Goal: Information Seeking & Learning: Learn about a topic

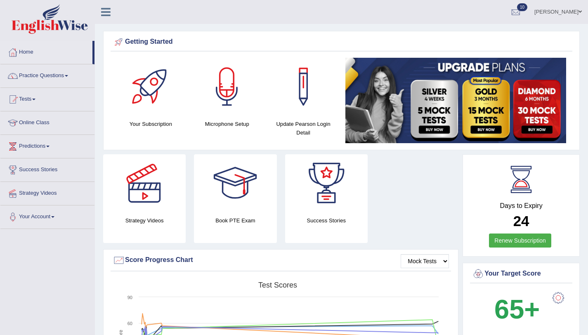
click at [38, 74] on link "Practice Questions" at bounding box center [47, 74] width 94 height 21
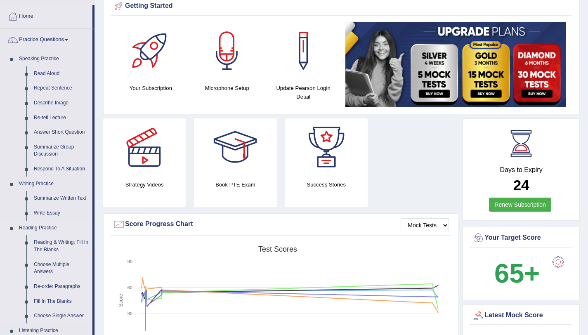
scroll to position [137, 0]
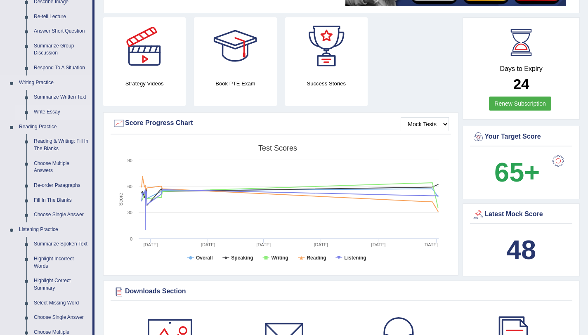
click at [49, 112] on link "Write Essay" at bounding box center [61, 112] width 62 height 15
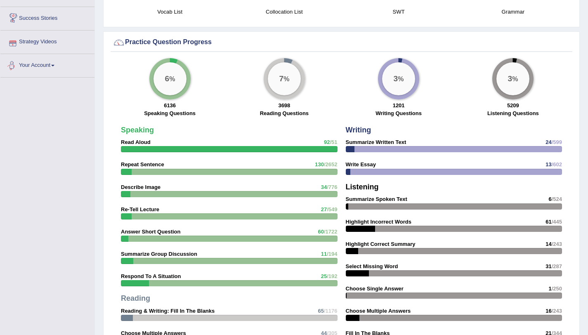
scroll to position [561, 0]
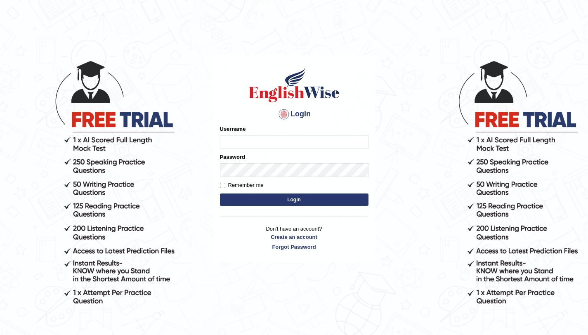
click at [230, 142] on input "Username" at bounding box center [294, 142] width 149 height 14
type input "aliahmad_parramatta"
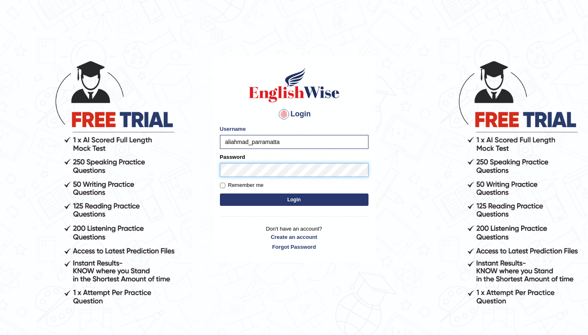
click at [220, 194] on button "Login" at bounding box center [294, 200] width 149 height 12
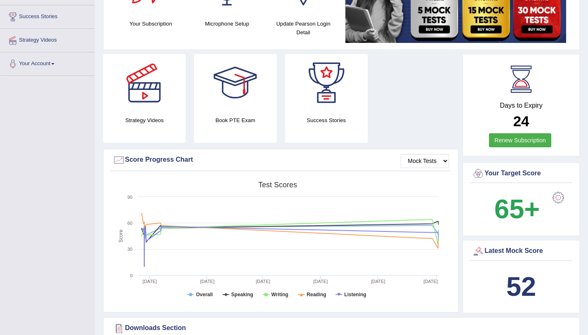
scroll to position [271, 0]
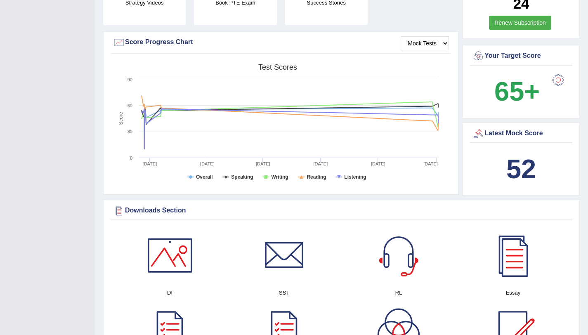
click at [515, 166] on b "52" at bounding box center [522, 169] width 30 height 30
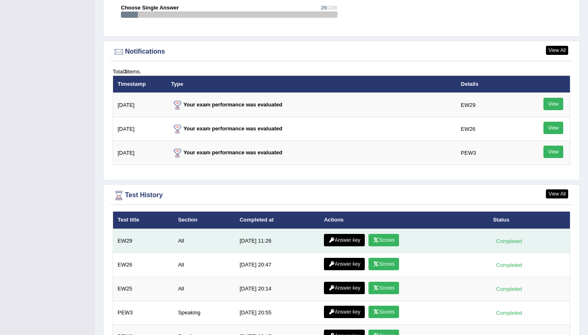
scroll to position [1073, 0]
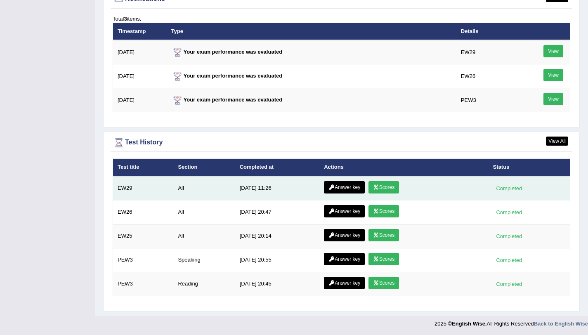
click at [379, 188] on link "Scores" at bounding box center [384, 187] width 31 height 12
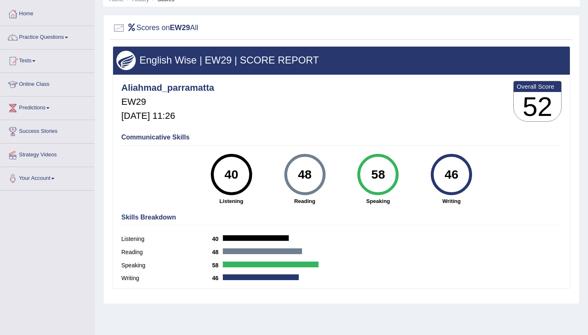
scroll to position [73, 0]
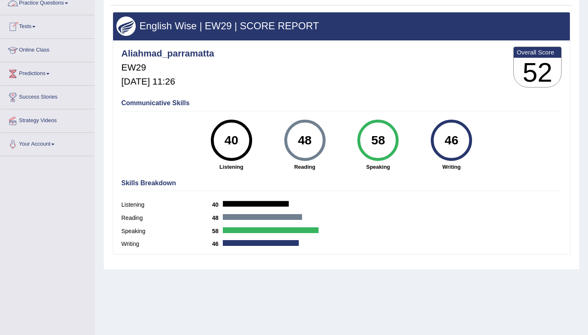
click at [73, 5] on link "Practice Questions" at bounding box center [47, 2] width 94 height 21
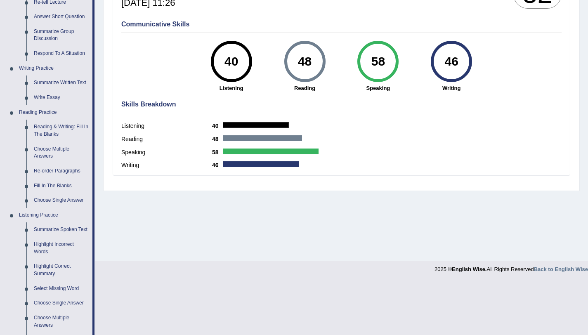
scroll to position [251, 0]
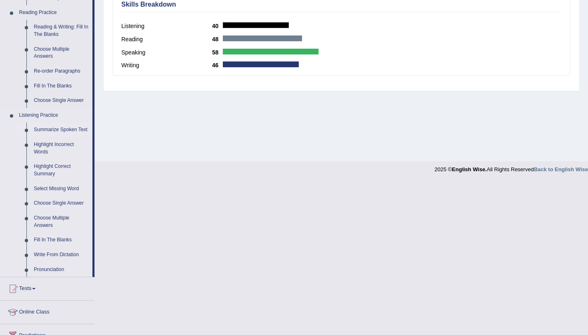
click at [63, 130] on link "Summarize Spoken Text" at bounding box center [61, 130] width 62 height 15
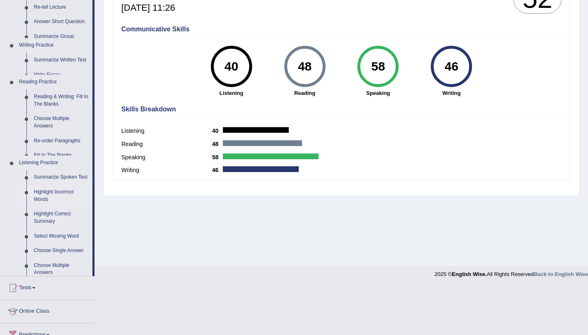
scroll to position [98, 0]
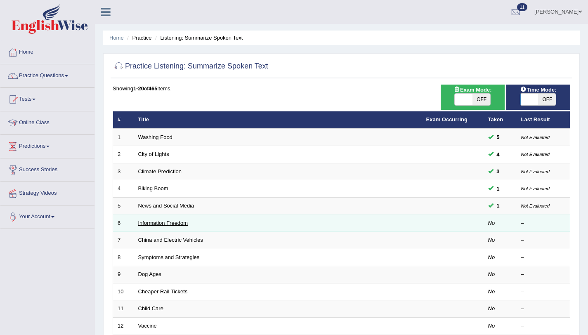
click at [158, 225] on link "Information Freedom" at bounding box center [163, 223] width 50 height 6
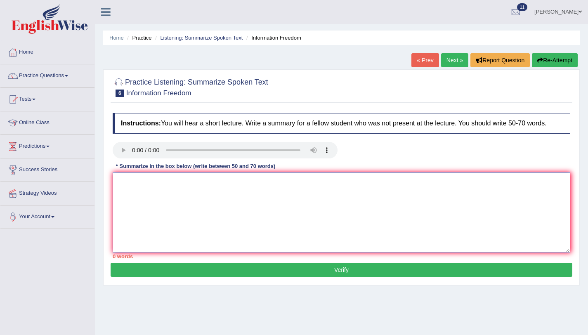
click at [136, 201] on textarea at bounding box center [342, 213] width 458 height 80
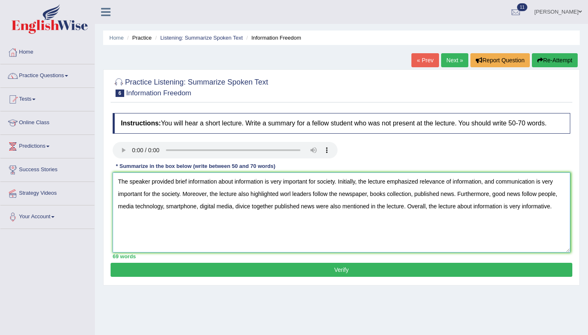
type textarea "The speaker provided brief information about information is very important for …"
click at [199, 277] on button "Verify" at bounding box center [342, 270] width 462 height 14
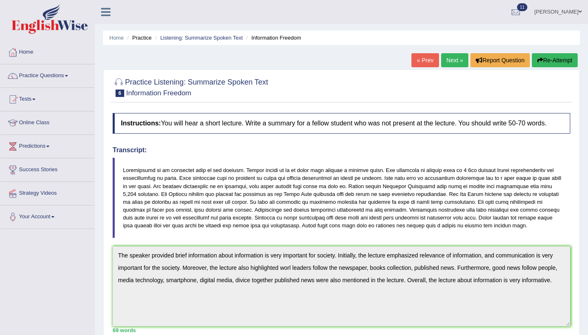
click at [455, 62] on link "Next »" at bounding box center [454, 60] width 27 height 14
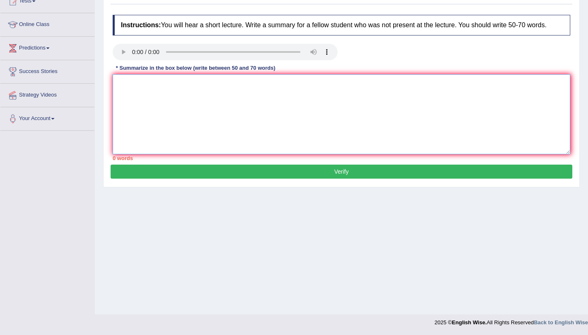
click at [365, 133] on textarea at bounding box center [342, 114] width 458 height 80
paste textarea "The speaker provided brief information about information is very important for …"
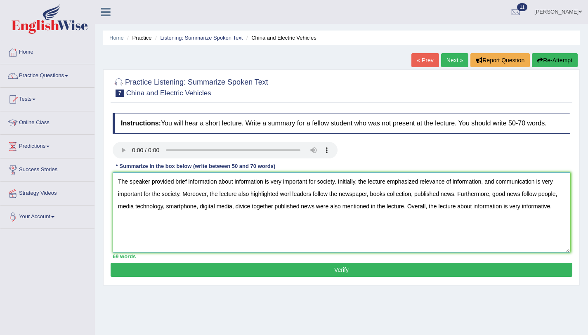
click at [295, 202] on textarea "The speaker provided brief information about information is very important for …" at bounding box center [342, 213] width 458 height 80
click at [264, 214] on textarea "The speaker provided brief information about information is very important for …" at bounding box center [342, 213] width 458 height 80
type textarea "The speaker provided brief information about information is very important for …"
click at [232, 274] on button "Verify" at bounding box center [342, 270] width 462 height 14
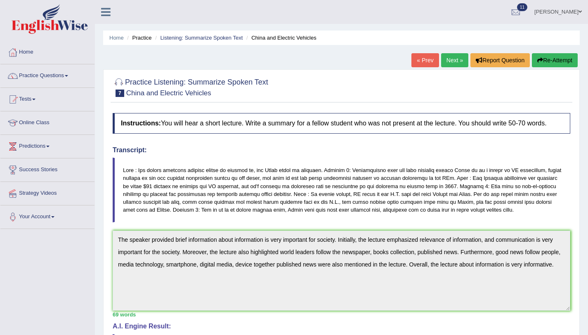
click at [561, 61] on button "Re-Attempt" at bounding box center [555, 60] width 46 height 14
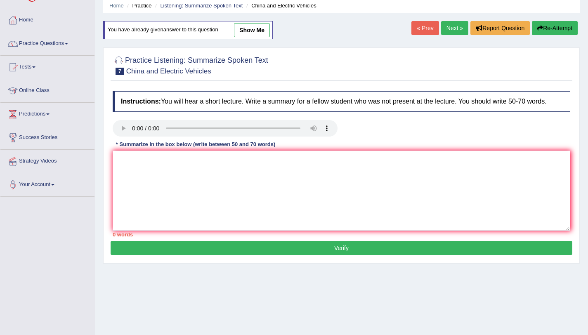
scroll to position [98, 0]
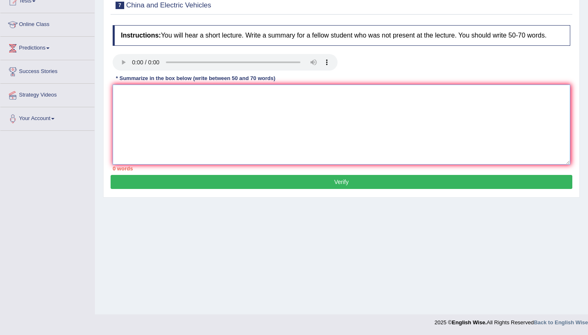
click at [355, 125] on textarea at bounding box center [342, 125] width 458 height 80
paste textarea "The speaker provided brief information about information is very important for …"
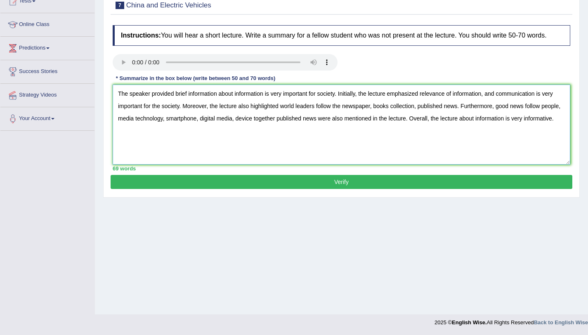
type textarea "The speaker provided brief information about information is very important for …"
click at [315, 189] on button "Verify" at bounding box center [342, 182] width 462 height 14
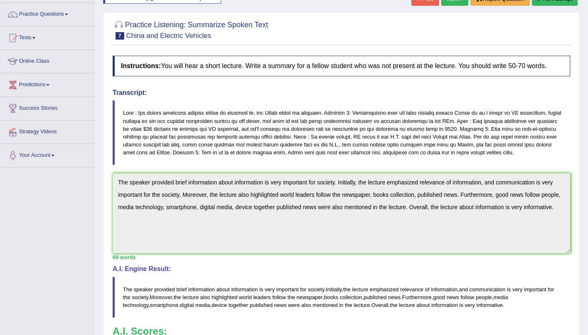
scroll to position [19, 0]
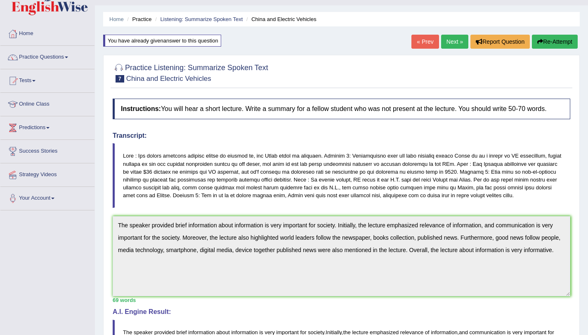
click at [426, 44] on link "« Prev" at bounding box center [425, 42] width 27 height 14
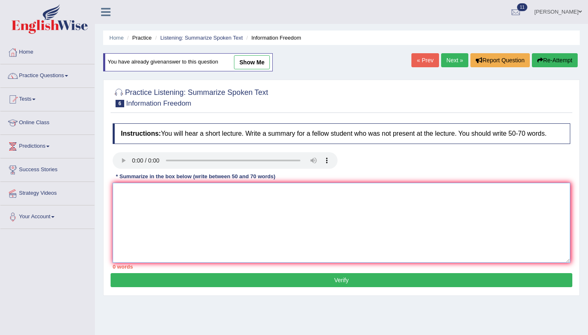
click at [250, 208] on textarea at bounding box center [342, 223] width 458 height 80
paste textarea "The speaker provided brief information about information is very important for …"
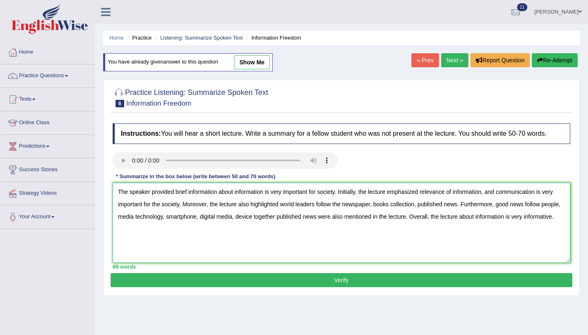
type textarea "The speaker provided brief information about information is very important for …"
click at [289, 286] on button "Verify" at bounding box center [342, 280] width 462 height 14
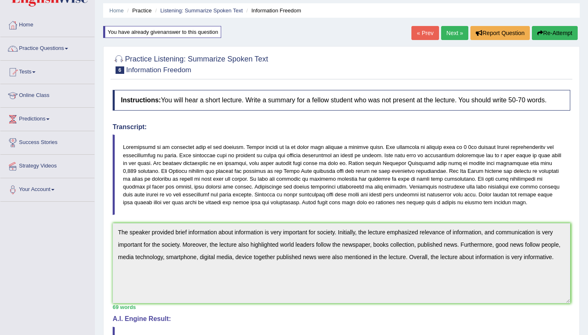
scroll to position [58, 0]
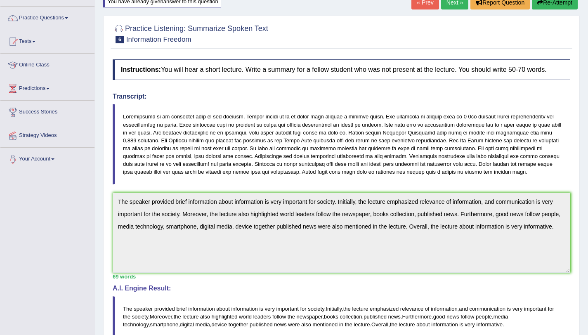
click at [123, 335] on div "Instructions: You will hear a short lecture. Write a summary for a fellow stude…" at bounding box center [342, 235] width 462 height 361
click at [455, 5] on link "Next »" at bounding box center [454, 2] width 27 height 14
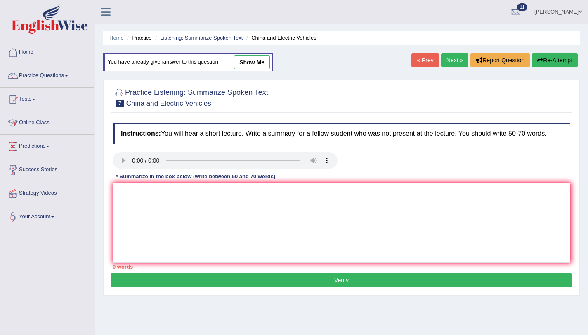
click at [451, 61] on link "Next »" at bounding box center [454, 60] width 27 height 14
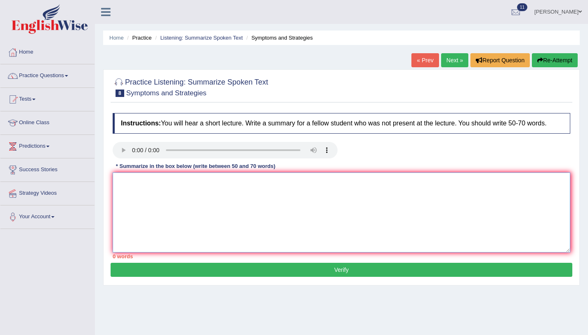
click at [375, 211] on textarea at bounding box center [342, 213] width 458 height 80
paste textarea "The speaker provided brief information about information is very important for …"
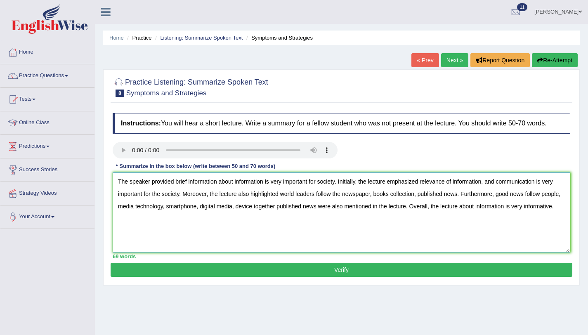
type textarea "The speaker provided brief information about information is very important for …"
click at [425, 277] on button "Verify" at bounding box center [342, 270] width 462 height 14
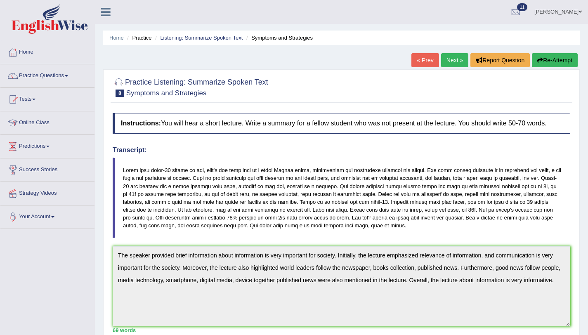
click at [463, 64] on link "Next »" at bounding box center [454, 60] width 27 height 14
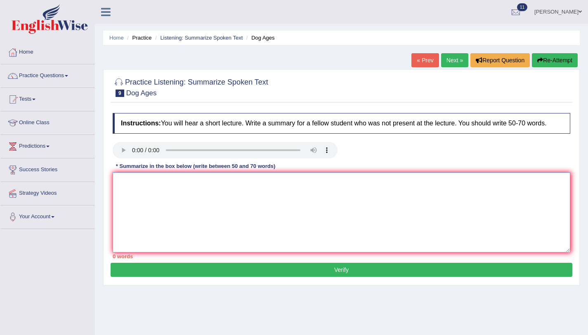
click at [327, 239] on textarea at bounding box center [342, 213] width 458 height 80
paste textarea "The speaker provided brief information about information is very important for …"
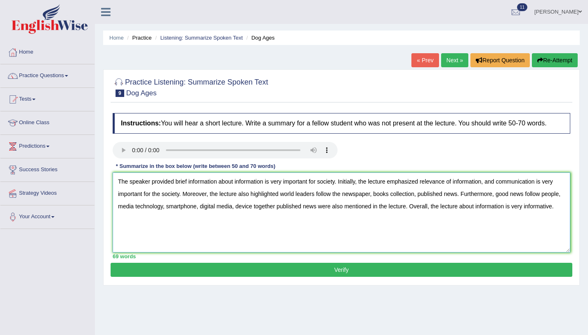
type textarea "The speaker provided brief information about information is very important for …"
click at [333, 277] on button "Verify" at bounding box center [342, 270] width 462 height 14
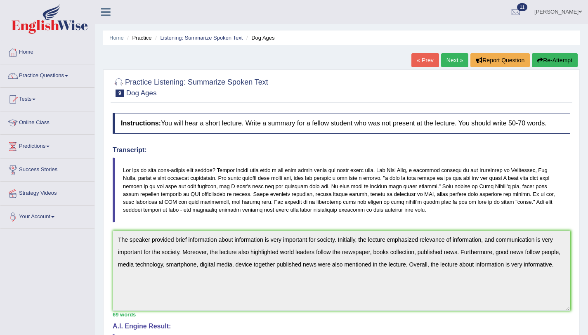
click at [454, 63] on link "Next »" at bounding box center [454, 60] width 27 height 14
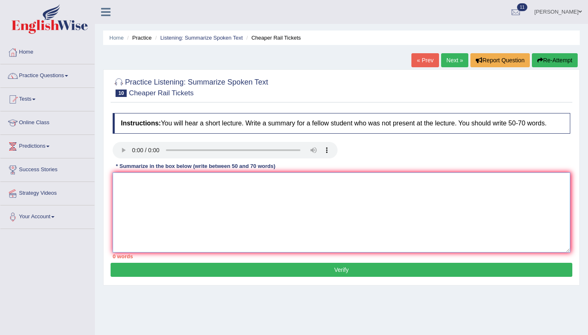
click at [255, 204] on textarea at bounding box center [342, 213] width 458 height 80
paste textarea "The speaker provided brief information about information is very important for …"
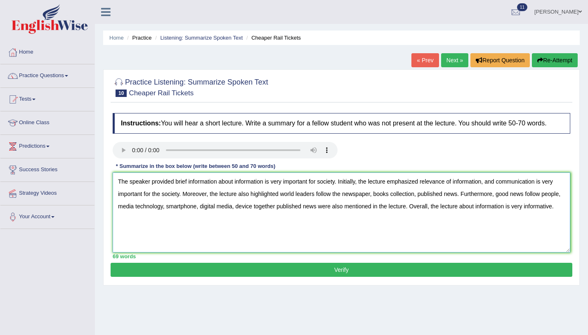
type textarea "The speaker provided brief information about information is very important for …"
click at [307, 277] on button "Verify" at bounding box center [342, 270] width 462 height 14
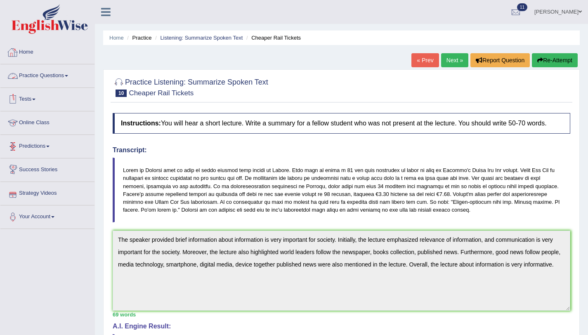
click at [48, 74] on link "Practice Questions" at bounding box center [47, 74] width 94 height 21
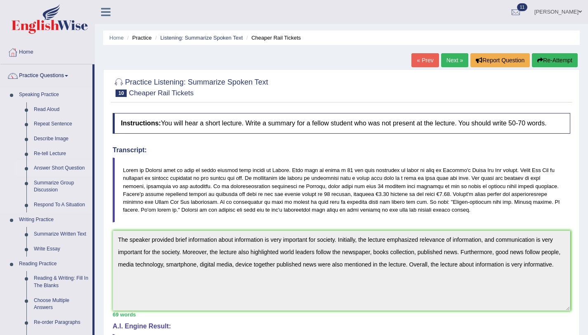
click at [47, 168] on link "Answer Short Question" at bounding box center [61, 168] width 62 height 15
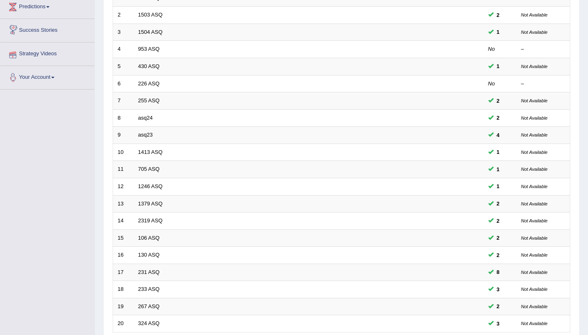
scroll to position [211, 0]
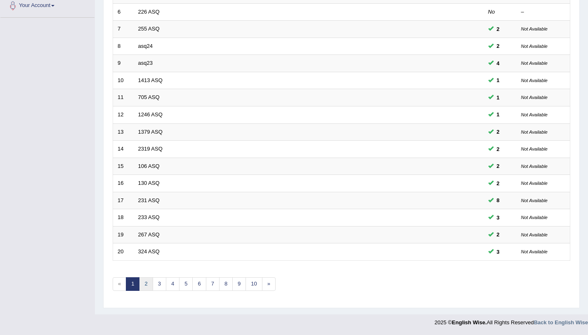
click at [147, 284] on link "2" at bounding box center [146, 284] width 14 height 14
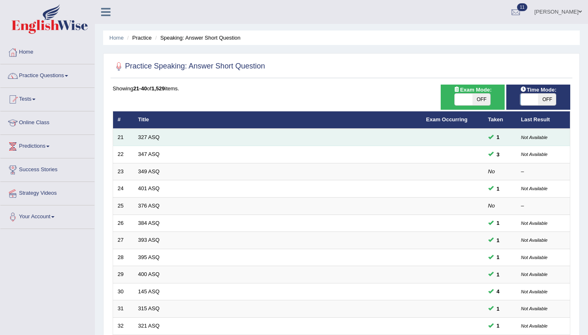
click at [155, 142] on td "327 ASQ" at bounding box center [278, 137] width 288 height 17
click at [138, 137] on link "327 ASQ" at bounding box center [148, 137] width 21 height 6
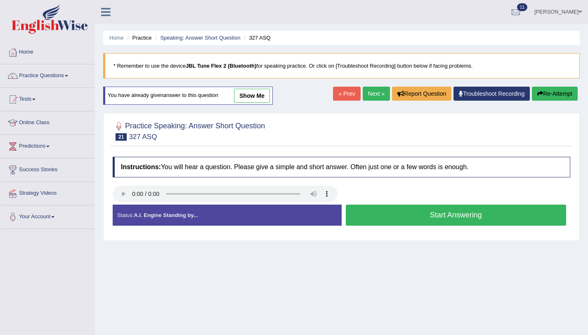
click at [360, 216] on button "Start Answering" at bounding box center [456, 215] width 221 height 21
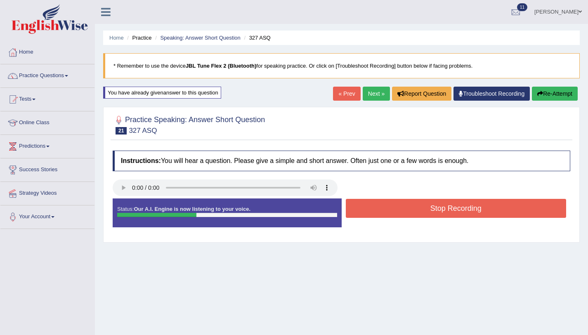
click at [359, 216] on button "Stop Recording" at bounding box center [456, 208] width 221 height 19
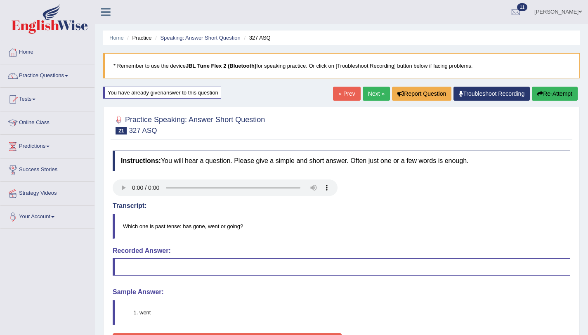
click at [379, 92] on link "Next »" at bounding box center [376, 94] width 27 height 14
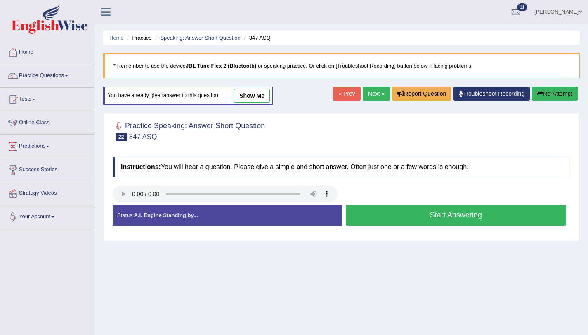
click at [355, 216] on button "Start Answering" at bounding box center [456, 215] width 221 height 21
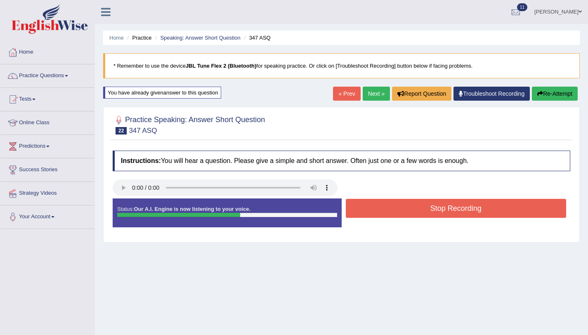
click at [355, 216] on button "Stop Recording" at bounding box center [456, 208] width 221 height 19
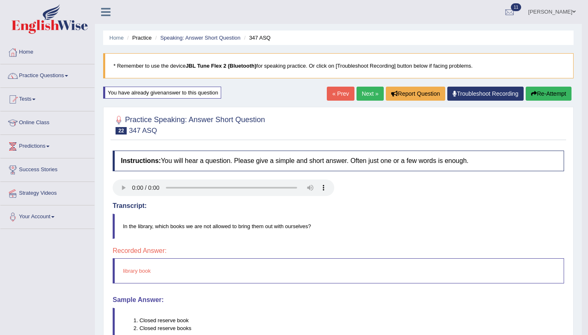
click at [545, 90] on button "Re-Attempt" at bounding box center [549, 94] width 46 height 14
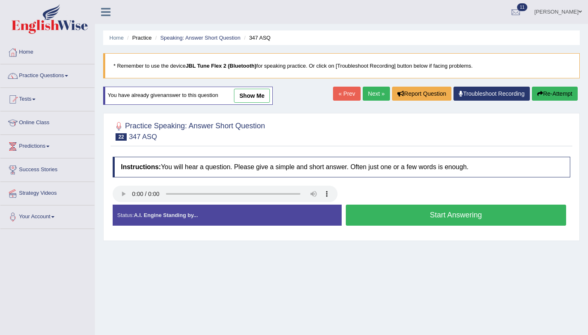
click at [391, 215] on button "Start Answering" at bounding box center [456, 215] width 221 height 21
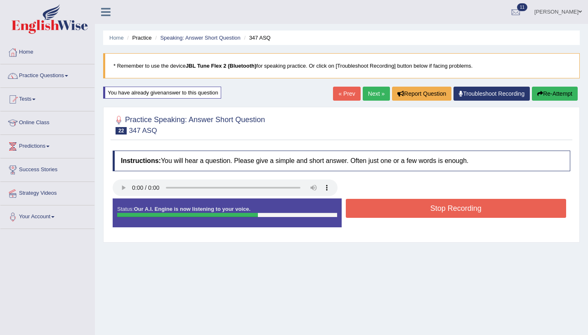
click at [391, 215] on button "Stop Recording" at bounding box center [456, 208] width 221 height 19
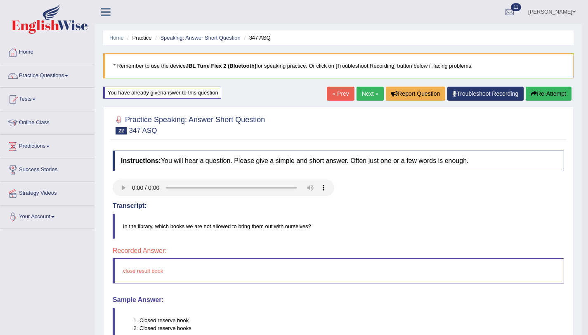
click at [557, 100] on button "Re-Attempt" at bounding box center [549, 94] width 46 height 14
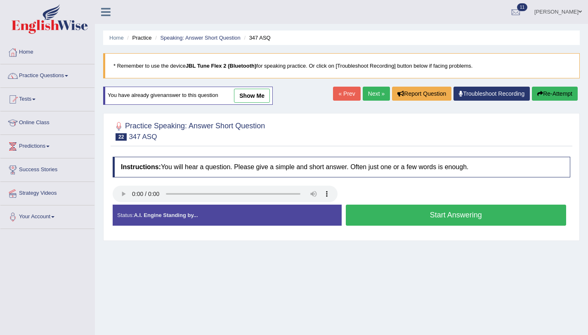
click at [369, 223] on button "Start Answering" at bounding box center [456, 215] width 221 height 21
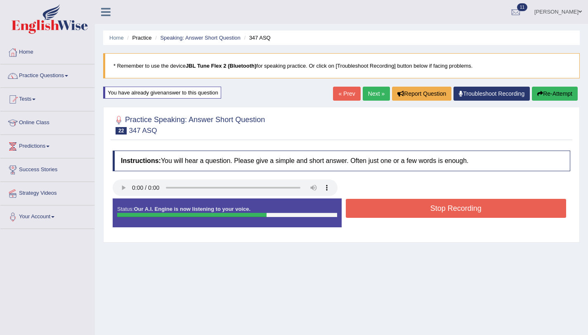
click at [373, 214] on button "Stop Recording" at bounding box center [456, 208] width 221 height 19
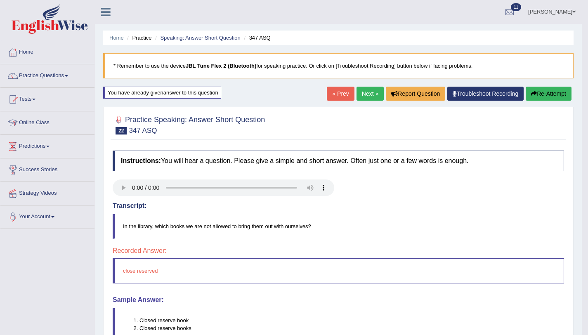
click at [533, 90] on button "Re-Attempt" at bounding box center [549, 94] width 46 height 14
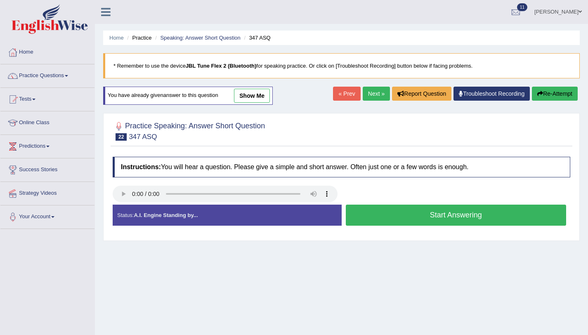
click at [355, 220] on button "Start Answering" at bounding box center [456, 215] width 221 height 21
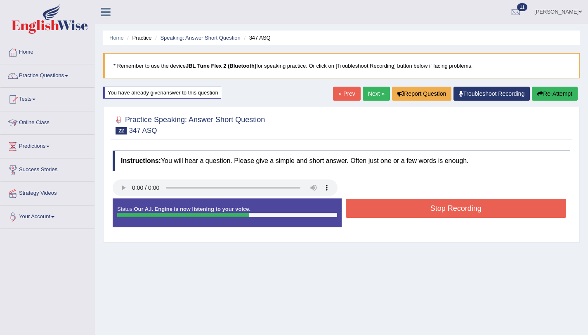
click at [366, 206] on button "Stop Recording" at bounding box center [456, 208] width 221 height 19
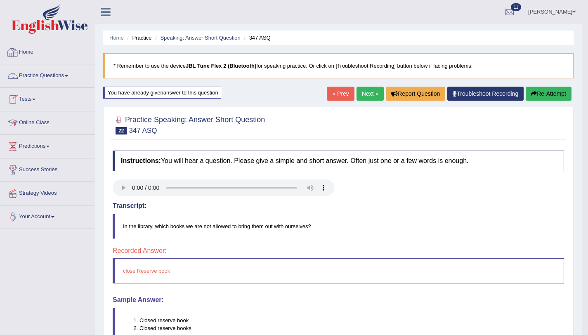
click at [68, 76] on span at bounding box center [66, 76] width 3 height 2
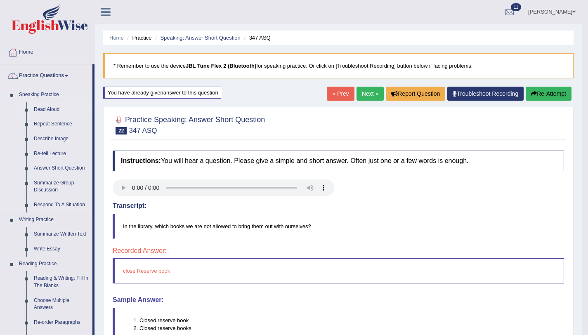
click at [58, 111] on link "Read Aloud" at bounding box center [61, 109] width 62 height 15
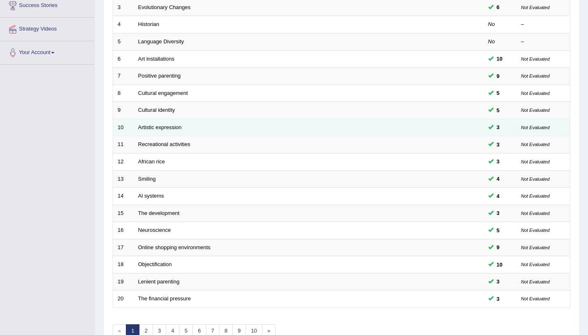
scroll to position [211, 0]
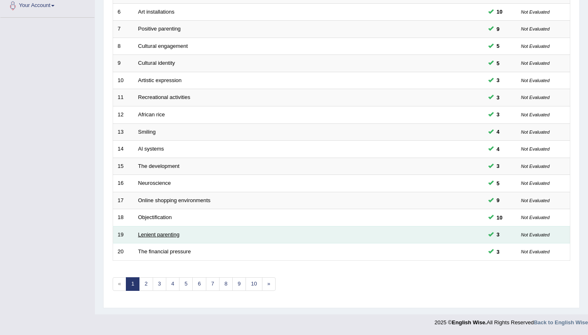
click at [160, 236] on link "Lenient parenting" at bounding box center [158, 235] width 41 height 6
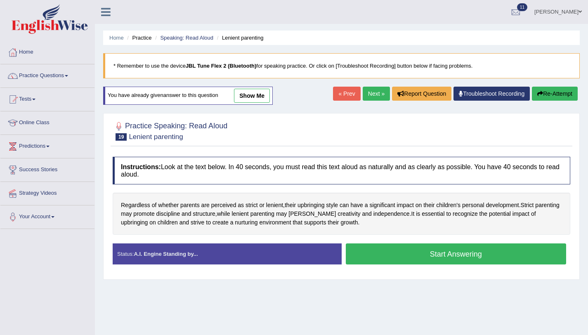
scroll to position [98, 0]
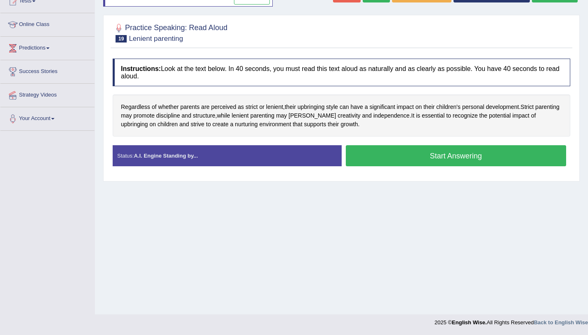
click at [357, 156] on button "Start Answering" at bounding box center [456, 155] width 221 height 21
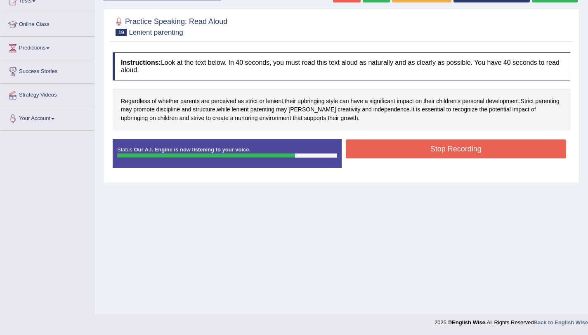
click at [351, 145] on button "Stop Recording" at bounding box center [456, 149] width 221 height 19
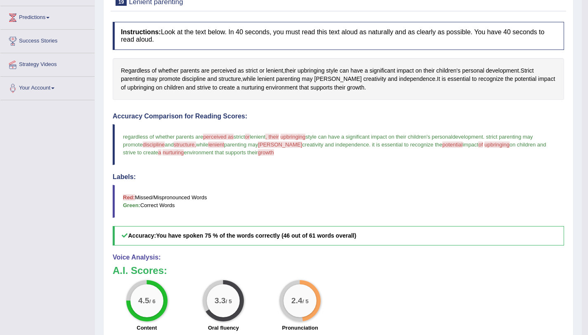
scroll to position [12, 0]
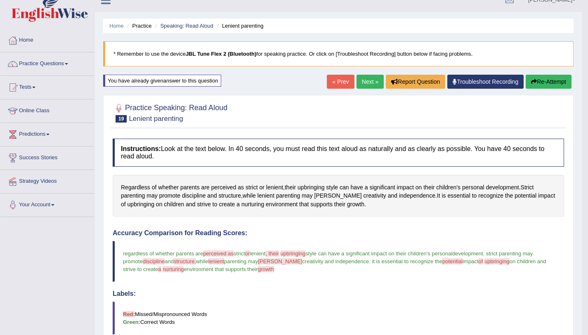
click at [365, 74] on div "Home Practice Speaking: Read Aloud Lenient parenting * Remember to use the devi…" at bounding box center [338, 261] width 487 height 547
click at [365, 82] on link "Next »" at bounding box center [370, 82] width 27 height 14
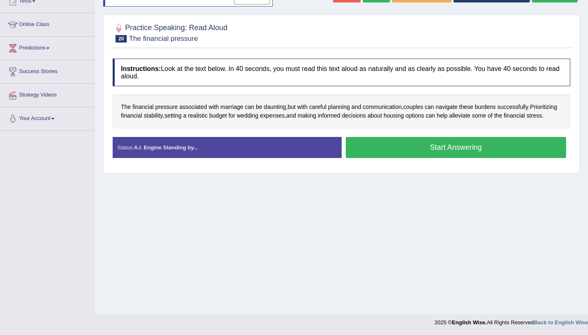
click at [354, 152] on button "Start Answering" at bounding box center [456, 147] width 221 height 21
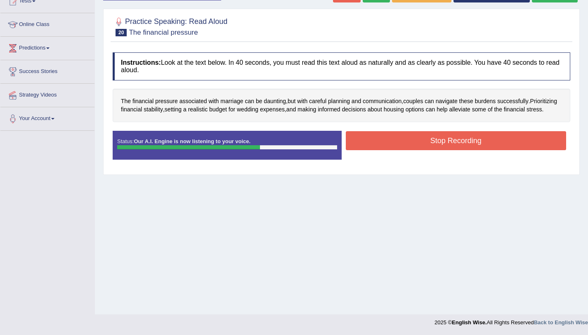
click at [394, 150] on button "Stop Recording" at bounding box center [456, 140] width 221 height 19
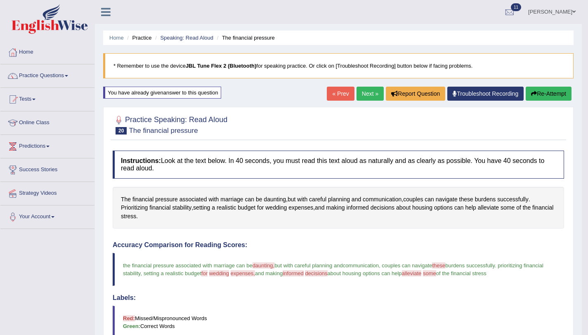
click at [368, 97] on link "Next »" at bounding box center [370, 94] width 27 height 14
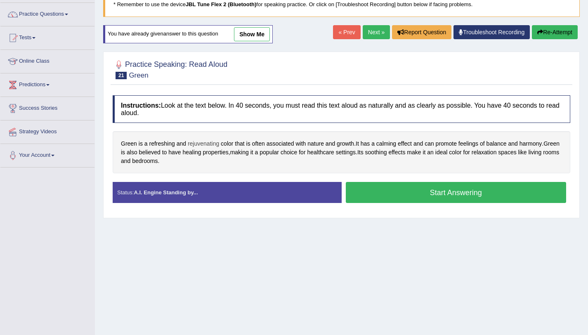
scroll to position [98, 0]
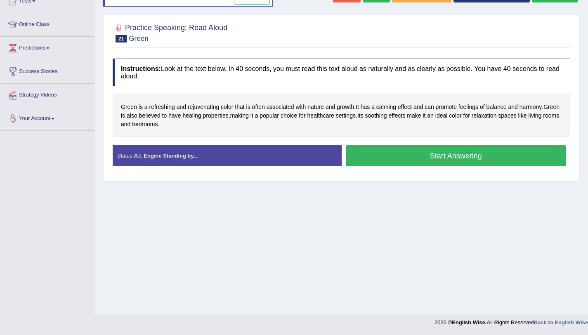
click at [520, 149] on button "Start Answering" at bounding box center [456, 155] width 221 height 21
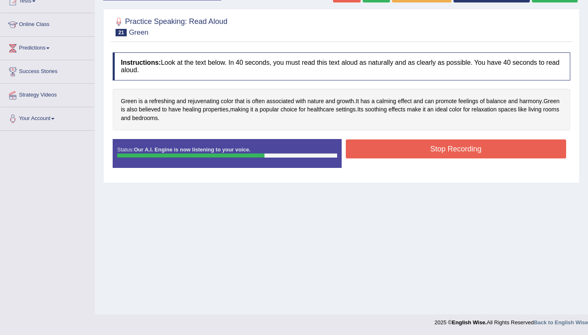
click at [397, 153] on button "Stop Recording" at bounding box center [456, 149] width 221 height 19
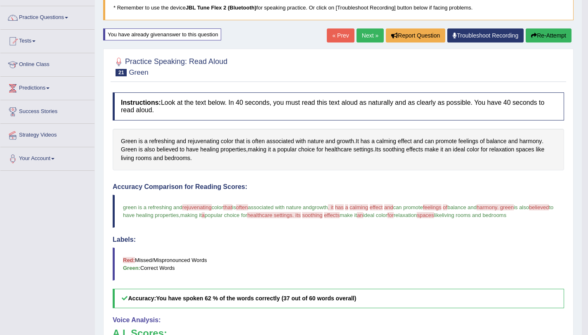
scroll to position [0, 0]
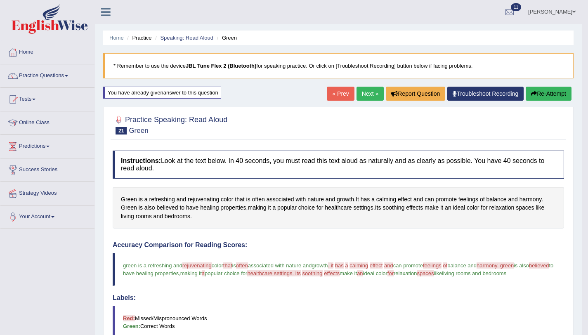
click at [365, 93] on link "Next »" at bounding box center [370, 94] width 27 height 14
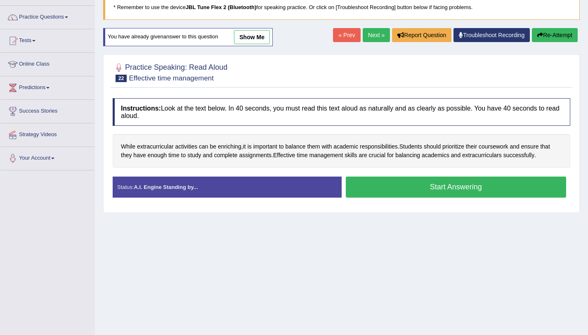
scroll to position [98, 0]
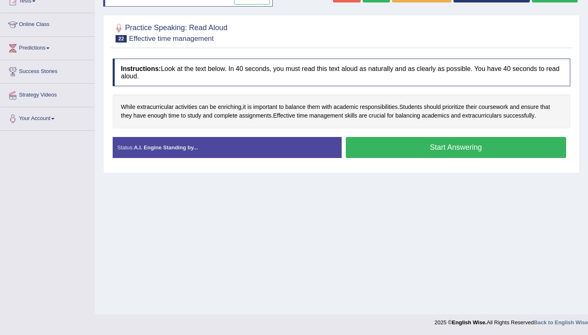
click at [392, 152] on button "Start Answering" at bounding box center [456, 147] width 221 height 21
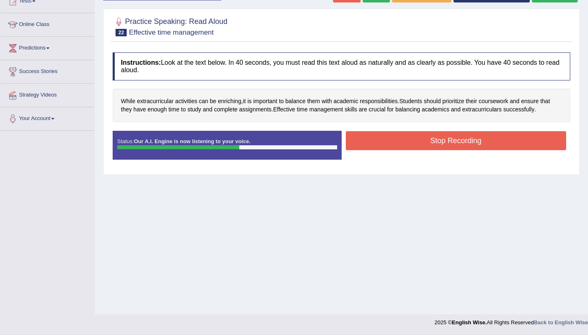
click at [457, 140] on button "Stop Recording" at bounding box center [456, 140] width 221 height 19
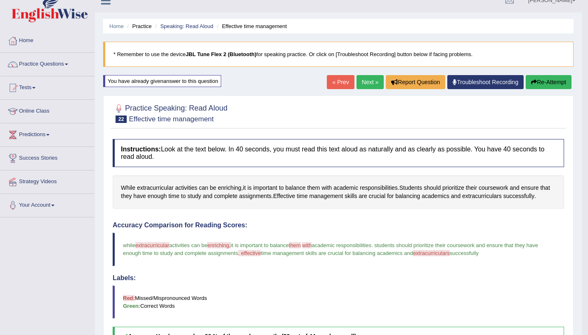
scroll to position [11, 0]
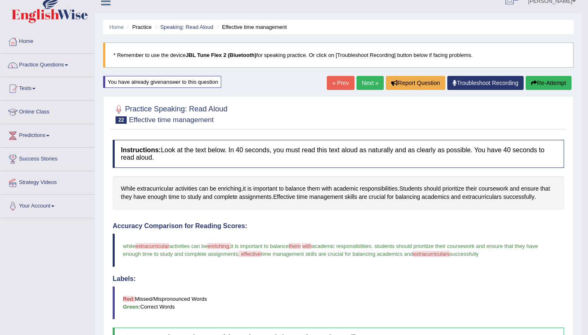
click at [377, 84] on link "Next »" at bounding box center [370, 83] width 27 height 14
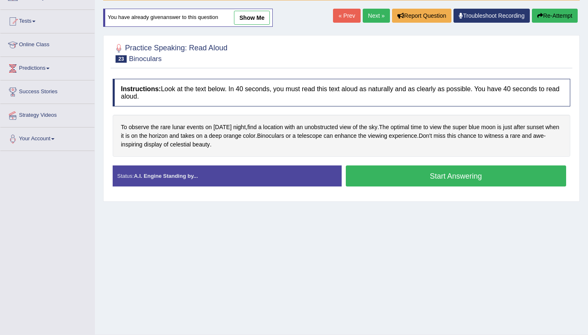
scroll to position [98, 0]
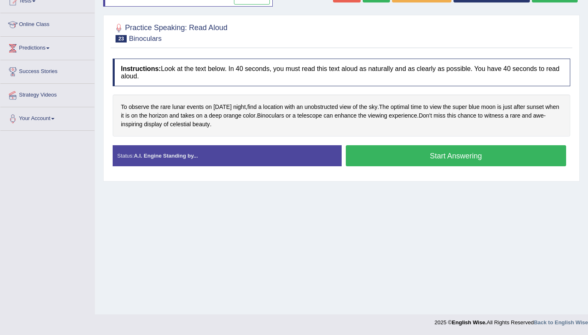
click at [388, 164] on button "Start Answering" at bounding box center [456, 155] width 221 height 21
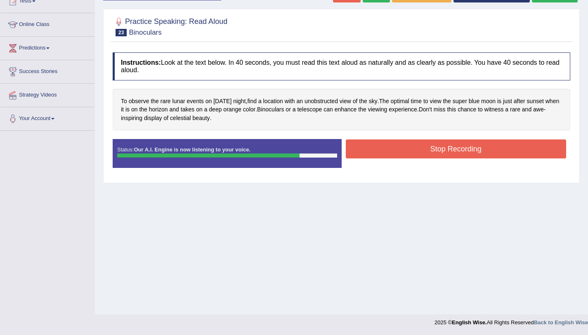
click at [398, 155] on button "Stop Recording" at bounding box center [456, 149] width 221 height 19
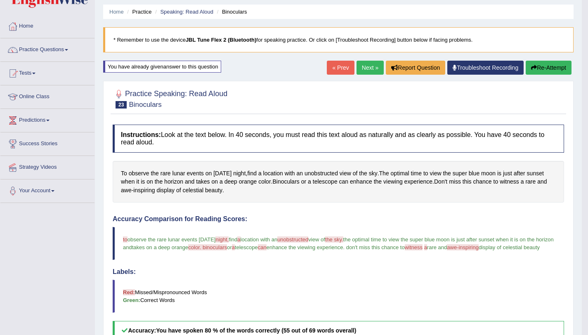
scroll to position [0, 0]
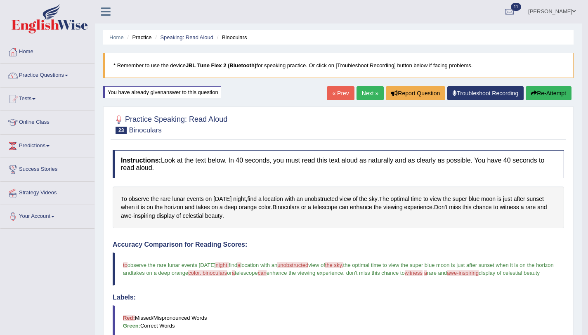
click at [363, 95] on link "Next »" at bounding box center [370, 93] width 27 height 14
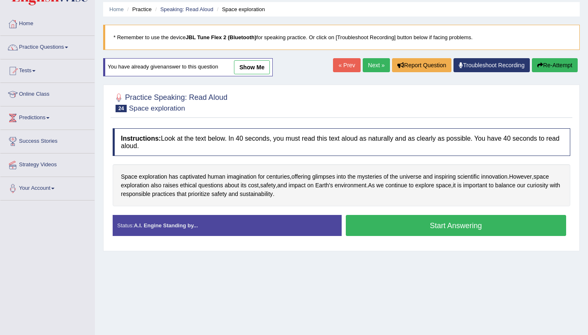
scroll to position [98, 0]
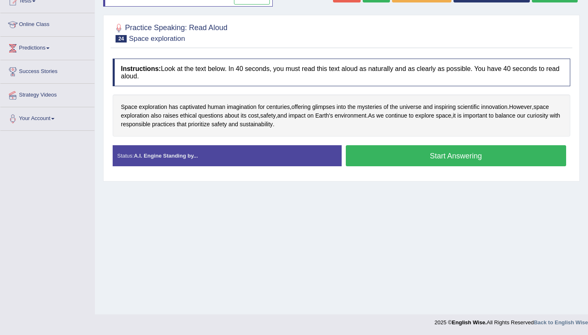
click at [388, 164] on button "Start Answering" at bounding box center [456, 155] width 221 height 21
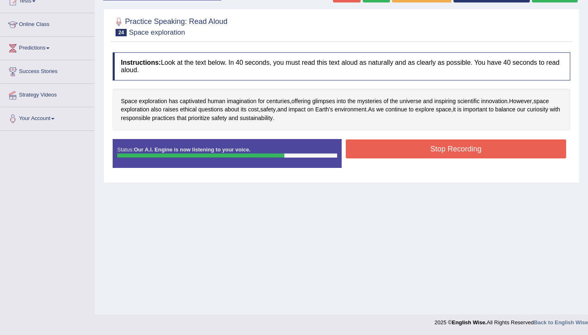
click at [389, 154] on button "Stop Recording" at bounding box center [456, 149] width 221 height 19
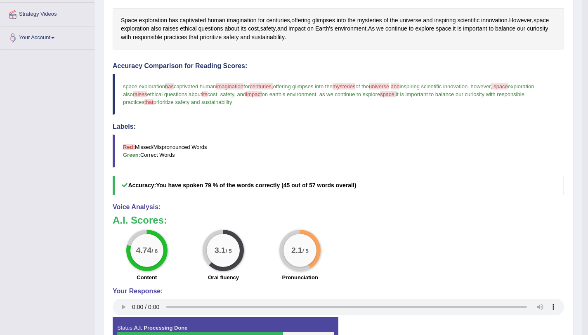
scroll to position [88, 0]
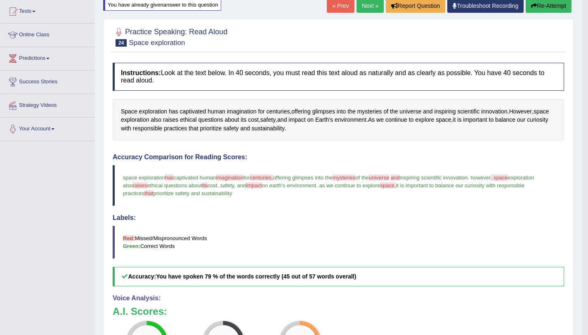
click at [369, 11] on link "Next »" at bounding box center [370, 6] width 27 height 14
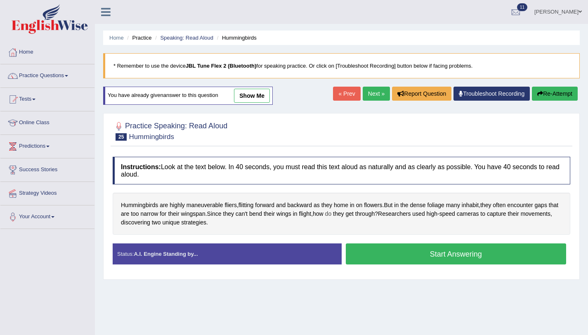
scroll to position [98, 0]
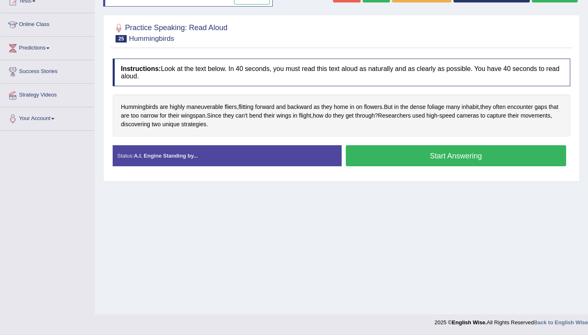
click at [355, 147] on button "Start Answering" at bounding box center [456, 155] width 221 height 21
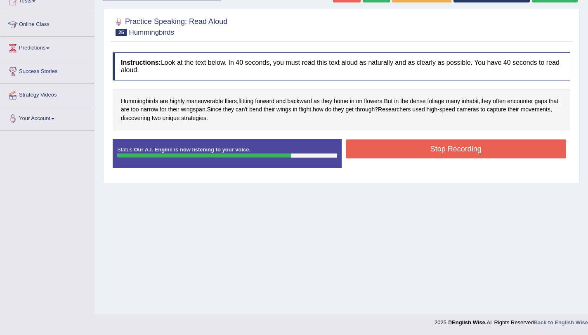
click at [347, 156] on button "Stop Recording" at bounding box center [456, 149] width 221 height 19
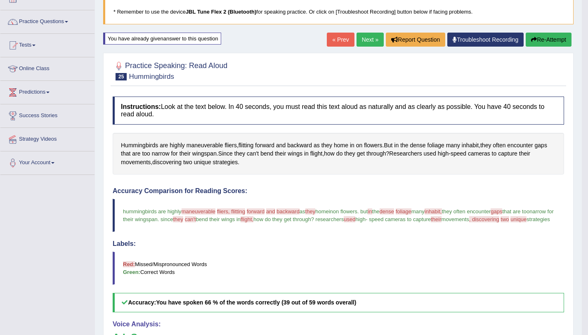
scroll to position [0, 0]
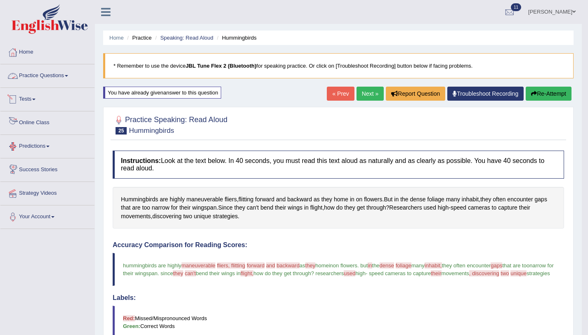
click at [68, 76] on span at bounding box center [66, 76] width 3 height 2
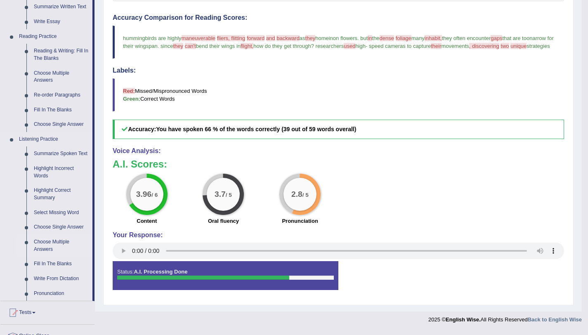
scroll to position [44, 0]
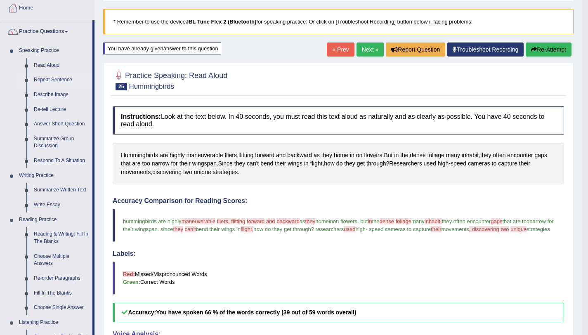
click at [66, 79] on link "Repeat Sentence" at bounding box center [61, 80] width 62 height 15
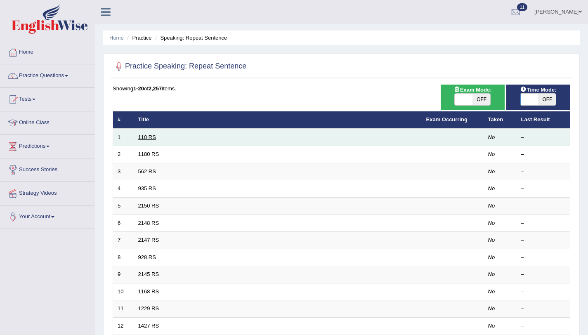
click at [145, 139] on link "110 RS" at bounding box center [147, 137] width 18 height 6
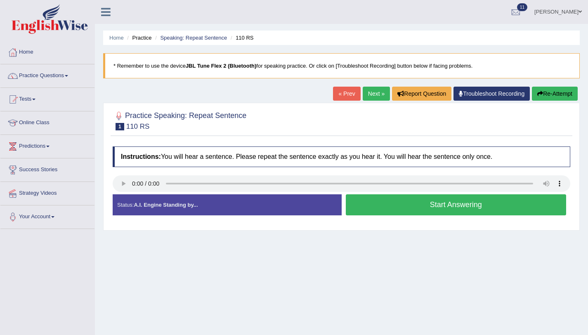
click at [367, 207] on button "Start Answering" at bounding box center [456, 204] width 221 height 21
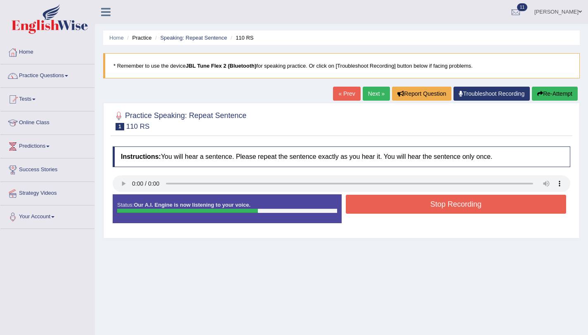
click at [372, 206] on button "Stop Recording" at bounding box center [456, 204] width 221 height 19
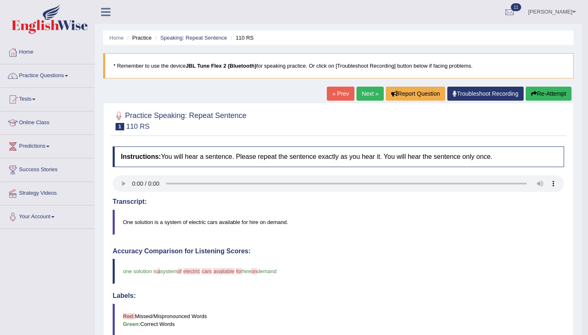
click at [538, 89] on button "Re-Attempt" at bounding box center [549, 94] width 46 height 14
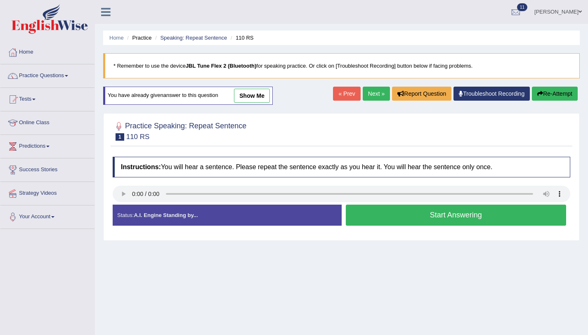
click at [478, 218] on button "Start Answering" at bounding box center [456, 215] width 221 height 21
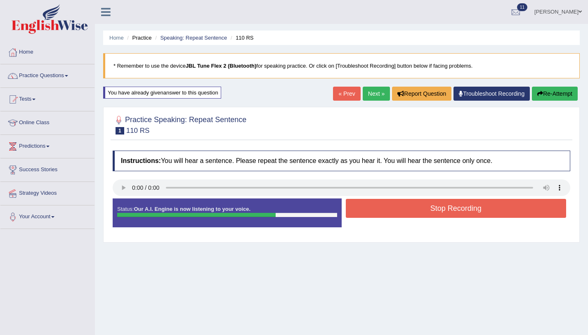
click at [481, 212] on button "Stop Recording" at bounding box center [456, 208] width 221 height 19
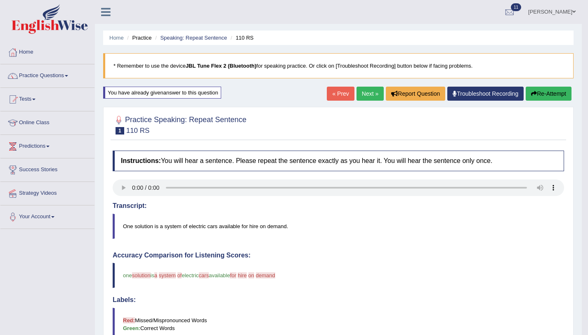
click at [545, 97] on button "Re-Attempt" at bounding box center [549, 94] width 46 height 14
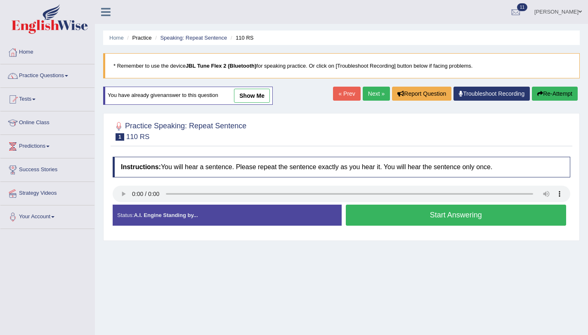
click at [428, 210] on button "Start Answering" at bounding box center [456, 215] width 221 height 21
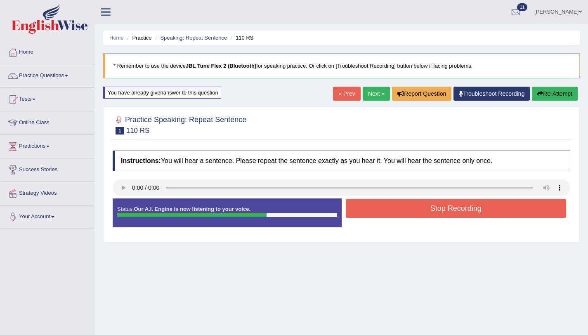
click at [427, 210] on button "Stop Recording" at bounding box center [456, 208] width 221 height 19
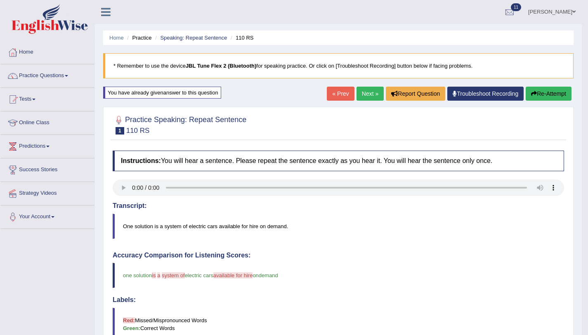
click at [357, 92] on link "Next »" at bounding box center [370, 94] width 27 height 14
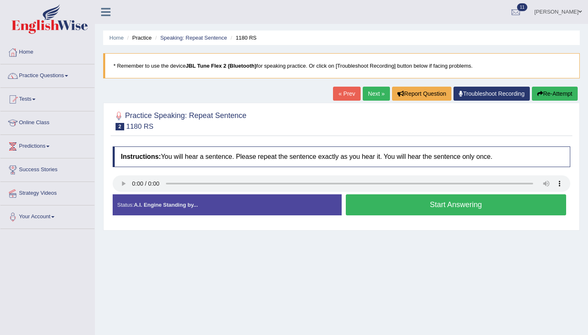
click at [438, 204] on button "Start Answering" at bounding box center [456, 204] width 221 height 21
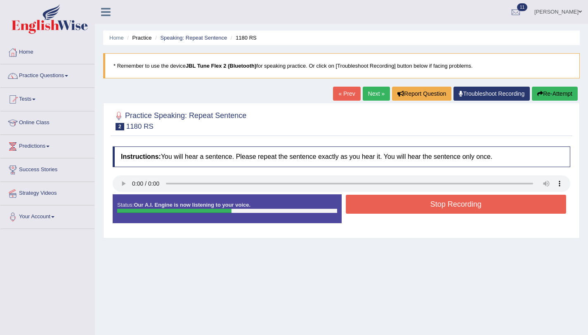
click at [436, 203] on button "Stop Recording" at bounding box center [456, 204] width 221 height 19
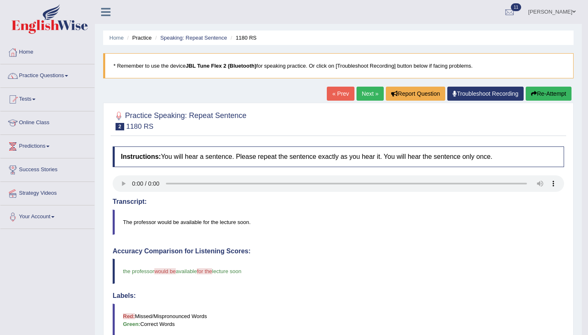
click at [546, 88] on button "Re-Attempt" at bounding box center [549, 94] width 46 height 14
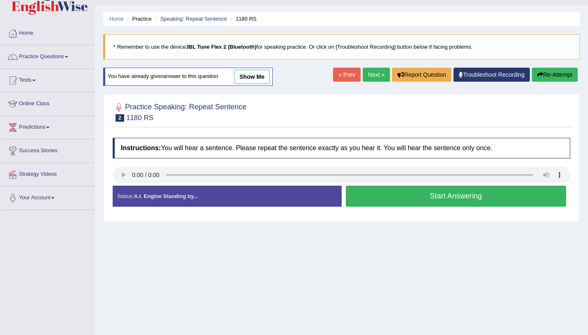
scroll to position [62, 0]
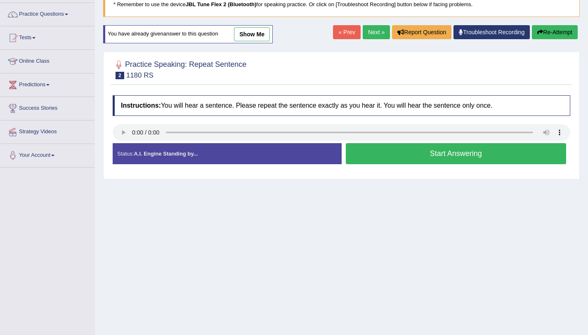
click at [384, 156] on button "Start Answering" at bounding box center [456, 153] width 221 height 21
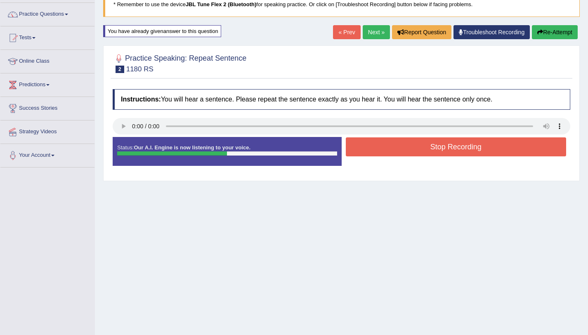
click at [381, 147] on button "Stop Recording" at bounding box center [456, 146] width 221 height 19
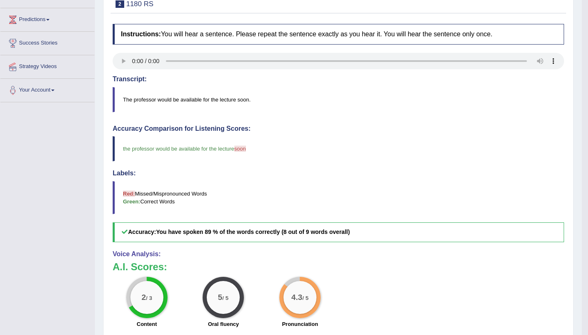
scroll to position [0, 0]
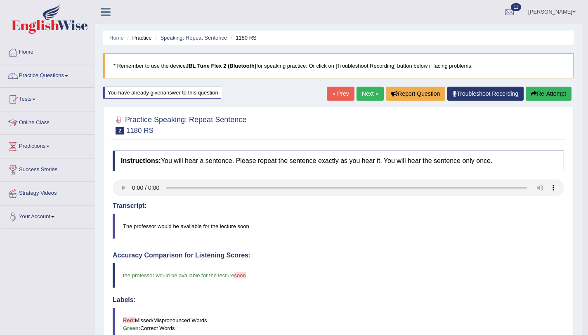
click at [547, 94] on button "Re-Attempt" at bounding box center [549, 94] width 46 height 14
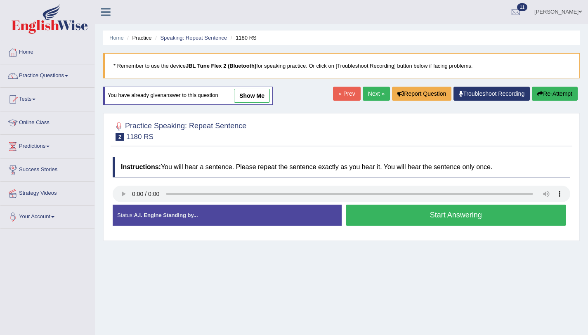
click at [404, 223] on button "Start Answering" at bounding box center [456, 215] width 221 height 21
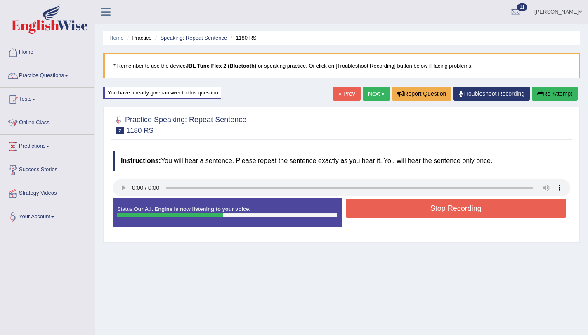
click at [410, 204] on button "Stop Recording" at bounding box center [456, 208] width 221 height 19
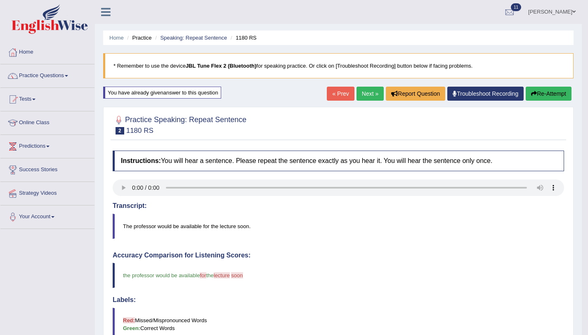
click at [537, 96] on button "Re-Attempt" at bounding box center [549, 94] width 46 height 14
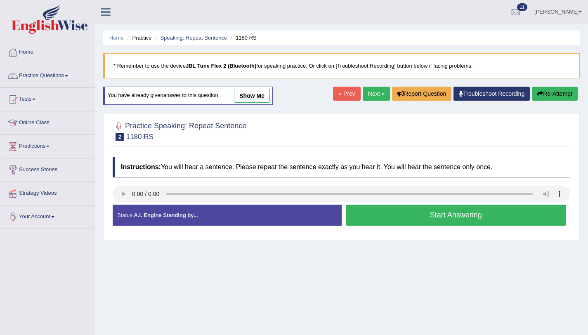
click at [372, 227] on div "Start Answering" at bounding box center [456, 216] width 229 height 23
click at [372, 226] on div "Start Answering" at bounding box center [456, 216] width 229 height 23
click at [374, 223] on button "Start Answering" at bounding box center [456, 215] width 221 height 21
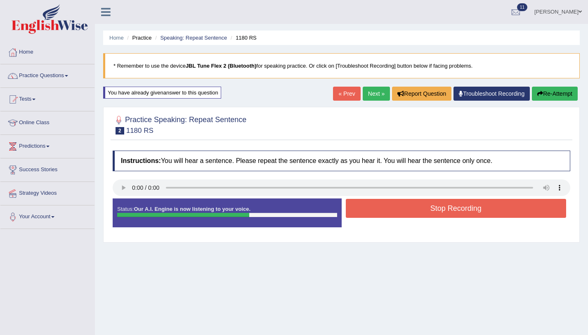
click at [417, 212] on button "Stop Recording" at bounding box center [456, 208] width 221 height 19
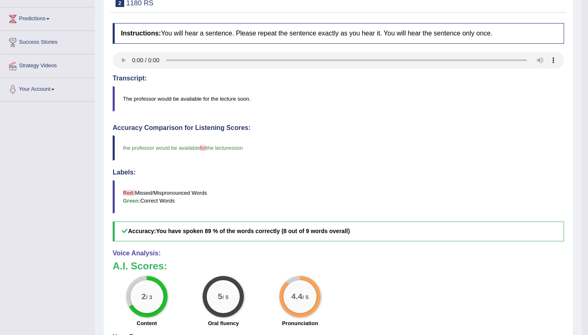
scroll to position [54, 0]
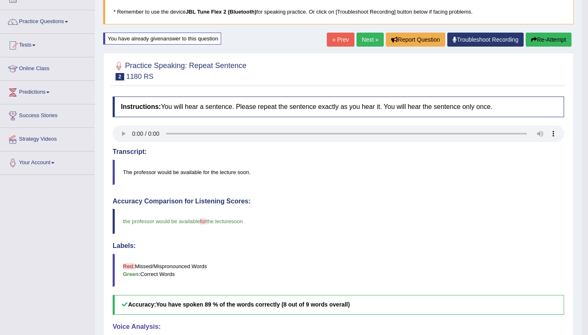
click at [360, 39] on link "Next »" at bounding box center [370, 40] width 27 height 14
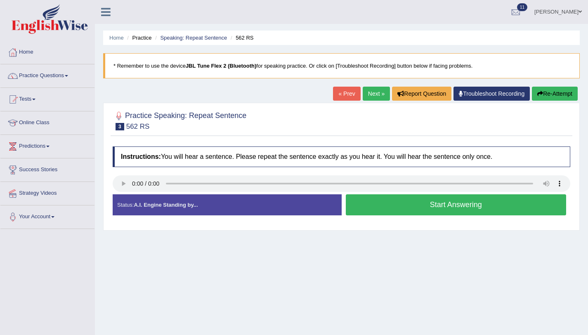
click at [365, 210] on button "Start Answering" at bounding box center [456, 204] width 221 height 21
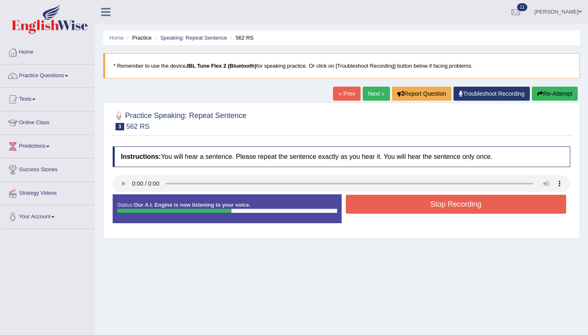
click at [355, 205] on button "Stop Recording" at bounding box center [456, 204] width 221 height 19
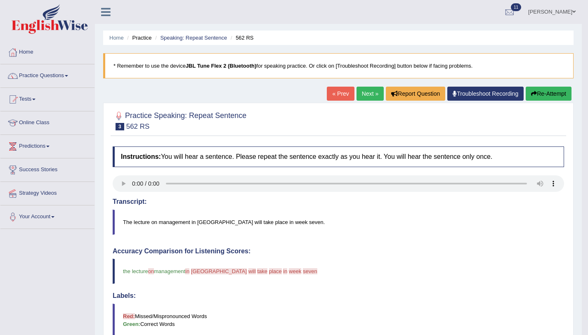
click at [531, 95] on icon "button" at bounding box center [534, 94] width 6 height 6
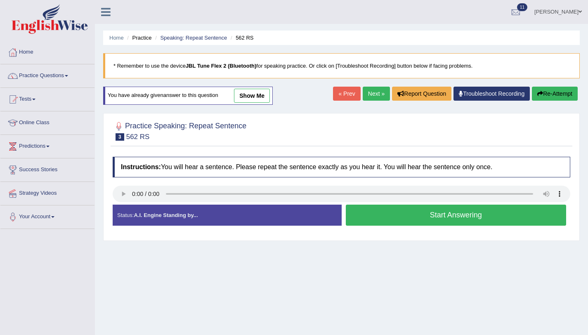
click at [401, 216] on button "Start Answering" at bounding box center [456, 215] width 221 height 21
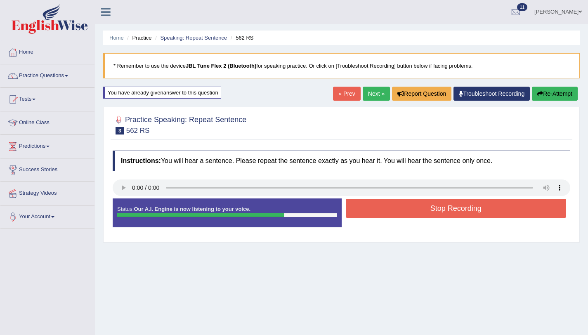
click at [400, 213] on button "Stop Recording" at bounding box center [456, 208] width 221 height 19
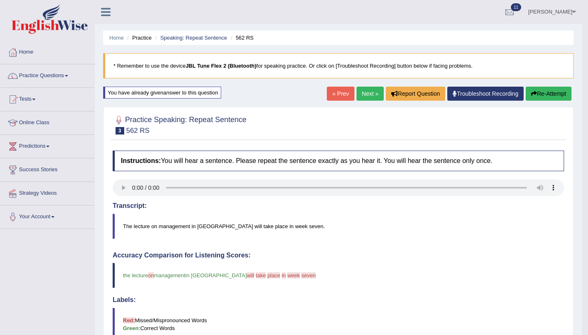
click at [540, 92] on button "Re-Attempt" at bounding box center [549, 94] width 46 height 14
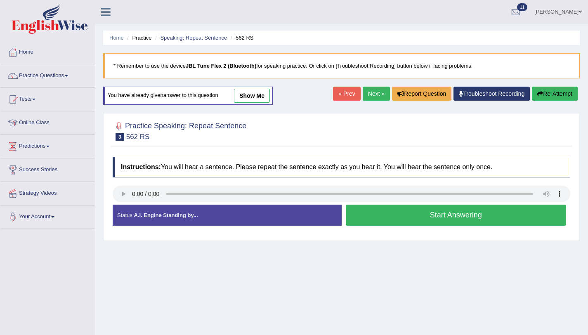
click at [410, 211] on button "Start Answering" at bounding box center [456, 215] width 221 height 21
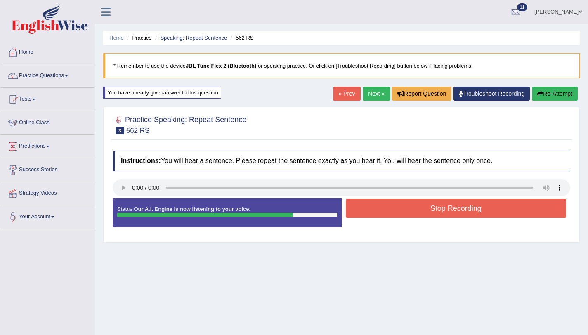
click at [410, 211] on button "Stop Recording" at bounding box center [456, 208] width 221 height 19
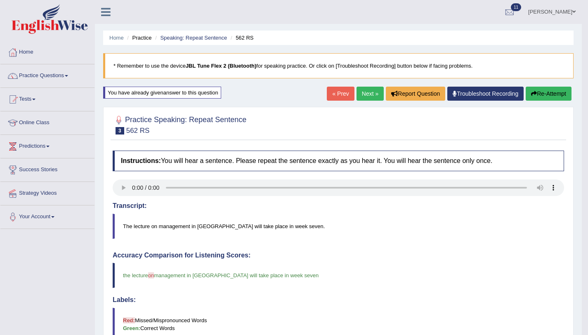
click at [362, 95] on link "Next »" at bounding box center [370, 94] width 27 height 14
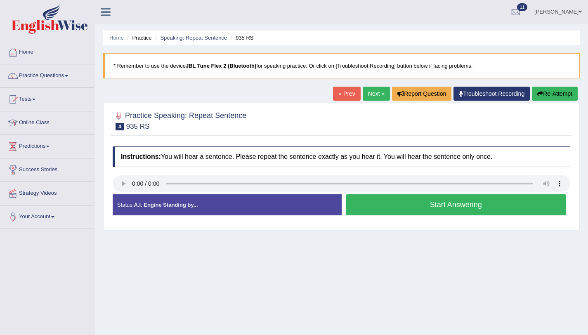
click at [377, 203] on button "Start Answering" at bounding box center [456, 204] width 221 height 21
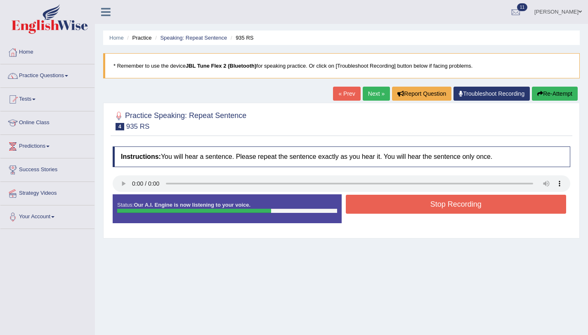
click at [381, 211] on button "Stop Recording" at bounding box center [456, 204] width 221 height 19
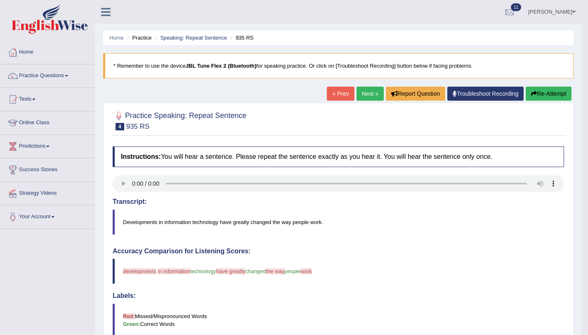
click at [543, 92] on button "Re-Attempt" at bounding box center [549, 94] width 46 height 14
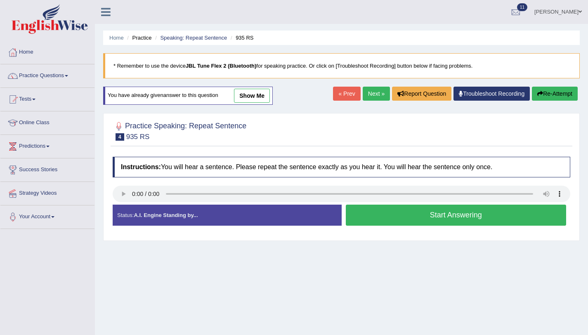
click at [493, 211] on button "Start Answering" at bounding box center [456, 215] width 221 height 21
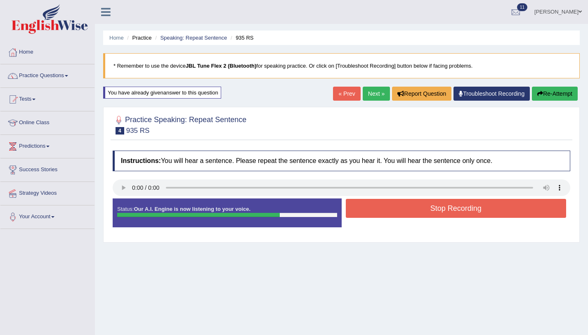
click at [456, 214] on button "Stop Recording" at bounding box center [456, 208] width 221 height 19
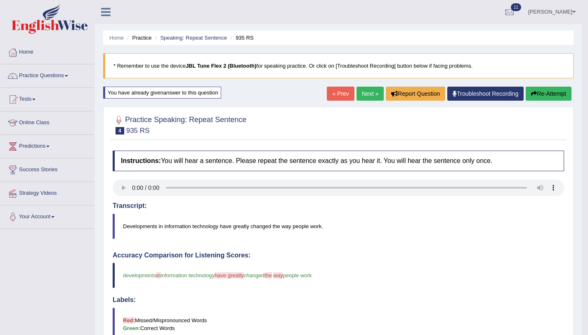
click at [548, 95] on button "Re-Attempt" at bounding box center [549, 94] width 46 height 14
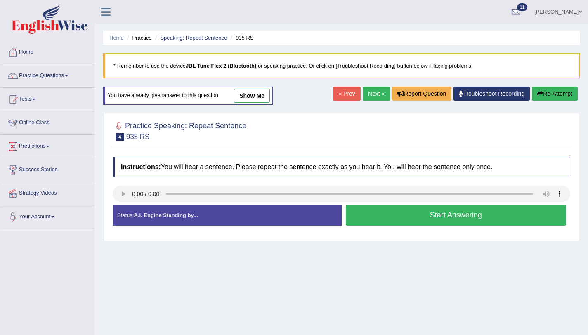
click at [447, 221] on button "Start Answering" at bounding box center [456, 215] width 221 height 21
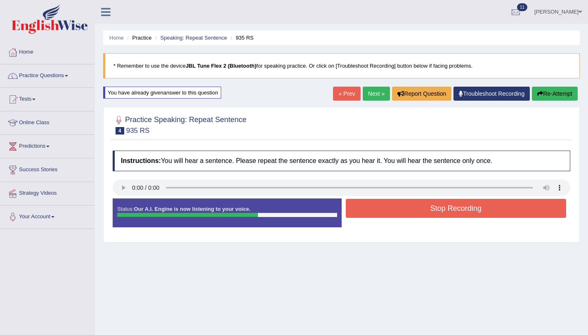
click at [443, 211] on button "Stop Recording" at bounding box center [456, 208] width 221 height 19
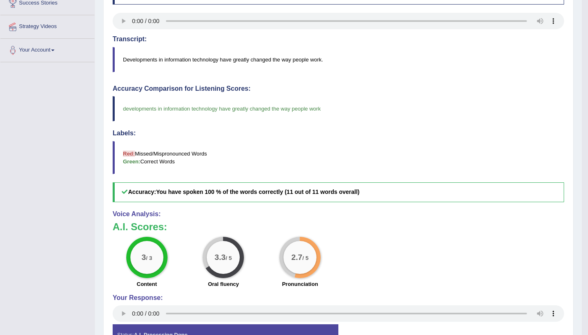
scroll to position [46, 0]
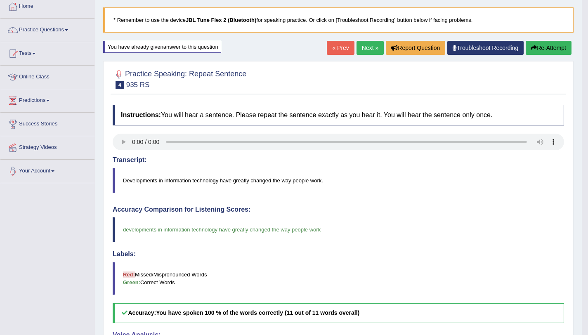
click at [539, 48] on button "Re-Attempt" at bounding box center [549, 48] width 46 height 14
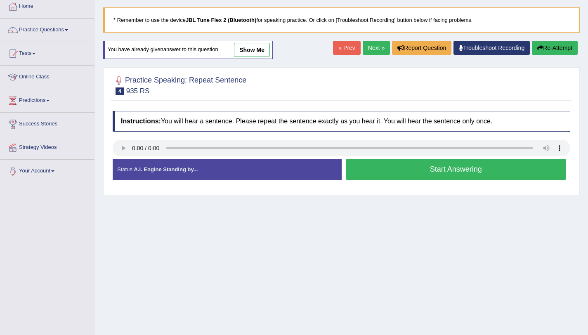
scroll to position [46, 0]
click at [449, 175] on button "Start Answering" at bounding box center [456, 169] width 221 height 21
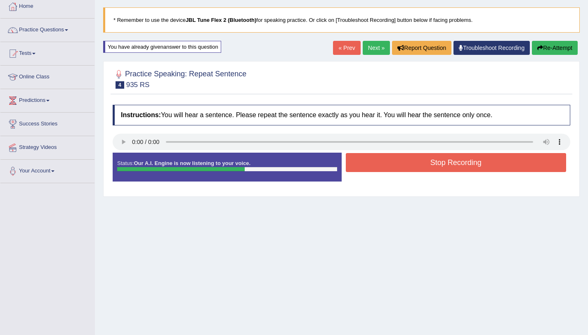
click at [448, 167] on button "Stop Recording" at bounding box center [456, 162] width 221 height 19
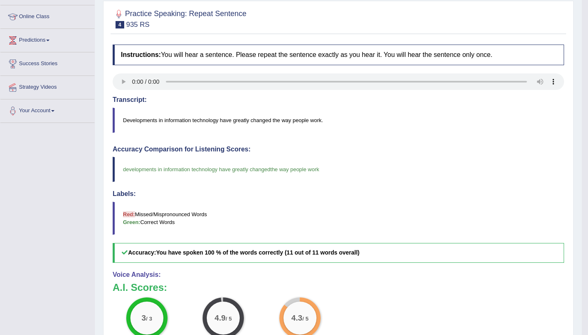
scroll to position [0, 0]
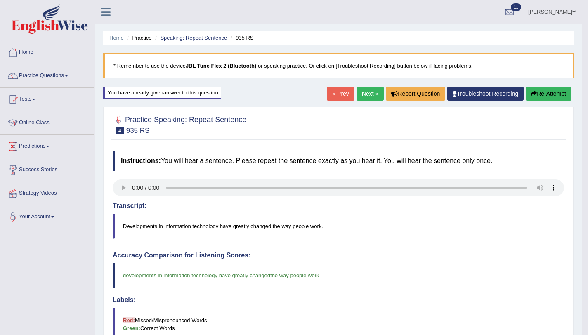
click at [372, 89] on link "Next »" at bounding box center [370, 94] width 27 height 14
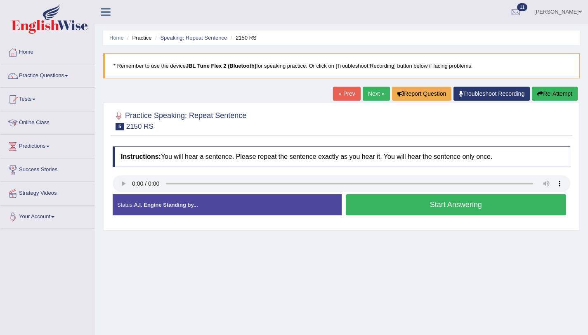
click at [449, 207] on button "Start Answering" at bounding box center [456, 204] width 221 height 21
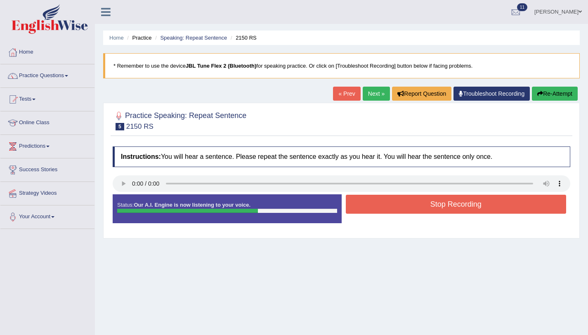
click at [449, 207] on button "Stop Recording" at bounding box center [456, 204] width 221 height 19
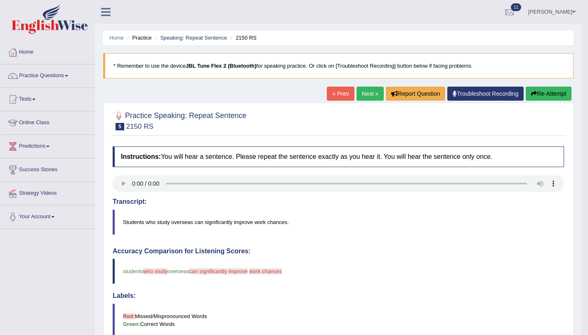
click at [551, 92] on button "Re-Attempt" at bounding box center [549, 94] width 46 height 14
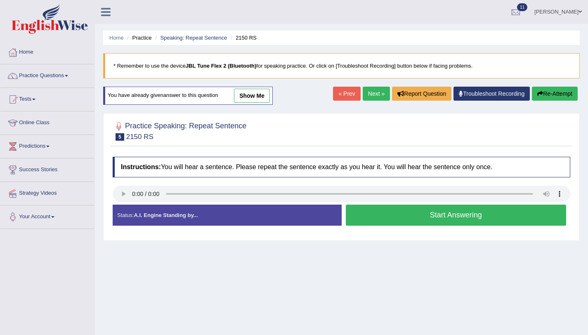
click at [479, 212] on button "Start Answering" at bounding box center [456, 215] width 221 height 21
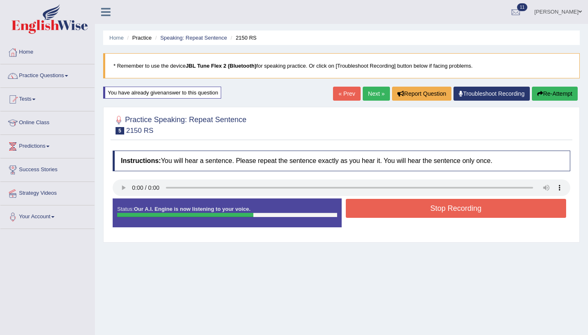
click at [511, 212] on button "Stop Recording" at bounding box center [456, 208] width 221 height 19
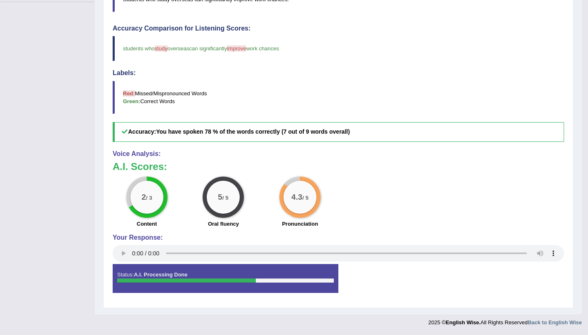
scroll to position [9, 0]
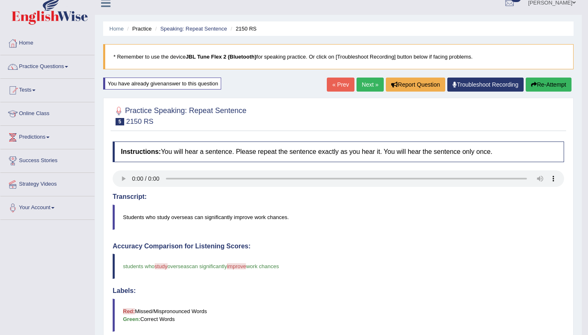
click at [376, 85] on link "Next »" at bounding box center [370, 85] width 27 height 14
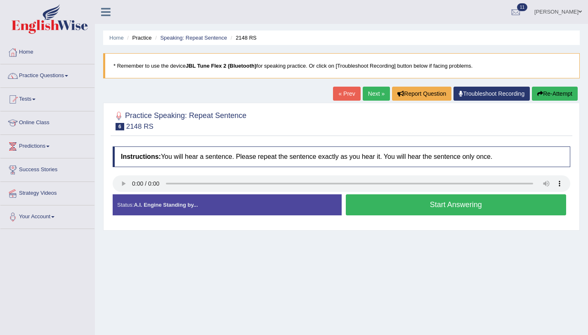
click at [364, 97] on link "Next »" at bounding box center [376, 94] width 27 height 14
click at [461, 208] on button "Start Answering" at bounding box center [456, 204] width 221 height 21
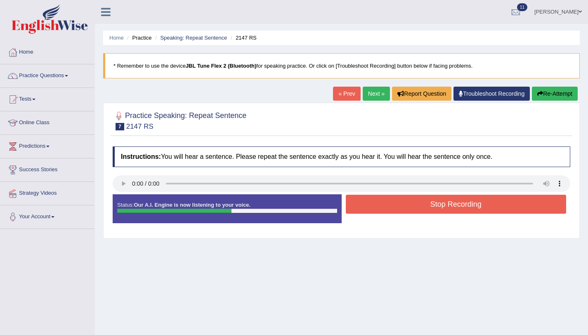
click at [477, 202] on button "Stop Recording" at bounding box center [456, 204] width 221 height 19
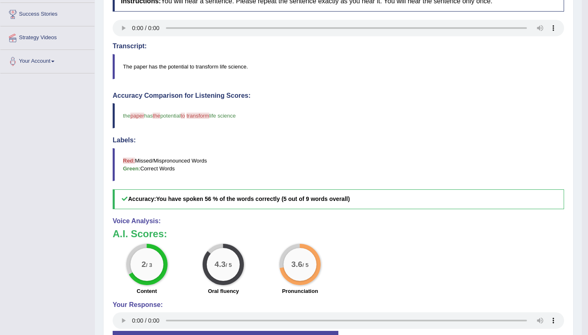
scroll to position [48, 0]
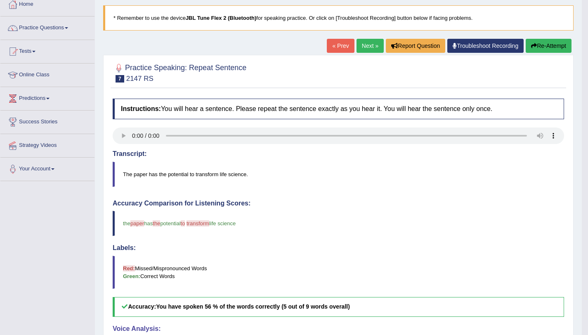
click at [552, 51] on button "Re-Attempt" at bounding box center [549, 46] width 46 height 14
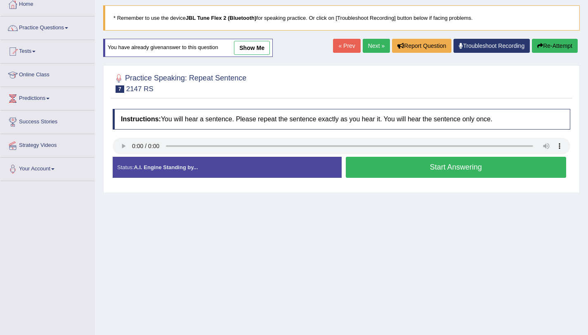
click at [473, 171] on button "Start Answering" at bounding box center [456, 167] width 221 height 21
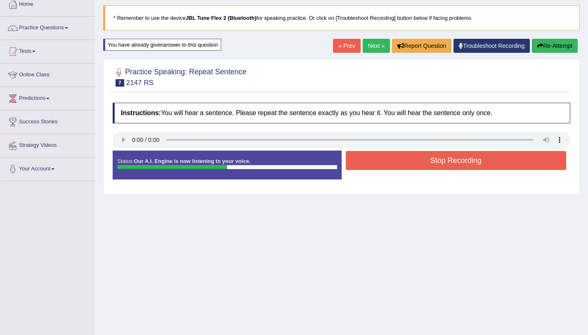
click at [471, 168] on button "Stop Recording" at bounding box center [456, 160] width 221 height 19
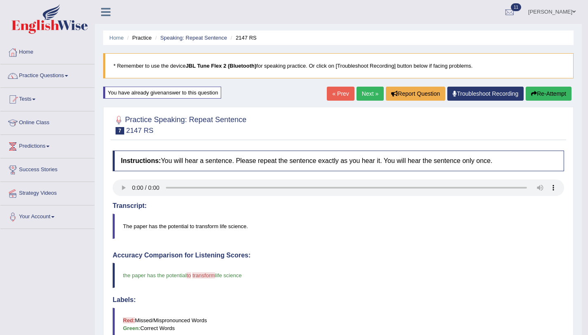
click at [357, 96] on link "Next »" at bounding box center [370, 94] width 27 height 14
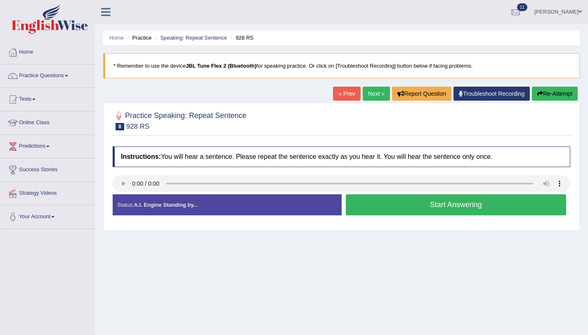
click at [390, 210] on button "Start Answering" at bounding box center [456, 204] width 221 height 21
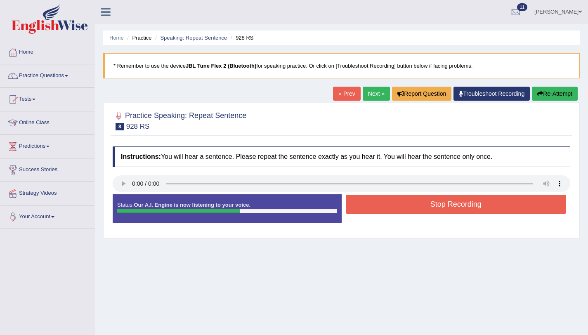
click at [398, 205] on button "Stop Recording" at bounding box center [456, 204] width 221 height 19
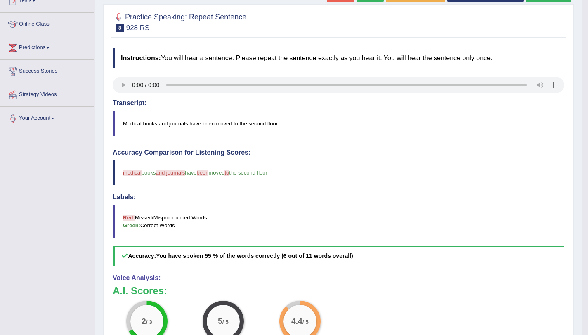
scroll to position [7, 0]
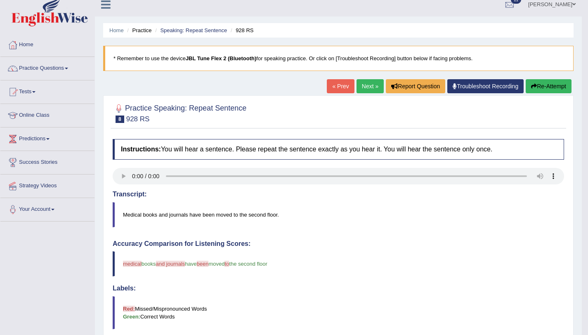
click at [532, 89] on button "Re-Attempt" at bounding box center [549, 86] width 46 height 14
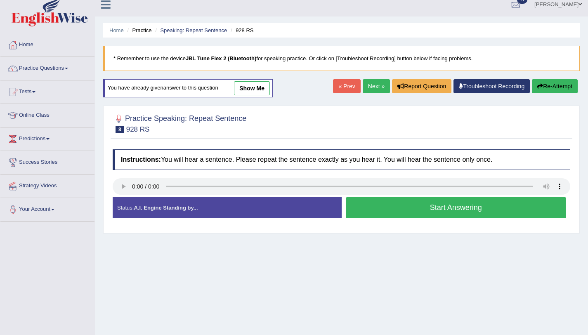
scroll to position [7, 0]
click at [509, 211] on button "Start Answering" at bounding box center [456, 207] width 221 height 21
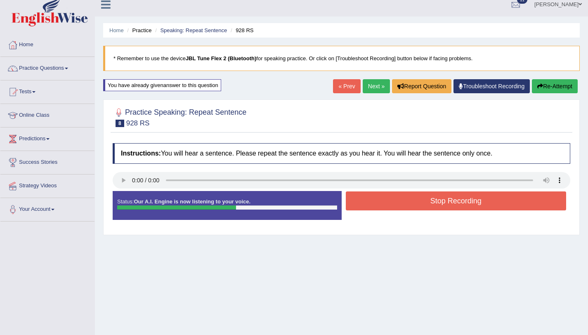
click at [512, 208] on button "Stop Recording" at bounding box center [456, 201] width 221 height 19
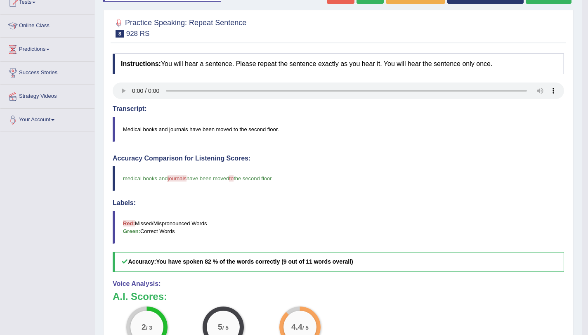
scroll to position [0, 0]
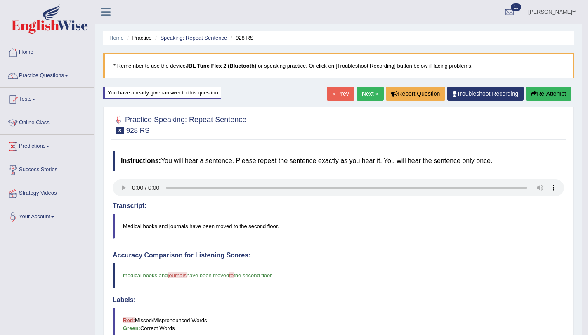
click at [365, 99] on link "Next »" at bounding box center [370, 94] width 27 height 14
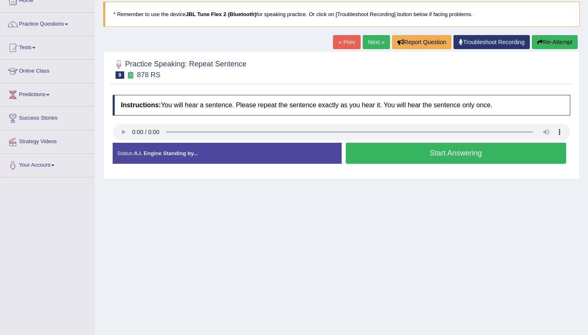
scroll to position [70, 0]
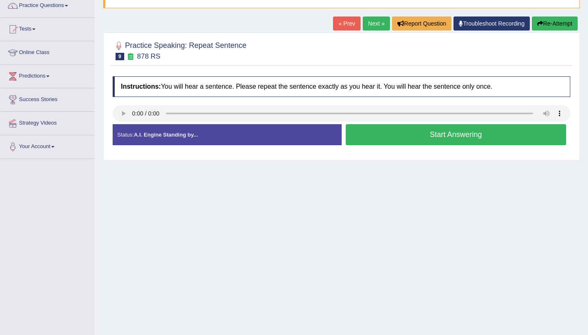
click at [398, 132] on button "Start Answering" at bounding box center [456, 134] width 221 height 21
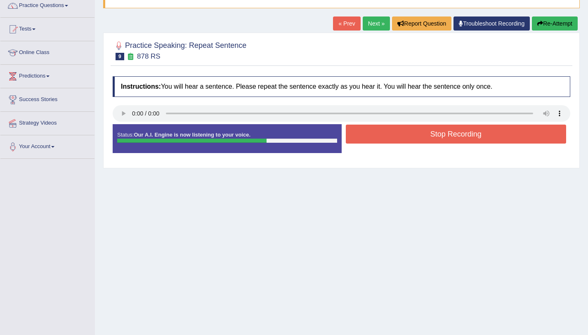
click at [395, 131] on button "Stop Recording" at bounding box center [456, 134] width 221 height 19
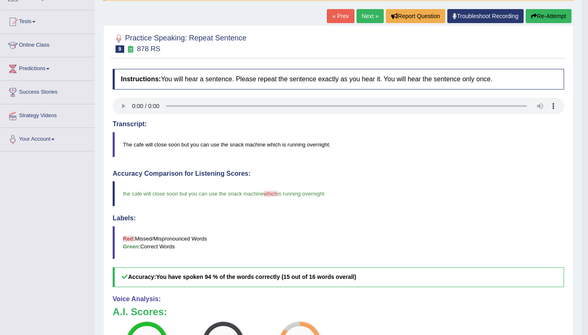
scroll to position [0, 0]
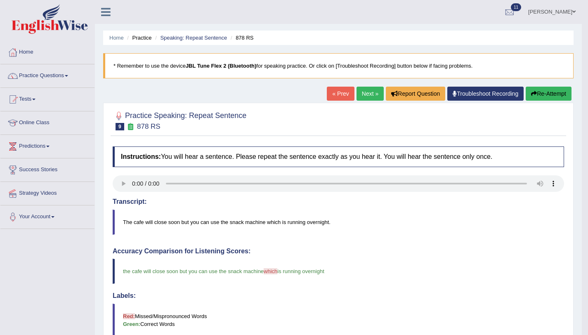
click at [362, 101] on div "« Prev Next » Report Question Troubleshoot Recording Re-Attempt" at bounding box center [450, 95] width 247 height 16
click at [362, 100] on link "Next »" at bounding box center [370, 94] width 27 height 14
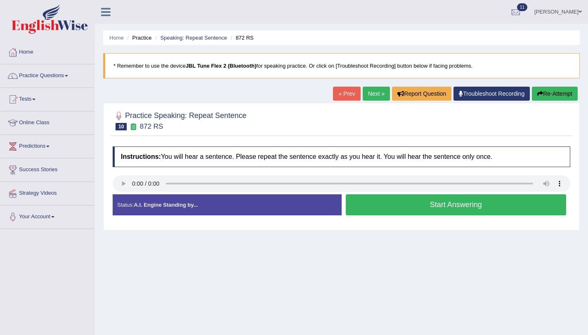
click at [400, 206] on button "Start Answering" at bounding box center [456, 204] width 221 height 21
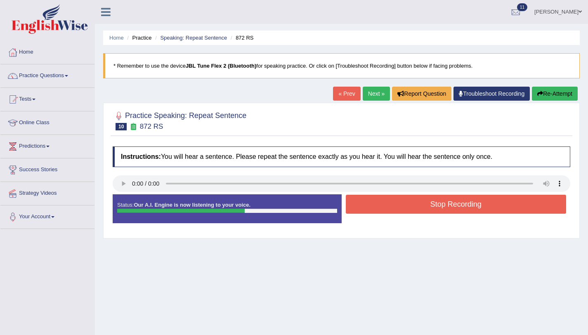
click at [397, 201] on button "Stop Recording" at bounding box center [456, 204] width 221 height 19
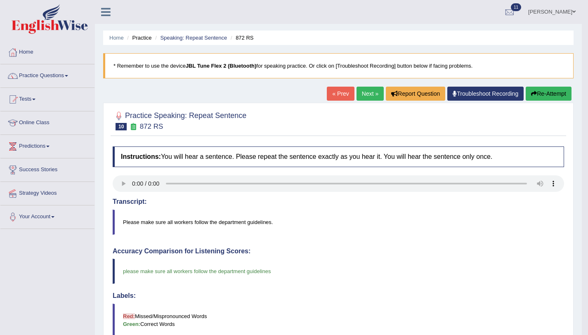
click at [374, 91] on link "Next »" at bounding box center [370, 94] width 27 height 14
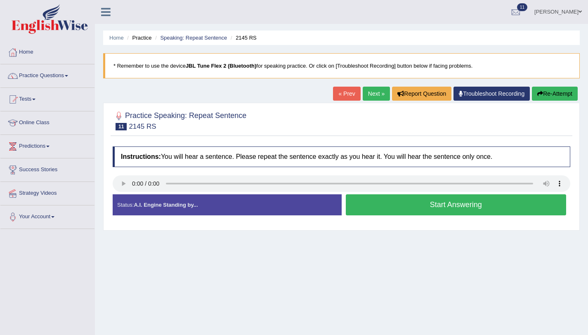
click at [415, 197] on button "Start Answering" at bounding box center [456, 204] width 221 height 21
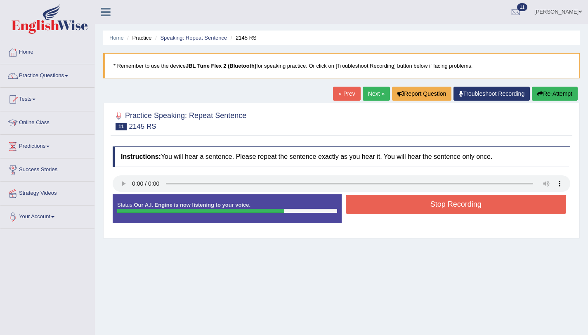
click at [414, 206] on button "Stop Recording" at bounding box center [456, 204] width 221 height 19
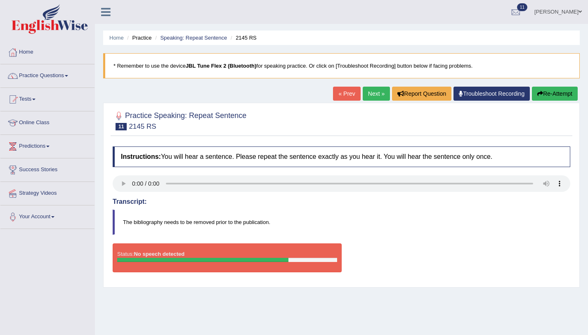
click at [552, 96] on button "Re-Attempt" at bounding box center [555, 94] width 46 height 14
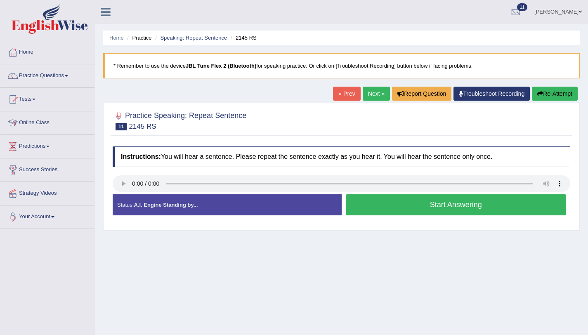
click at [451, 211] on button "Start Answering" at bounding box center [456, 204] width 221 height 21
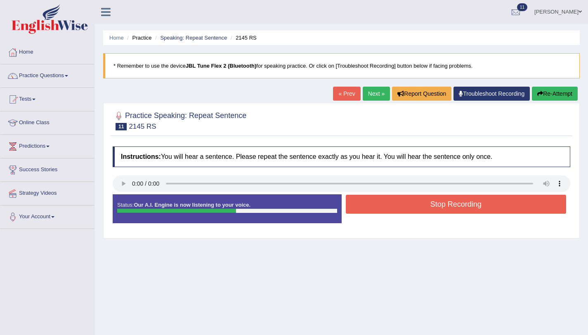
click at [423, 206] on button "Stop Recording" at bounding box center [456, 204] width 221 height 19
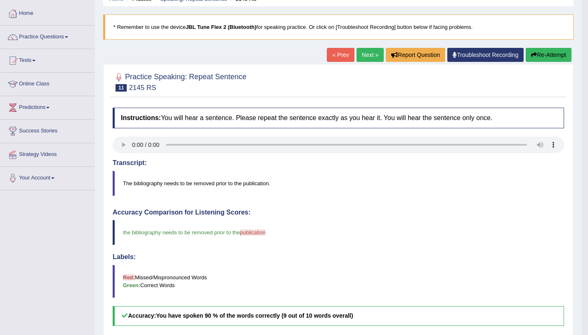
scroll to position [13, 0]
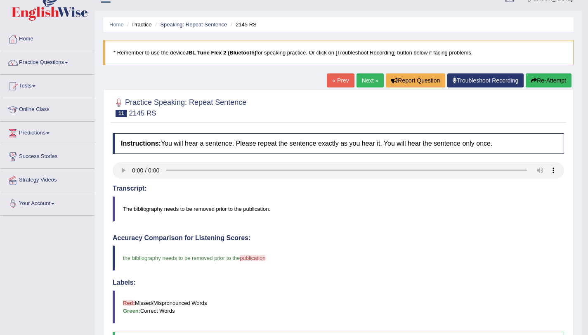
click at [367, 77] on link "Next »" at bounding box center [370, 80] width 27 height 14
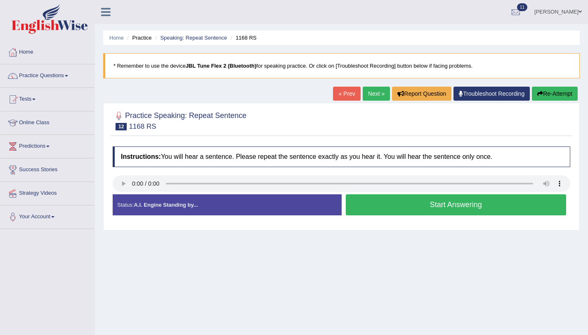
click at [402, 206] on button "Start Answering" at bounding box center [456, 204] width 221 height 21
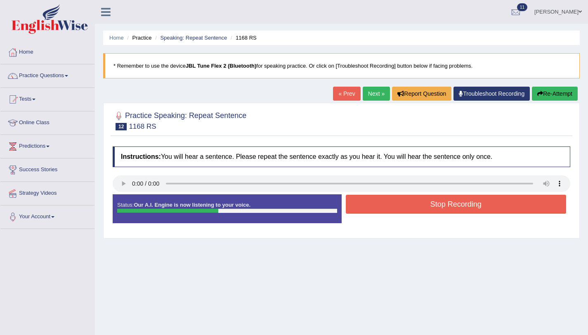
click at [403, 206] on button "Stop Recording" at bounding box center [456, 204] width 221 height 19
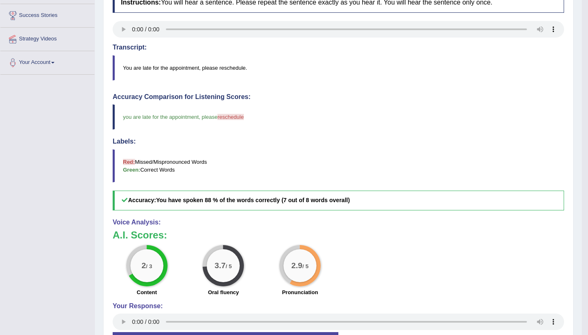
scroll to position [76, 0]
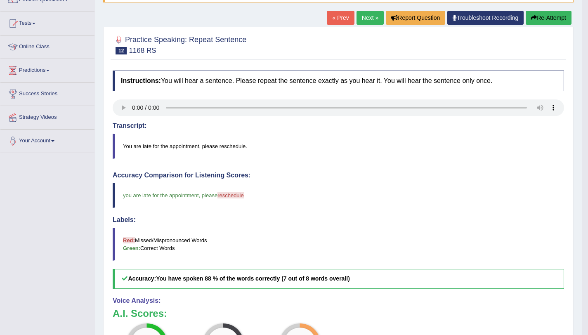
click at [545, 21] on button "Re-Attempt" at bounding box center [549, 18] width 46 height 14
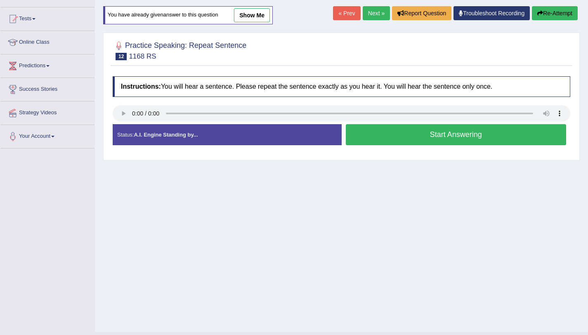
scroll to position [76, 0]
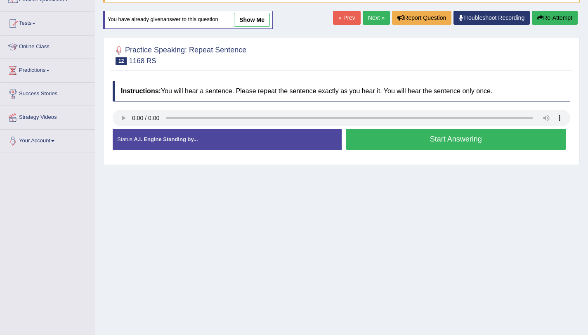
click at [522, 144] on button "Start Answering" at bounding box center [456, 139] width 221 height 21
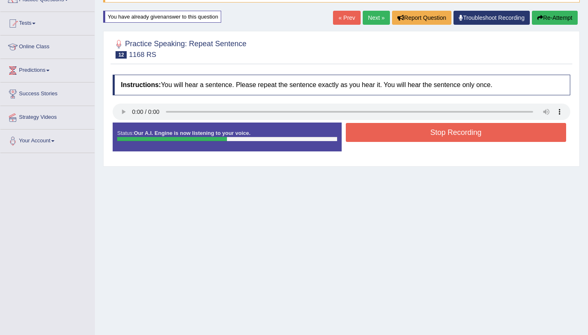
click at [520, 137] on button "Stop Recording" at bounding box center [456, 132] width 221 height 19
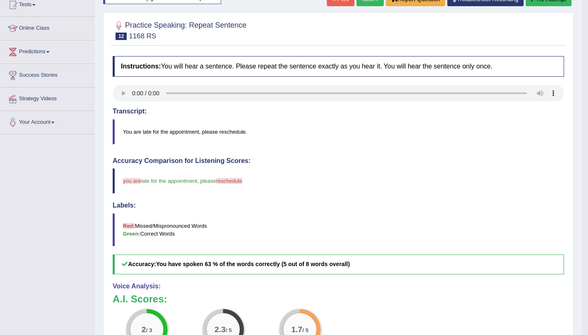
scroll to position [0, 0]
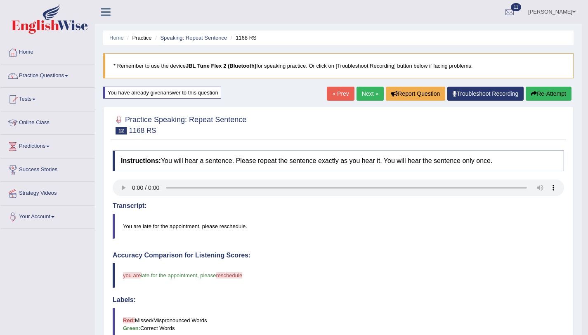
click at [542, 95] on button "Re-Attempt" at bounding box center [549, 94] width 46 height 14
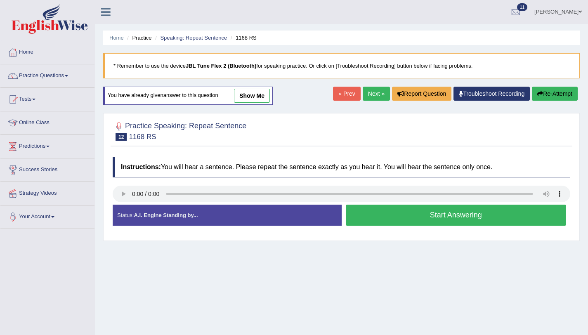
click at [521, 222] on button "Start Answering" at bounding box center [456, 215] width 221 height 21
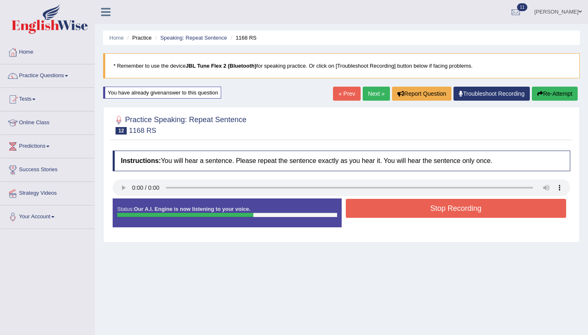
click at [523, 214] on button "Stop Recording" at bounding box center [456, 208] width 221 height 19
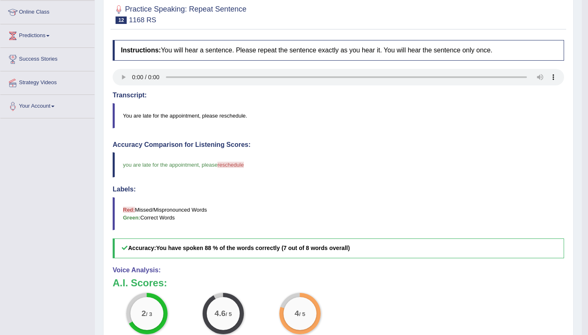
scroll to position [88, 0]
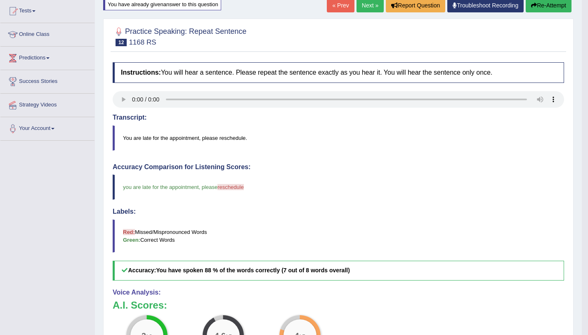
click at [369, 8] on link "Next »" at bounding box center [370, 5] width 27 height 14
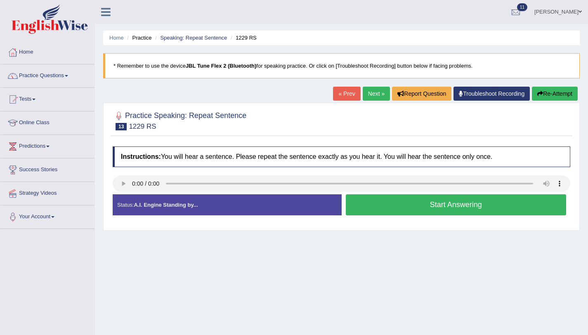
click at [403, 210] on button "Start Answering" at bounding box center [456, 204] width 221 height 21
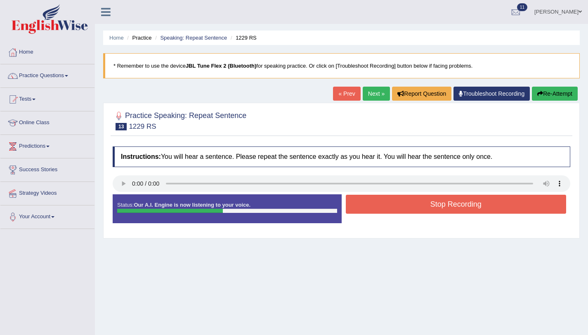
click at [407, 209] on button "Stop Recording" at bounding box center [456, 204] width 221 height 19
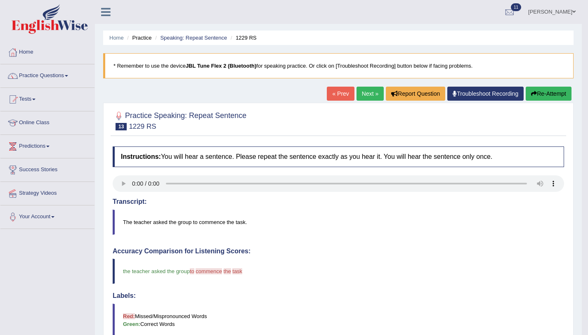
click at [547, 91] on button "Re-Attempt" at bounding box center [549, 94] width 46 height 14
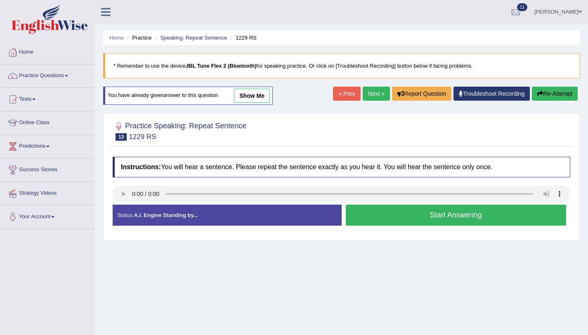
click at [479, 218] on button "Start Answering" at bounding box center [456, 215] width 221 height 21
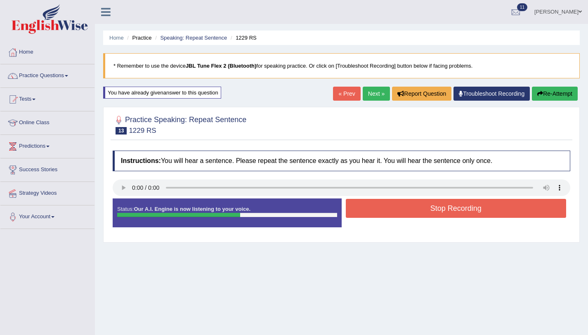
click at [481, 214] on button "Stop Recording" at bounding box center [456, 208] width 221 height 19
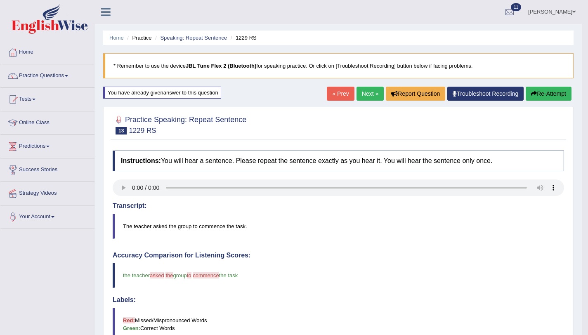
click at [553, 92] on button "Re-Attempt" at bounding box center [549, 94] width 46 height 14
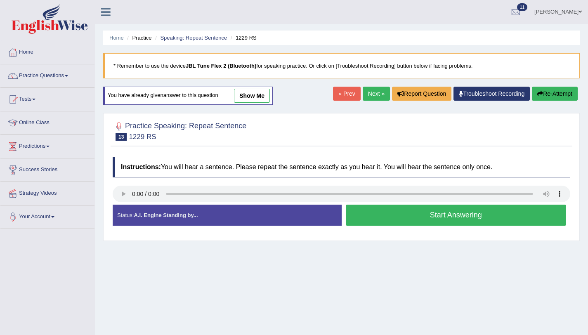
click at [447, 213] on button "Start Answering" at bounding box center [456, 215] width 221 height 21
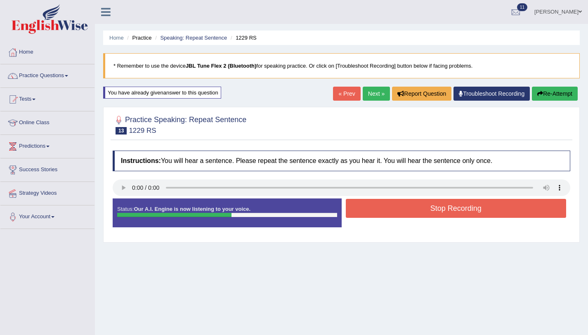
click at [448, 213] on button "Stop Recording" at bounding box center [456, 208] width 221 height 19
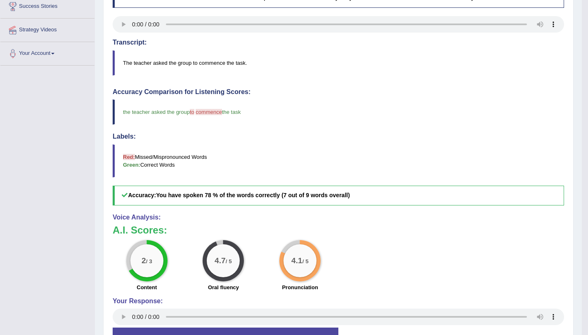
scroll to position [24, 0]
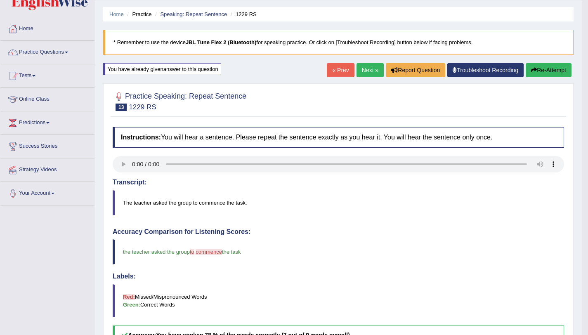
click at [362, 67] on link "Next »" at bounding box center [370, 70] width 27 height 14
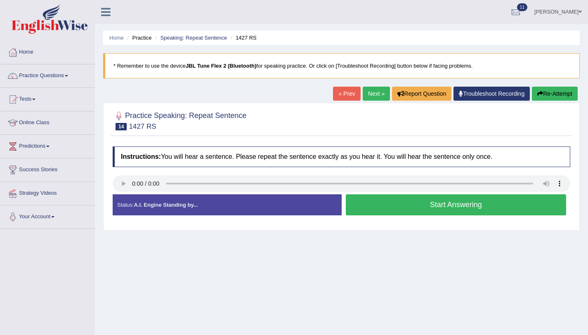
click at [409, 213] on button "Start Answering" at bounding box center [456, 204] width 221 height 21
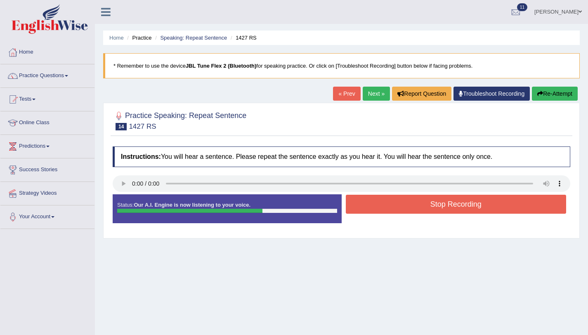
click at [403, 201] on button "Stop Recording" at bounding box center [456, 204] width 221 height 19
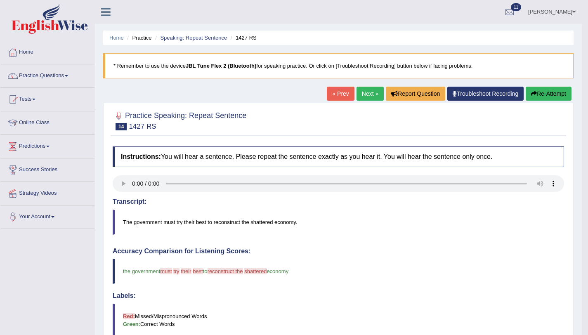
click at [557, 94] on button "Re-Attempt" at bounding box center [549, 94] width 46 height 14
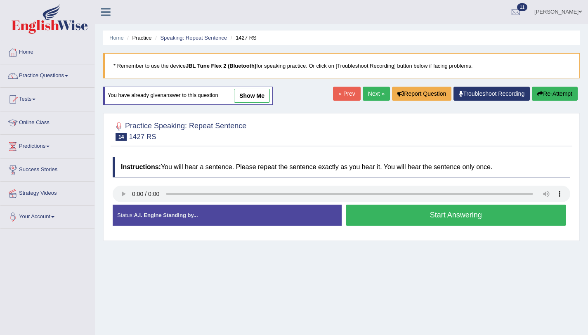
click at [377, 218] on button "Start Answering" at bounding box center [456, 215] width 221 height 21
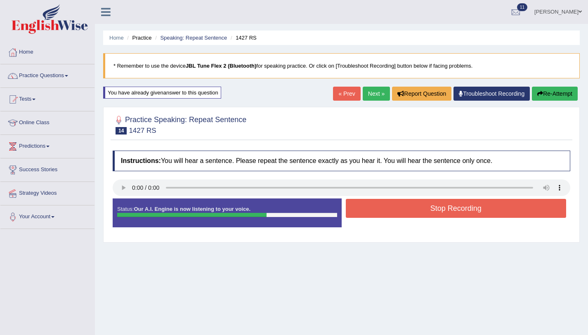
click at [378, 215] on button "Stop Recording" at bounding box center [456, 208] width 221 height 19
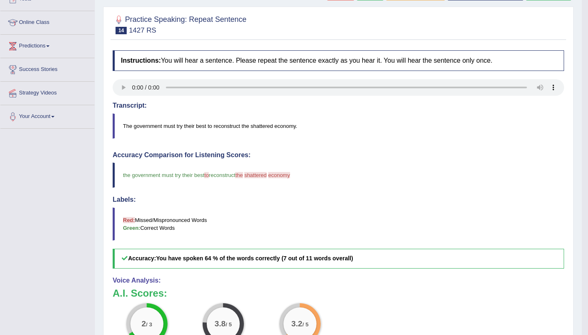
scroll to position [75, 0]
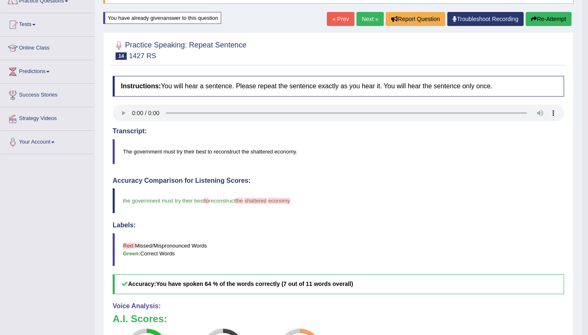
click at [371, 20] on link "Next »" at bounding box center [370, 19] width 27 height 14
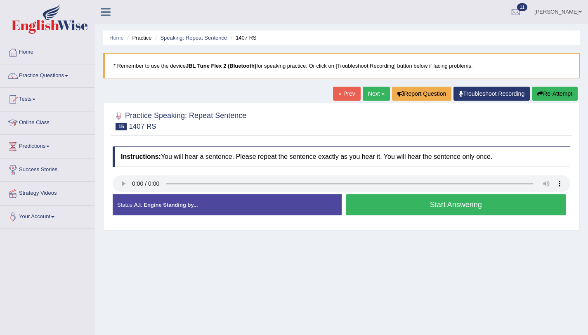
click at [450, 205] on button "Start Answering" at bounding box center [456, 204] width 221 height 21
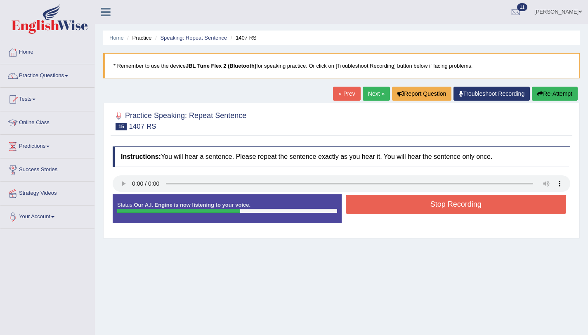
click at [483, 206] on button "Stop Recording" at bounding box center [456, 204] width 221 height 19
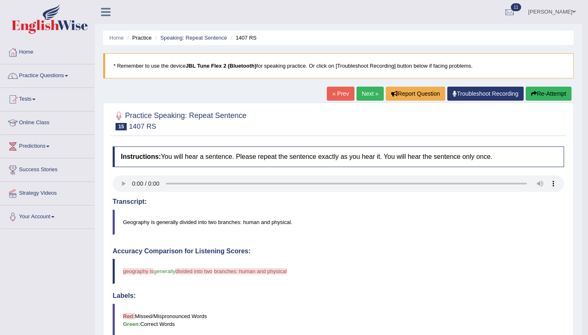
click at [552, 98] on button "Re-Attempt" at bounding box center [549, 94] width 46 height 14
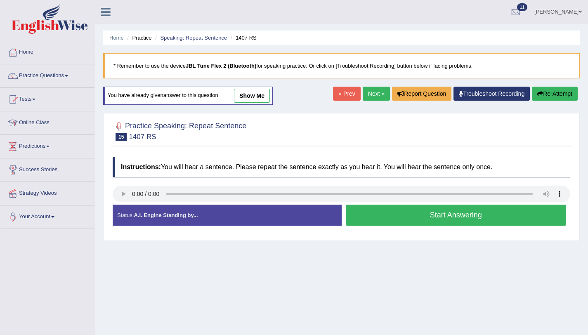
click at [527, 220] on button "Start Answering" at bounding box center [456, 215] width 221 height 21
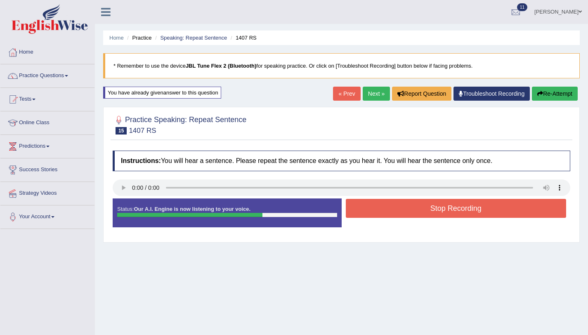
click at [540, 211] on button "Stop Recording" at bounding box center [456, 208] width 221 height 19
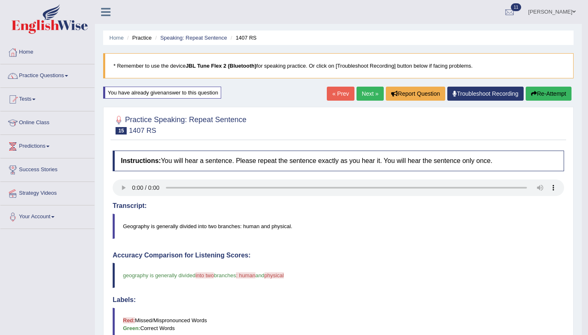
click at [561, 90] on button "Re-Attempt" at bounding box center [549, 94] width 46 height 14
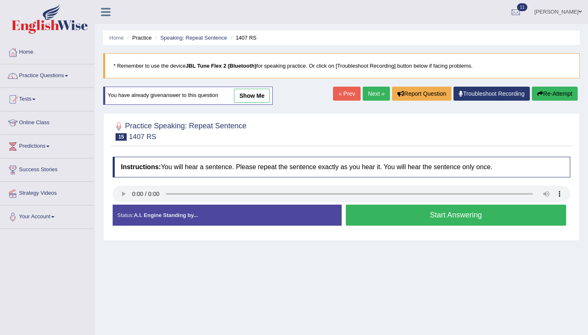
click at [422, 209] on button "Start Answering" at bounding box center [456, 215] width 221 height 21
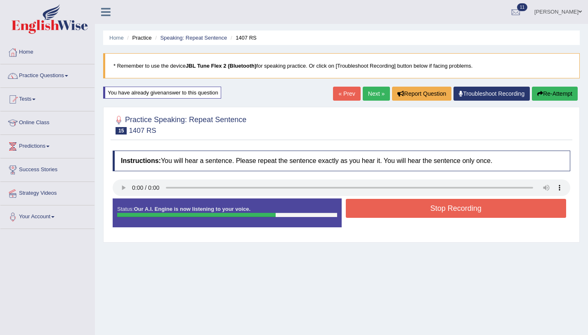
click at [458, 211] on button "Stop Recording" at bounding box center [456, 208] width 221 height 19
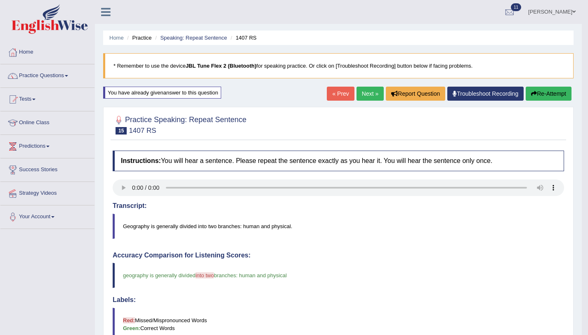
click at [371, 94] on link "Next »" at bounding box center [370, 94] width 27 height 14
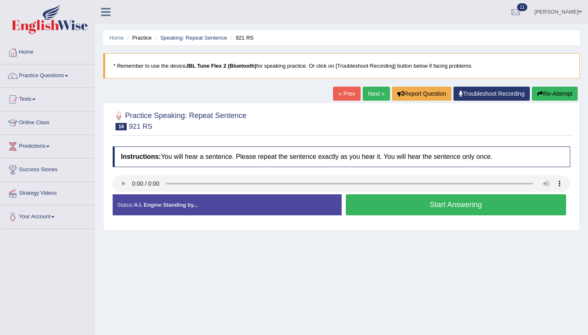
click at [376, 213] on button "Start Answering" at bounding box center [456, 204] width 221 height 21
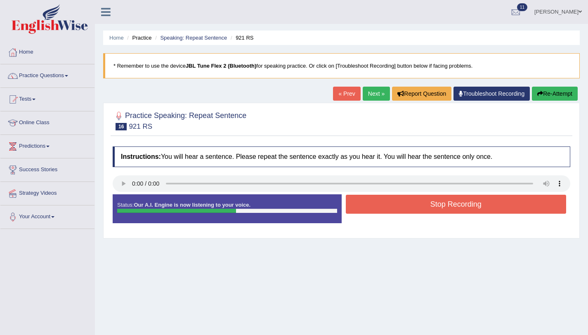
click at [376, 210] on button "Stop Recording" at bounding box center [456, 204] width 221 height 19
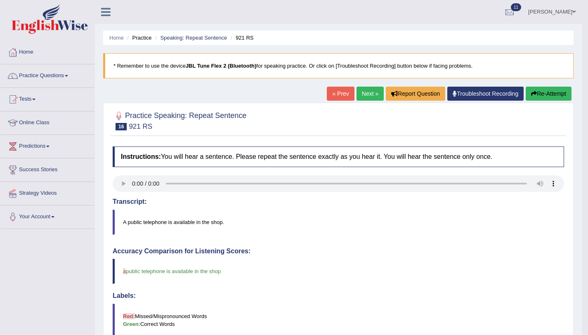
click at [367, 92] on link "Next »" at bounding box center [370, 94] width 27 height 14
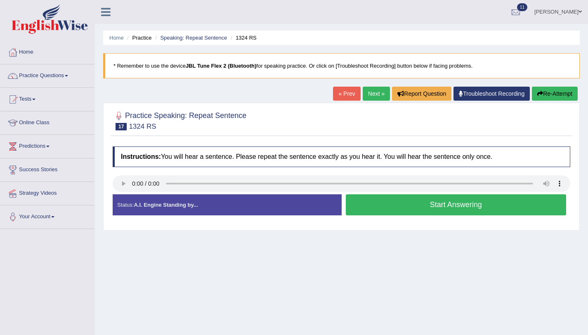
click at [367, 201] on button "Start Answering" at bounding box center [456, 204] width 221 height 21
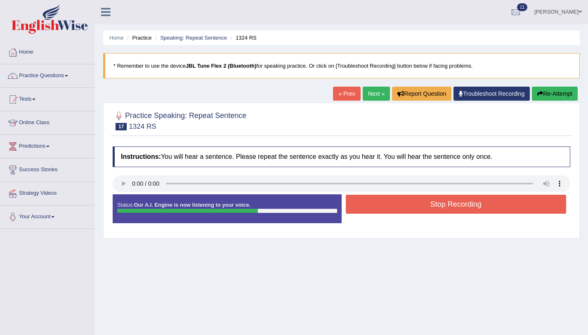
click at [369, 201] on button "Stop Recording" at bounding box center [456, 204] width 221 height 19
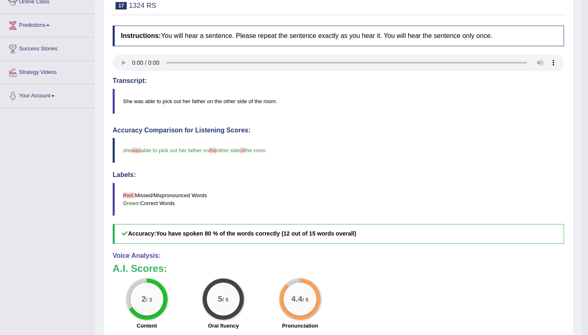
scroll to position [56, 0]
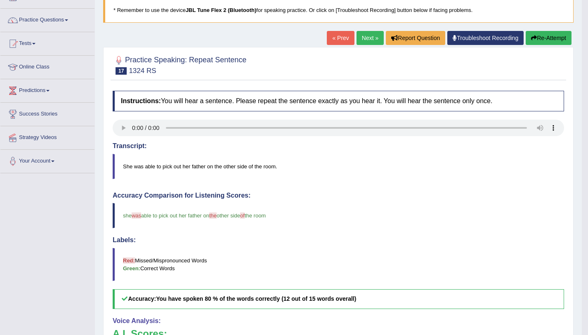
click at [362, 36] on link "Next »" at bounding box center [370, 38] width 27 height 14
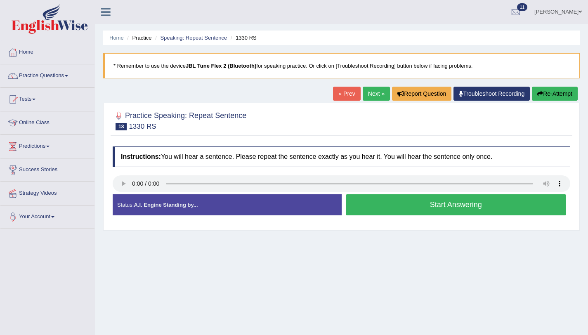
click at [377, 209] on button "Start Answering" at bounding box center [456, 204] width 221 height 21
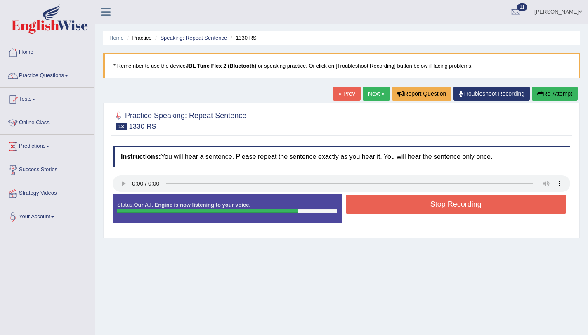
click at [377, 208] on button "Stop Recording" at bounding box center [456, 204] width 221 height 19
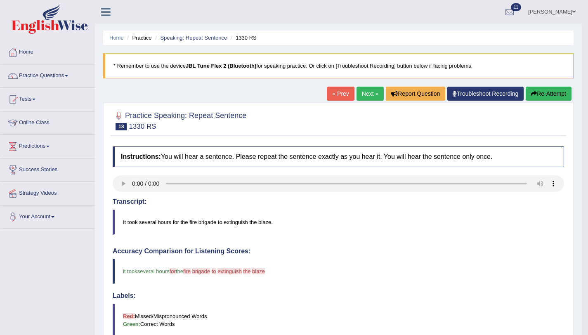
click at [542, 97] on button "Re-Attempt" at bounding box center [549, 94] width 46 height 14
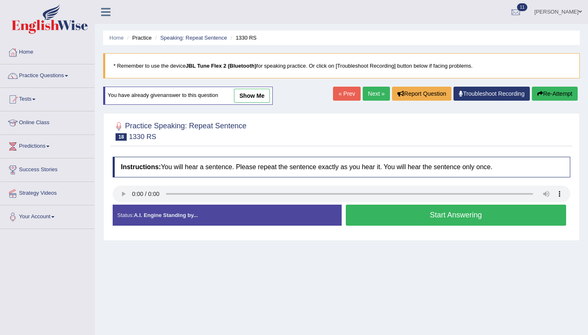
click at [488, 210] on button "Start Answering" at bounding box center [456, 215] width 221 height 21
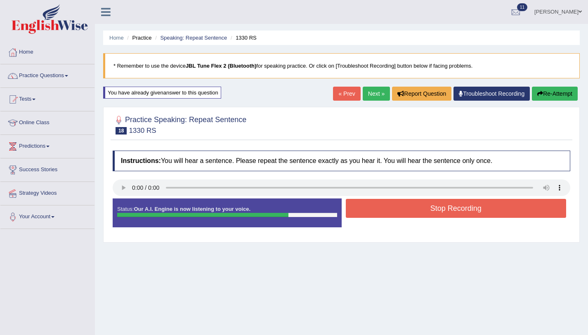
click at [484, 204] on button "Stop Recording" at bounding box center [456, 208] width 221 height 19
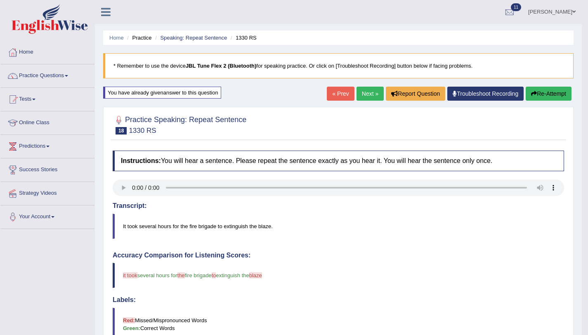
click at [556, 95] on button "Re-Attempt" at bounding box center [549, 94] width 46 height 14
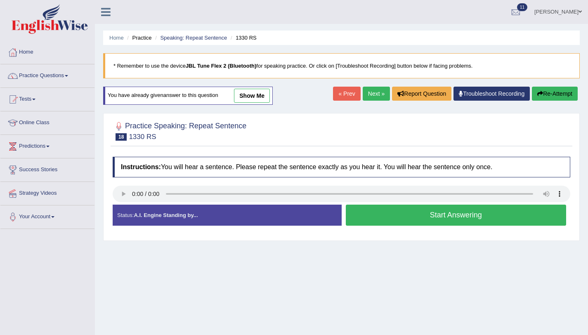
click at [437, 220] on button "Start Answering" at bounding box center [456, 215] width 221 height 21
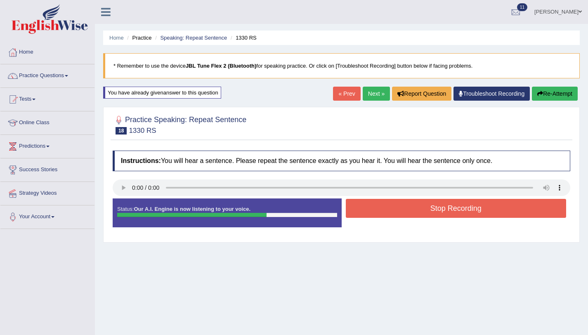
click at [431, 210] on button "Stop Recording" at bounding box center [456, 208] width 221 height 19
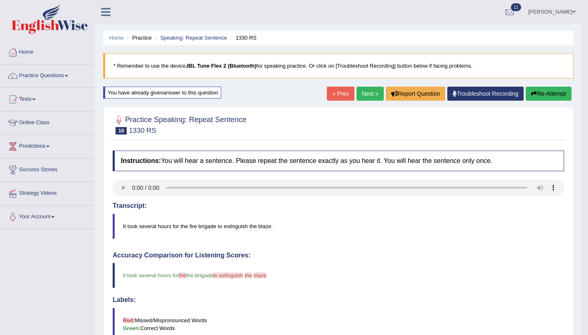
click at [371, 93] on link "Next »" at bounding box center [370, 94] width 27 height 14
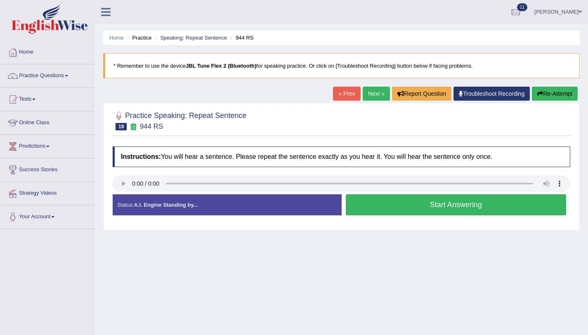
click at [482, 213] on button "Start Answering" at bounding box center [456, 204] width 221 height 21
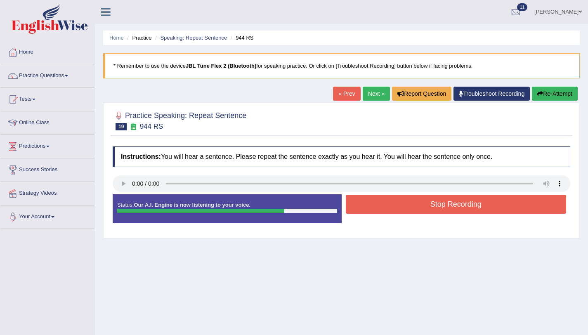
click at [502, 200] on button "Stop Recording" at bounding box center [456, 204] width 221 height 19
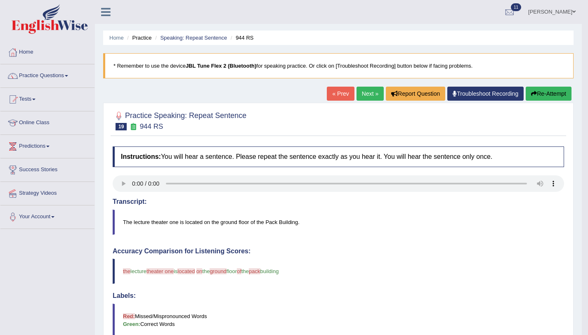
click at [544, 96] on button "Re-Attempt" at bounding box center [549, 94] width 46 height 14
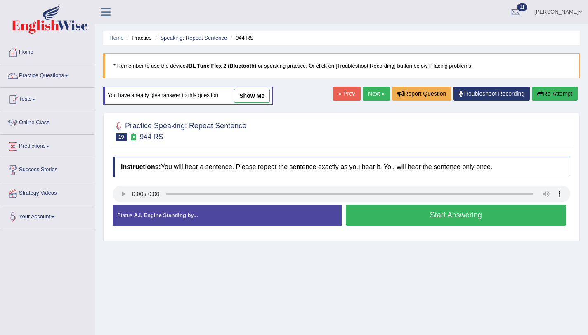
click at [429, 215] on button "Start Answering" at bounding box center [456, 215] width 221 height 21
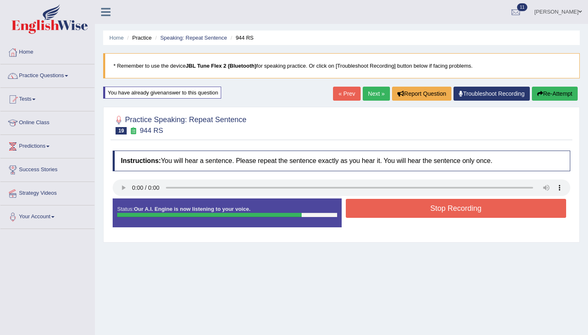
click at [430, 213] on button "Stop Recording" at bounding box center [456, 208] width 221 height 19
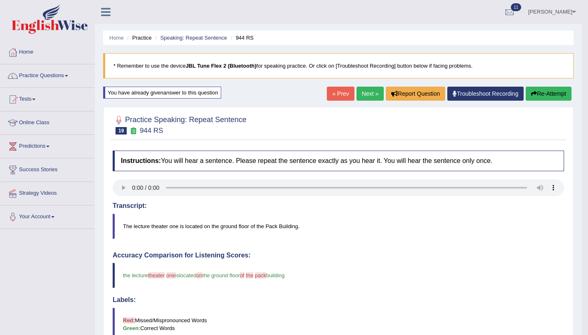
click at [369, 93] on link "Next »" at bounding box center [370, 94] width 27 height 14
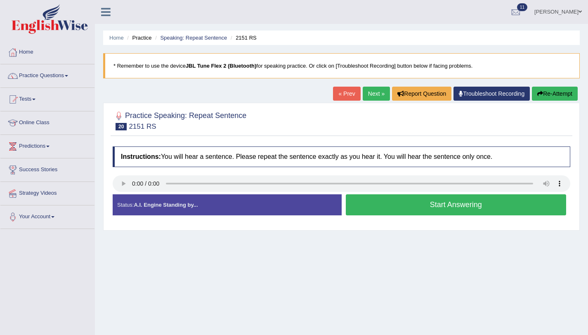
click at [411, 200] on button "Start Answering" at bounding box center [456, 204] width 221 height 21
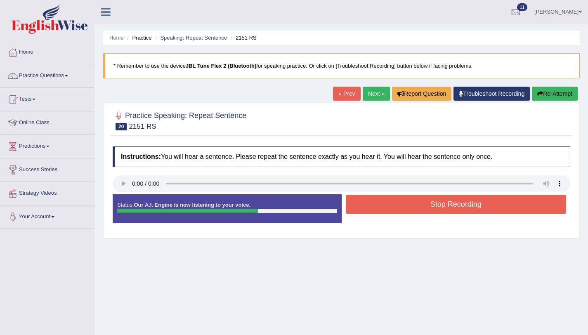
click at [379, 209] on button "Stop Recording" at bounding box center [456, 204] width 221 height 19
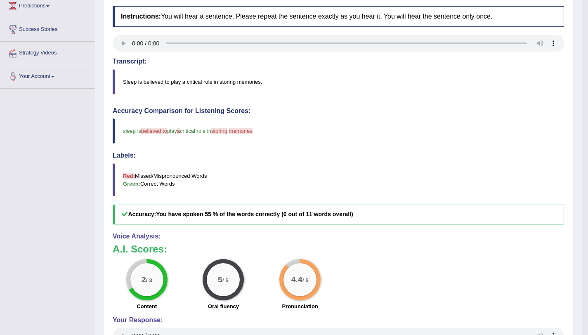
scroll to position [27, 0]
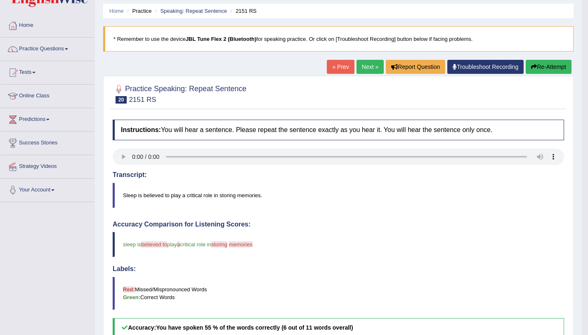
click at [542, 69] on button "Re-Attempt" at bounding box center [549, 67] width 46 height 14
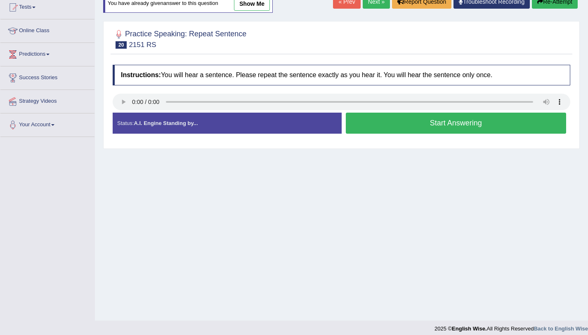
scroll to position [98, 0]
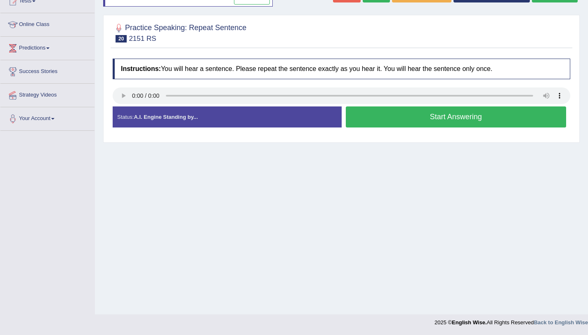
click at [380, 123] on button "Start Answering" at bounding box center [456, 117] width 221 height 21
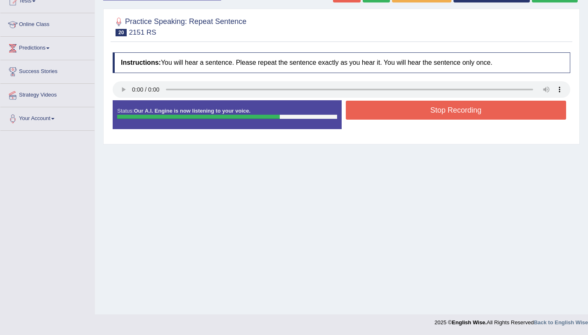
click at [379, 118] on button "Stop Recording" at bounding box center [456, 110] width 221 height 19
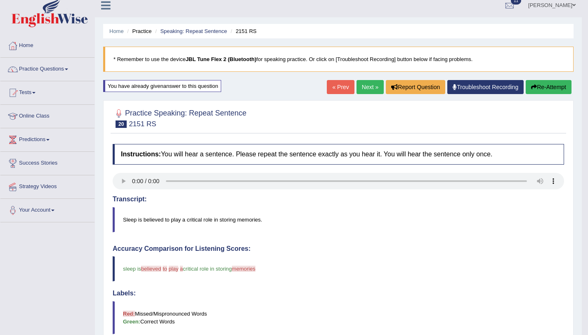
scroll to position [0, 0]
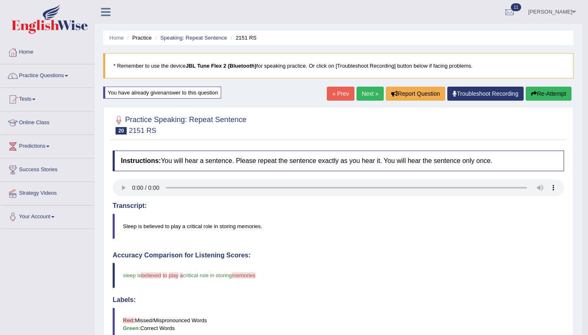
click at [531, 94] on icon "button" at bounding box center [534, 94] width 6 height 6
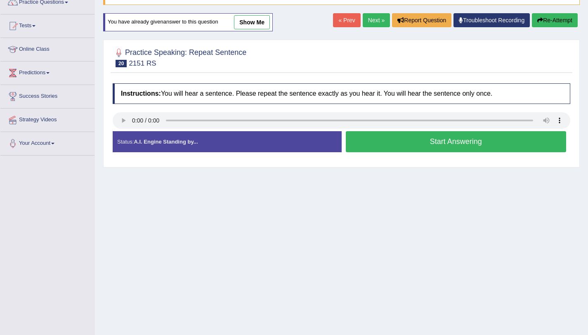
scroll to position [98, 0]
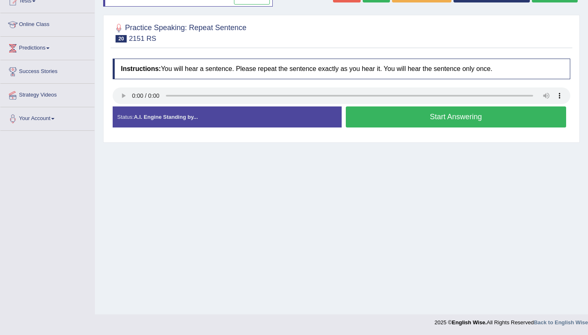
click at [494, 114] on button "Start Answering" at bounding box center [456, 117] width 221 height 21
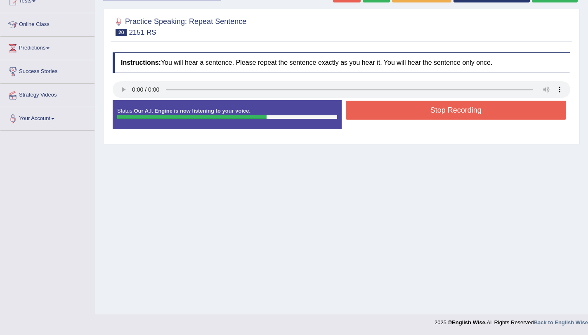
click at [481, 115] on button "Stop Recording" at bounding box center [456, 110] width 221 height 19
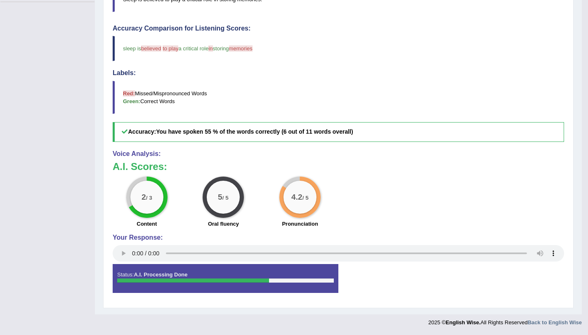
scroll to position [0, 0]
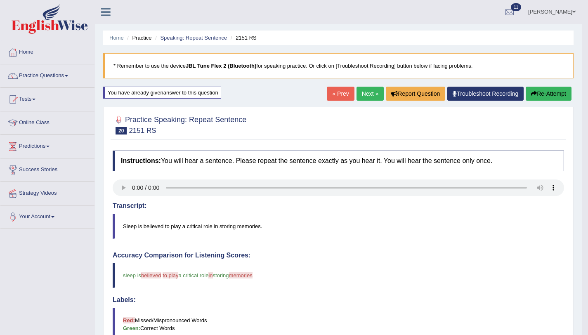
click at [376, 94] on link "Next »" at bounding box center [370, 94] width 27 height 14
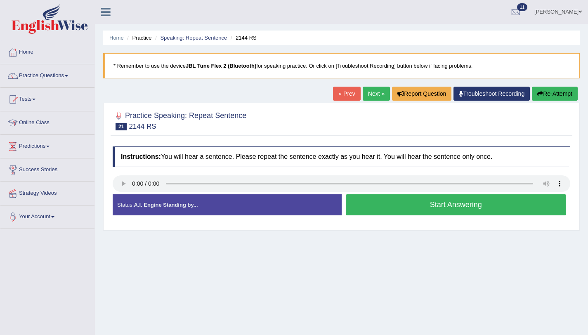
click at [396, 213] on button "Start Answering" at bounding box center [456, 204] width 221 height 21
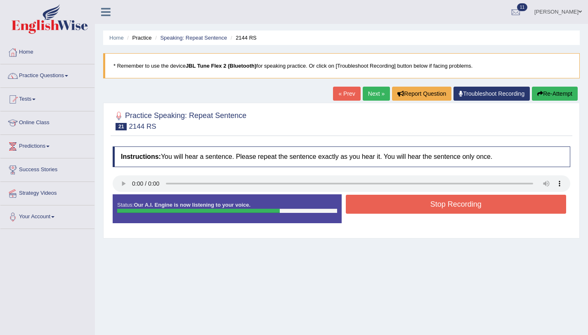
click at [554, 99] on button "Re-Attempt" at bounding box center [555, 94] width 46 height 14
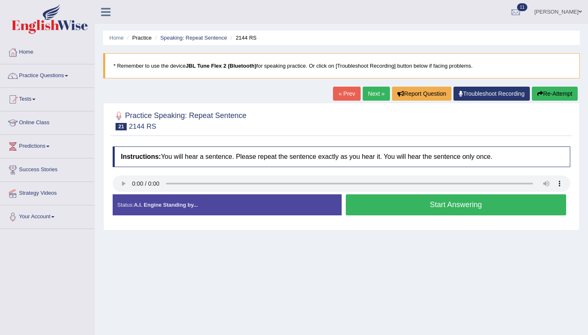
click at [409, 212] on button "Start Answering" at bounding box center [456, 204] width 221 height 21
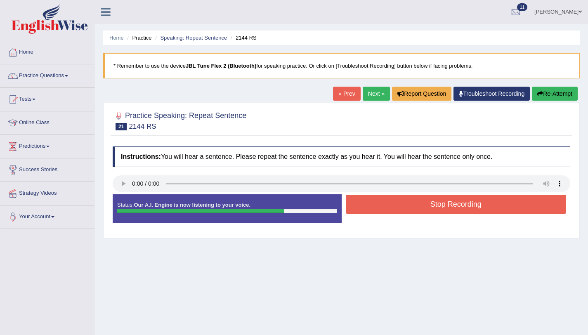
click at [410, 209] on button "Stop Recording" at bounding box center [456, 204] width 221 height 19
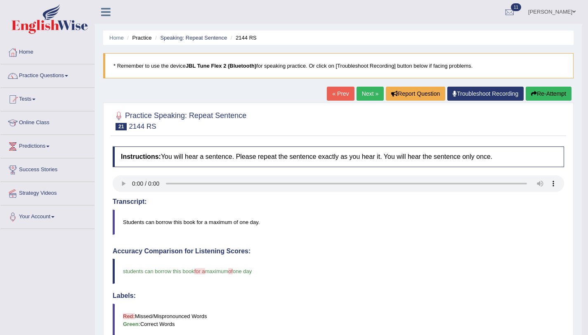
click at [531, 98] on button "Re-Attempt" at bounding box center [549, 94] width 46 height 14
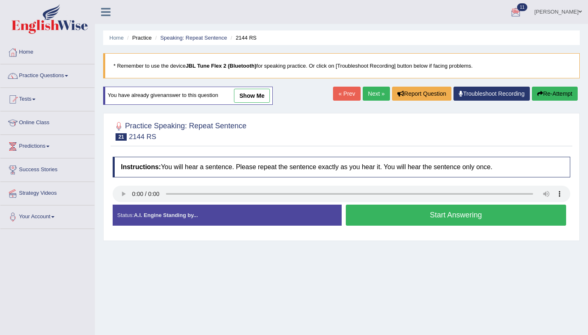
click at [495, 213] on button "Start Answering" at bounding box center [456, 215] width 221 height 21
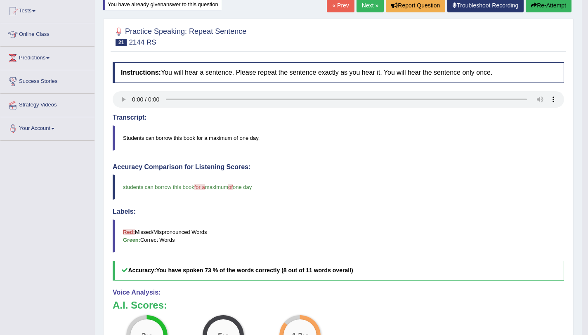
scroll to position [51, 0]
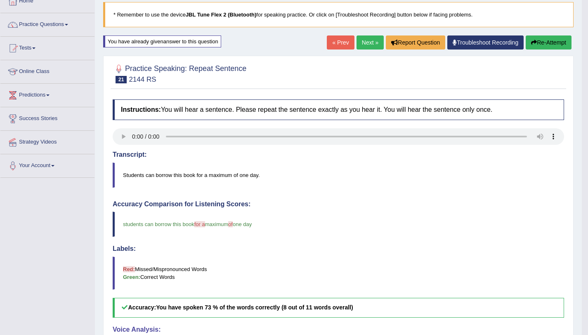
click at [368, 43] on link "Next »" at bounding box center [370, 43] width 27 height 14
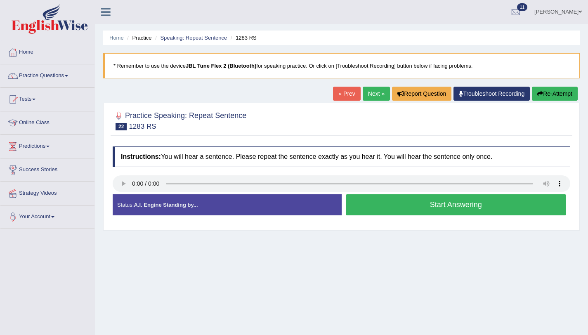
click at [376, 202] on button "Start Answering" at bounding box center [456, 204] width 221 height 21
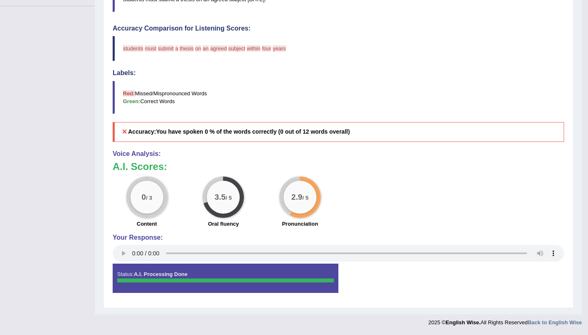
scroll to position [67, 0]
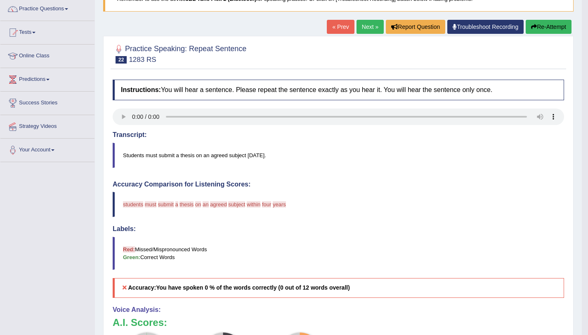
click at [557, 26] on button "Re-Attempt" at bounding box center [549, 27] width 46 height 14
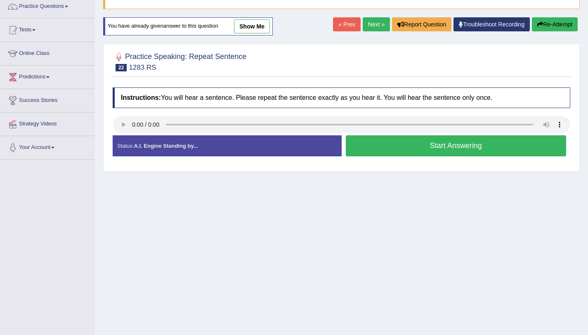
click at [438, 155] on button "Start Answering" at bounding box center [456, 145] width 221 height 21
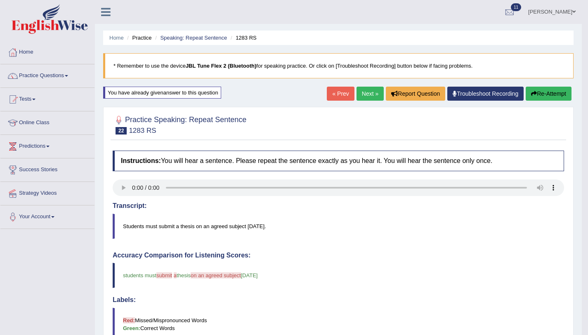
click at [367, 97] on link "Next »" at bounding box center [370, 94] width 27 height 14
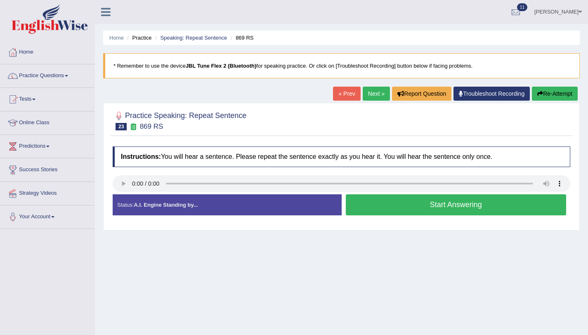
click at [374, 199] on button "Start Answering" at bounding box center [456, 204] width 221 height 21
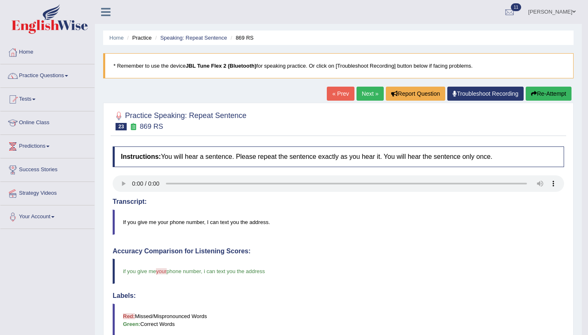
click at [366, 90] on link "Next »" at bounding box center [370, 94] width 27 height 14
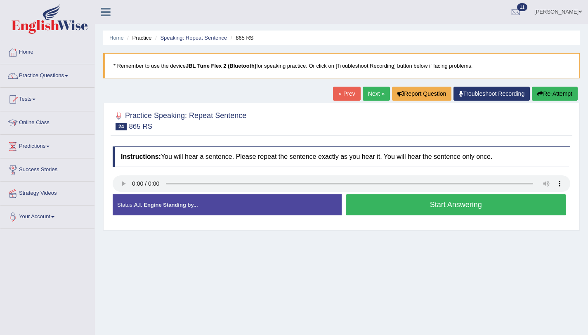
click at [429, 206] on button "Start Answering" at bounding box center [456, 204] width 221 height 21
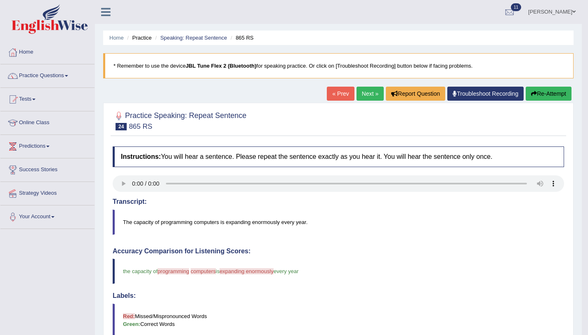
click at [543, 95] on button "Re-Attempt" at bounding box center [549, 94] width 46 height 14
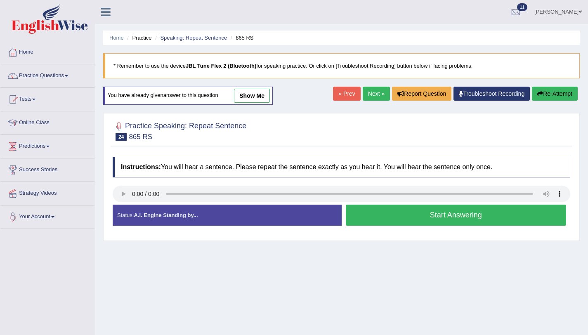
click at [410, 213] on button "Start Answering" at bounding box center [456, 215] width 221 height 21
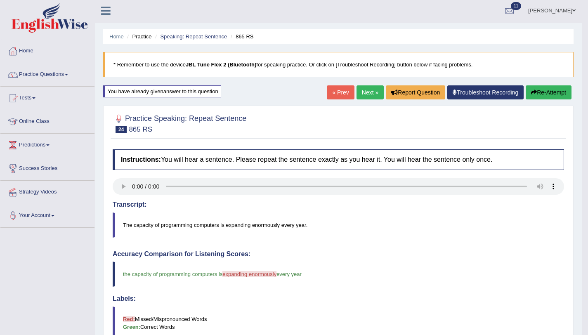
scroll to position [1, 0]
click at [364, 90] on link "Next »" at bounding box center [370, 92] width 27 height 14
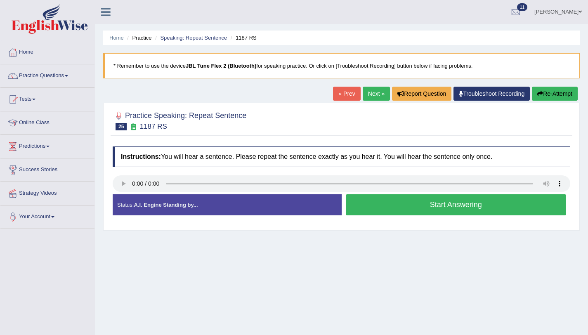
click at [371, 209] on button "Start Answering" at bounding box center [456, 204] width 221 height 21
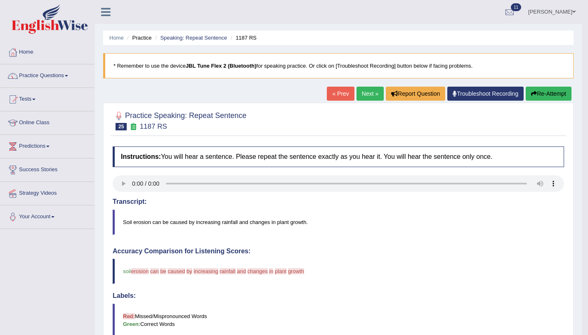
click at [367, 91] on link "Next »" at bounding box center [370, 94] width 27 height 14
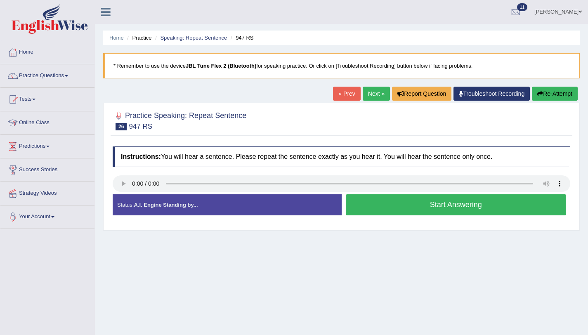
click at [358, 200] on button "Start Answering" at bounding box center [456, 204] width 221 height 21
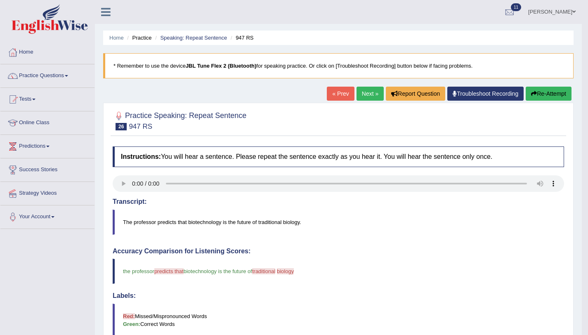
click at [362, 95] on link "Next »" at bounding box center [370, 94] width 27 height 14
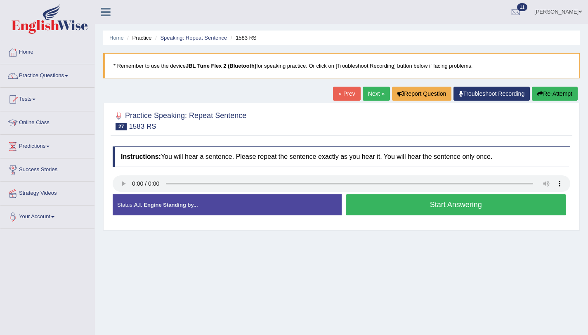
click at [365, 212] on button "Start Answering" at bounding box center [456, 204] width 221 height 21
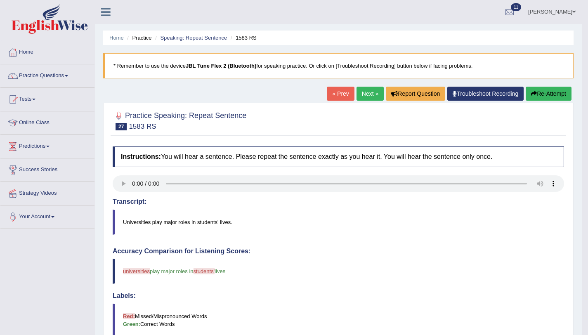
click at [532, 96] on icon "button" at bounding box center [534, 94] width 6 height 6
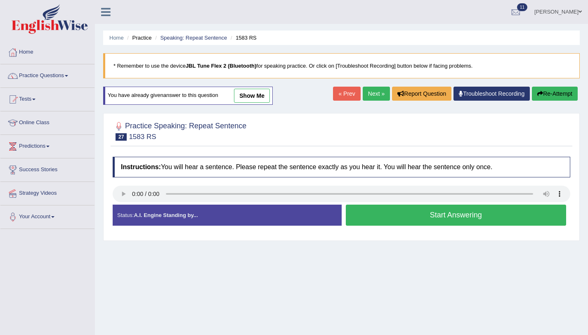
click at [394, 215] on button "Start Answering" at bounding box center [456, 215] width 221 height 21
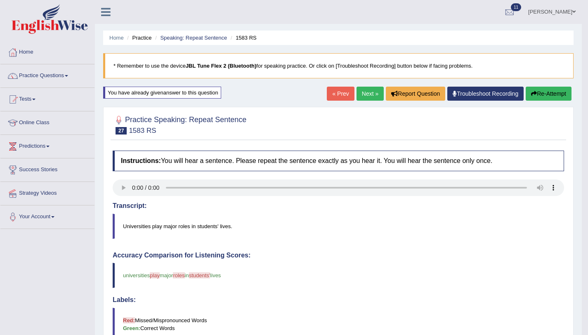
click at [547, 93] on button "Re-Attempt" at bounding box center [549, 94] width 46 height 14
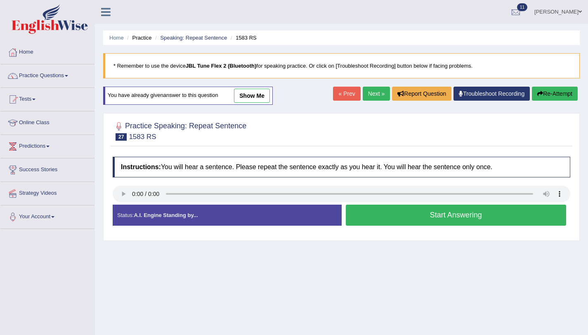
click at [415, 221] on button "Start Answering" at bounding box center [456, 215] width 221 height 21
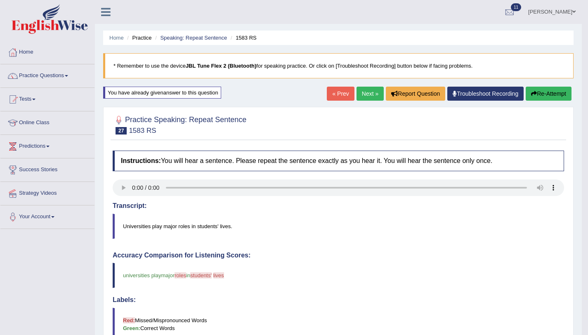
click at [539, 93] on button "Re-Attempt" at bounding box center [549, 94] width 46 height 14
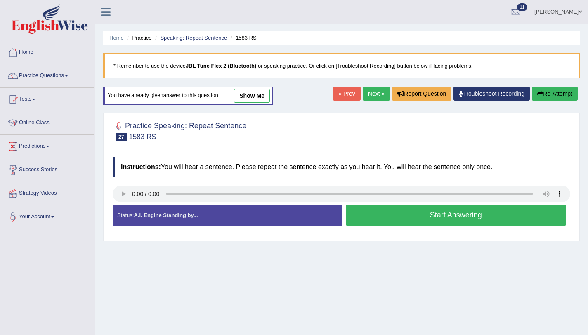
click at [378, 217] on button "Start Answering" at bounding box center [456, 215] width 221 height 21
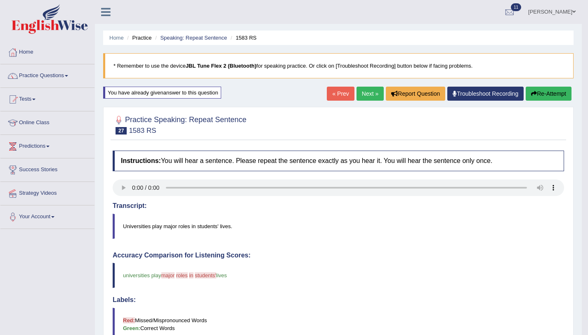
click at [534, 98] on button "Re-Attempt" at bounding box center [549, 94] width 46 height 14
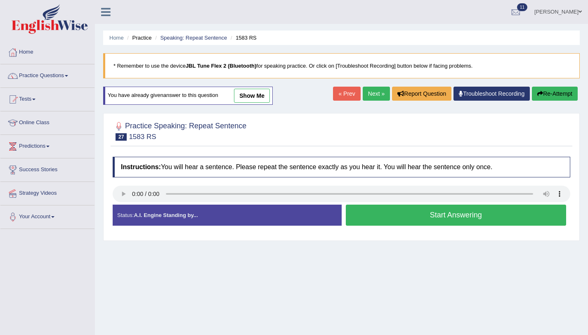
click at [453, 217] on button "Start Answering" at bounding box center [456, 215] width 221 height 21
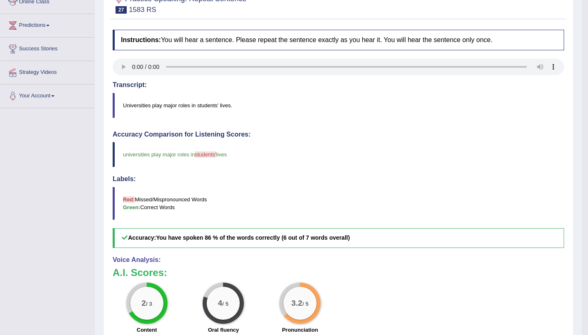
scroll to position [51, 0]
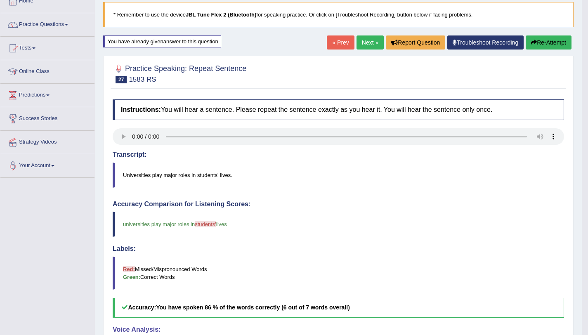
click at [369, 38] on link "Next »" at bounding box center [370, 43] width 27 height 14
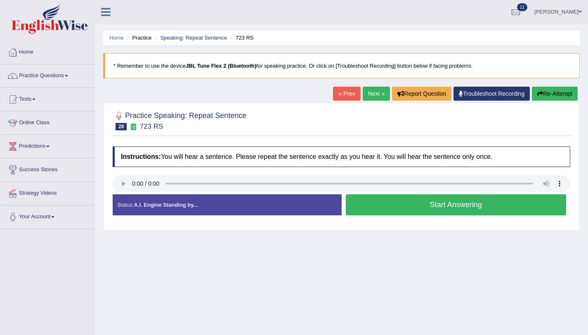
click at [502, 213] on button "Start Answering" at bounding box center [456, 204] width 221 height 21
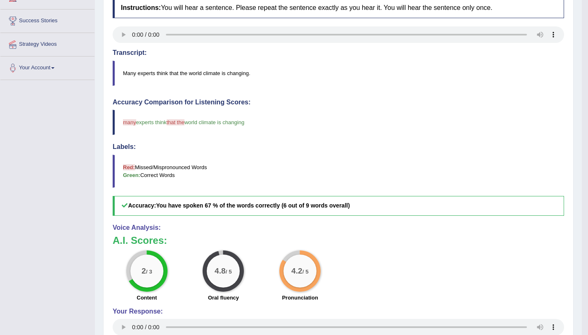
scroll to position [67, 0]
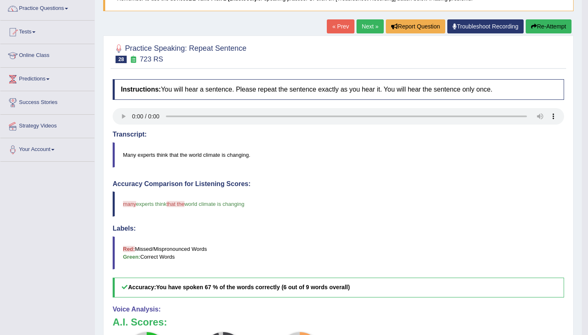
click at [370, 29] on link "Next »" at bounding box center [370, 26] width 27 height 14
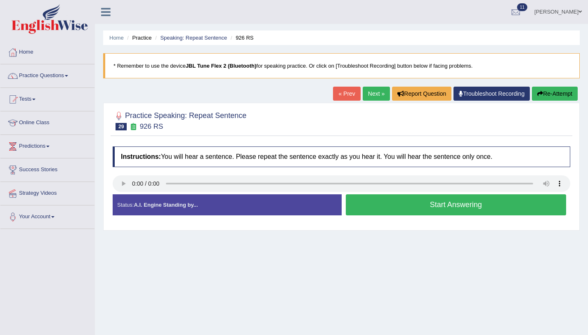
click at [367, 204] on button "Start Answering" at bounding box center [456, 204] width 221 height 21
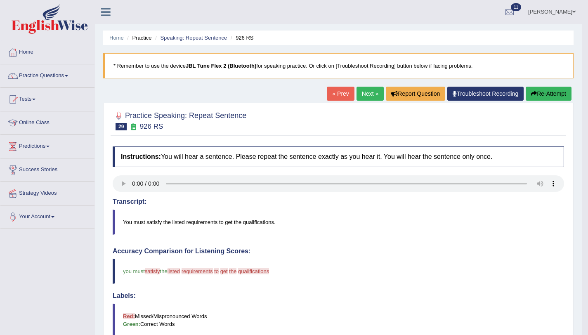
click at [555, 97] on button "Re-Attempt" at bounding box center [549, 94] width 46 height 14
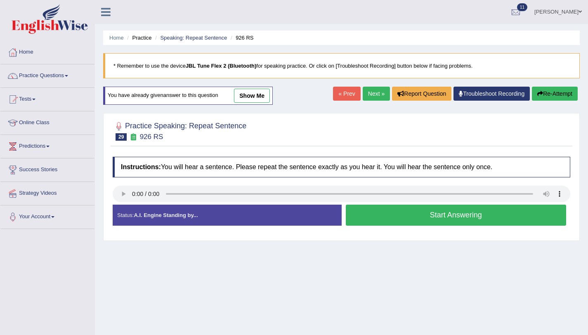
click at [465, 220] on button "Start Answering" at bounding box center [456, 215] width 221 height 21
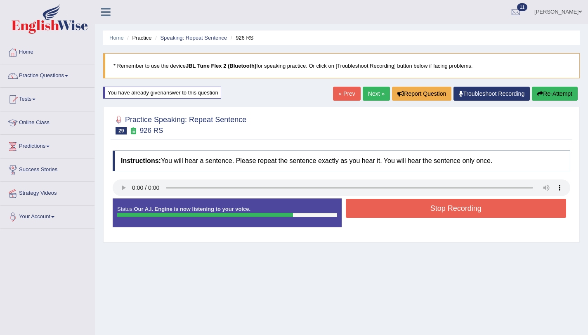
click at [462, 202] on button "Stop Recording" at bounding box center [456, 208] width 221 height 19
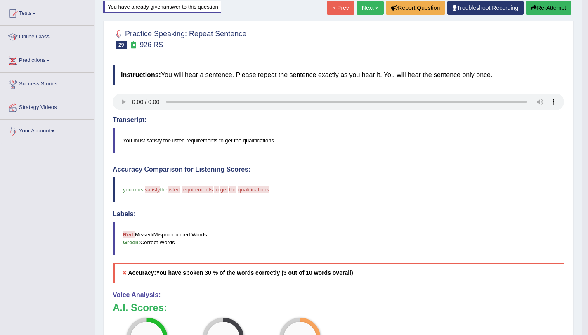
scroll to position [61, 0]
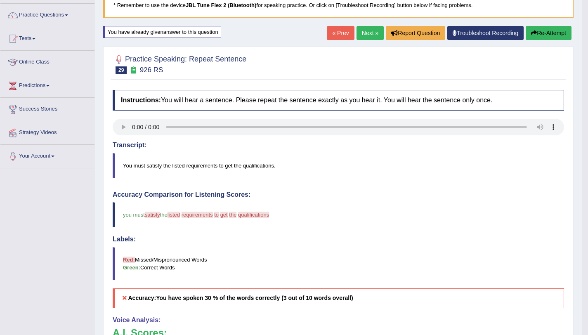
click at [545, 35] on button "Re-Attempt" at bounding box center [549, 33] width 46 height 14
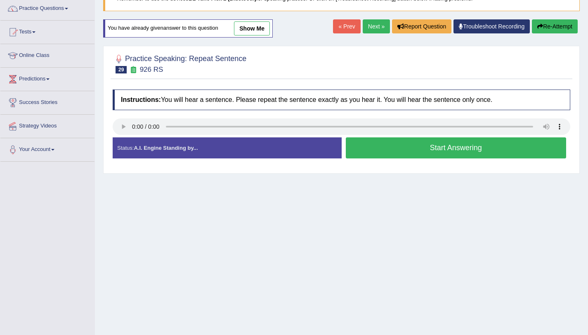
click at [401, 145] on button "Start Answering" at bounding box center [456, 147] width 221 height 21
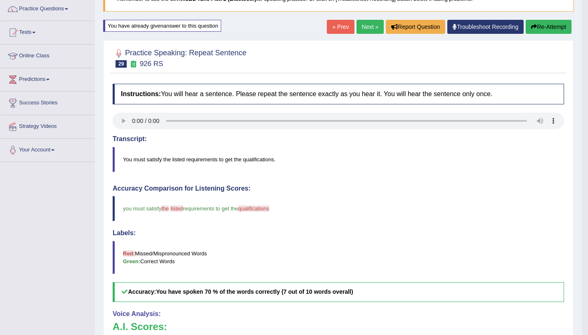
scroll to position [60, 0]
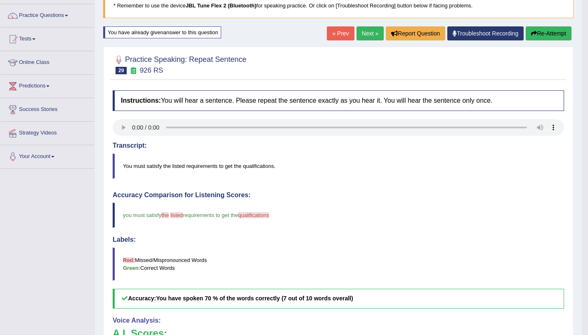
click at [554, 31] on button "Re-Attempt" at bounding box center [549, 33] width 46 height 14
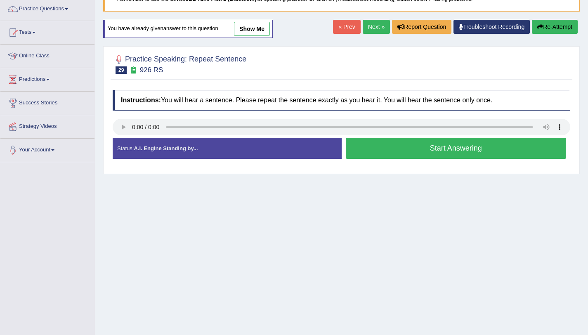
click at [458, 152] on button "Start Answering" at bounding box center [456, 148] width 221 height 21
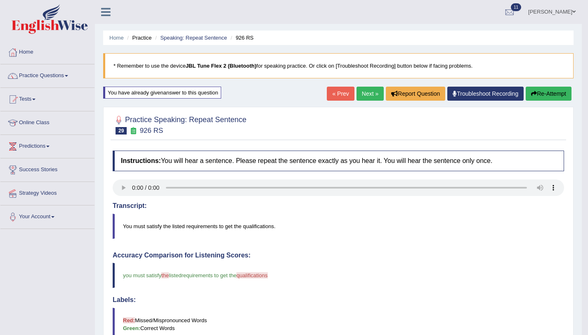
click at [360, 90] on link "Next »" at bounding box center [370, 94] width 27 height 14
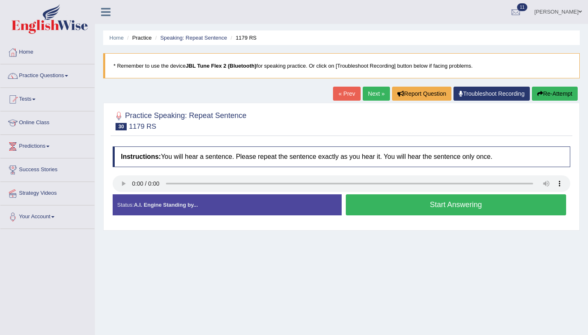
click at [393, 210] on button "Start Answering" at bounding box center [456, 204] width 221 height 21
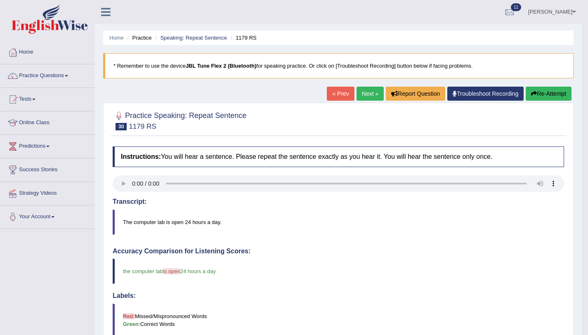
click at [539, 93] on button "Re-Attempt" at bounding box center [549, 94] width 46 height 14
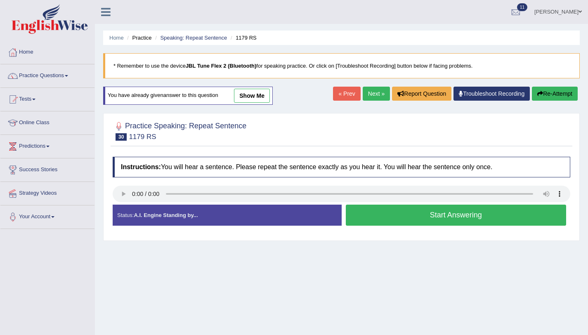
click at [384, 214] on button "Start Answering" at bounding box center [456, 215] width 221 height 21
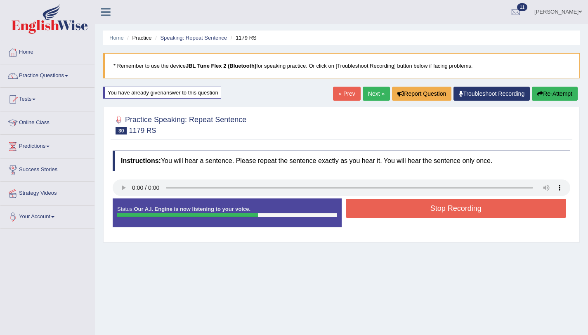
click at [382, 215] on button "Stop Recording" at bounding box center [456, 208] width 221 height 19
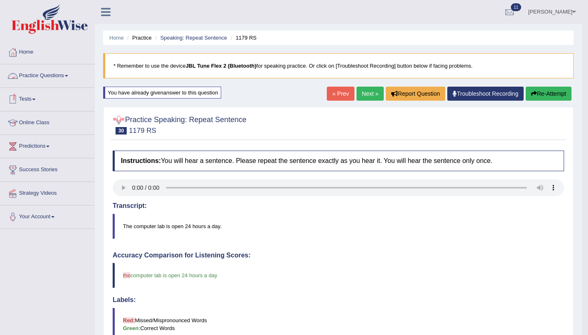
click at [28, 73] on link "Practice Questions" at bounding box center [47, 74] width 94 height 21
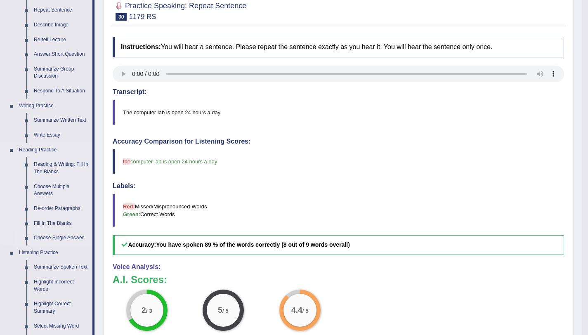
scroll to position [256, 0]
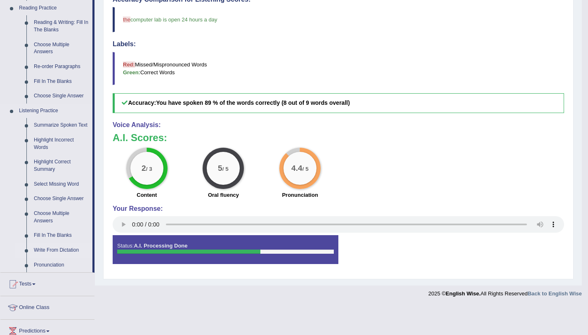
click at [56, 258] on link "Write From Dictation" at bounding box center [61, 250] width 62 height 15
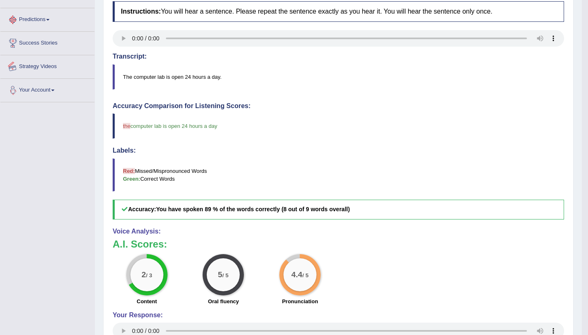
scroll to position [227, 0]
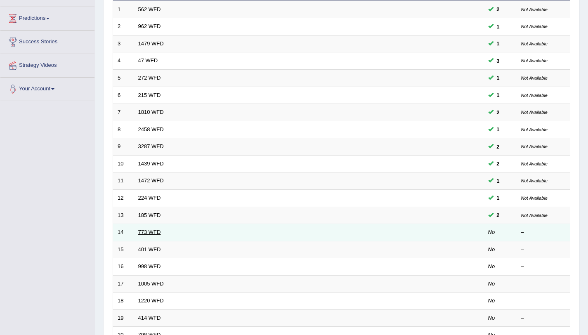
scroll to position [211, 0]
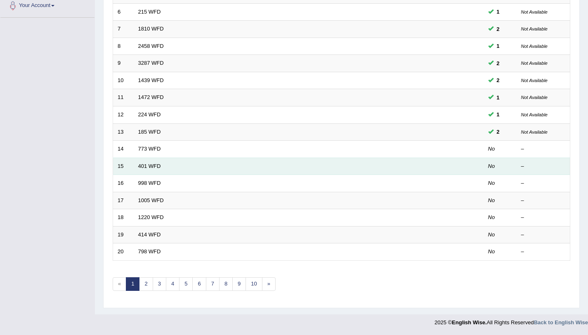
click at [145, 163] on td "401 WFD" at bounding box center [278, 166] width 288 height 17
click at [145, 163] on link "401 WFD" at bounding box center [149, 166] width 23 height 6
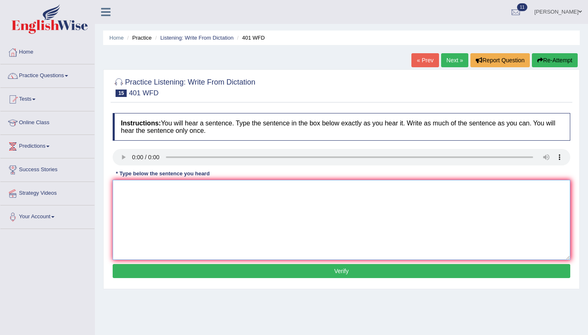
click at [130, 196] on textarea at bounding box center [342, 220] width 458 height 80
type textarea "Students living hall of resident during term time."
click at [128, 274] on button "Verify" at bounding box center [342, 271] width 458 height 14
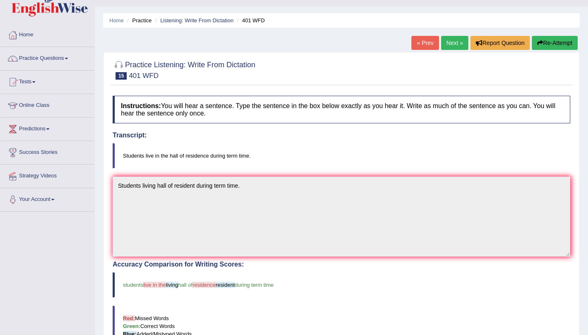
scroll to position [17, 0]
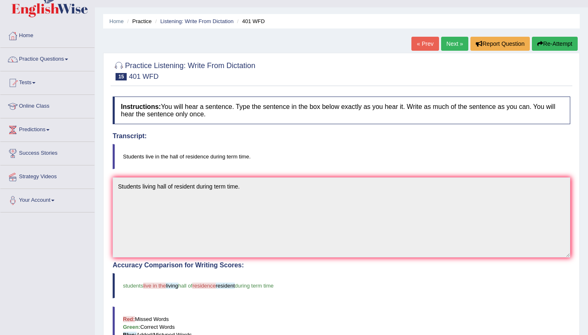
click at [561, 40] on button "Re-Attempt" at bounding box center [555, 44] width 46 height 14
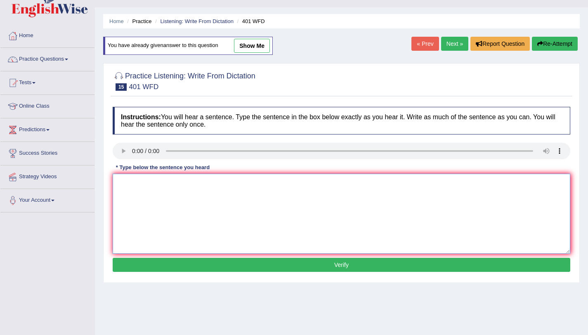
click at [135, 183] on textarea at bounding box center [342, 214] width 458 height 80
type textarea "Students live in the hall of residence during term time."
click at [147, 260] on button "Verify" at bounding box center [342, 265] width 458 height 14
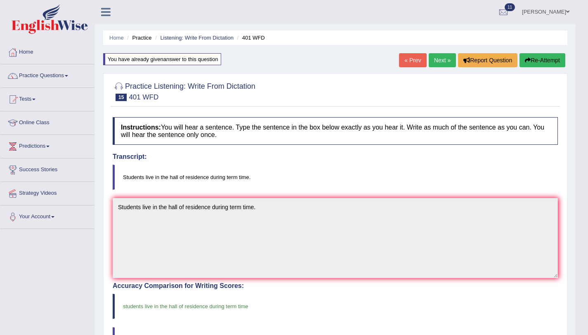
click at [438, 56] on link "Next »" at bounding box center [442, 60] width 27 height 14
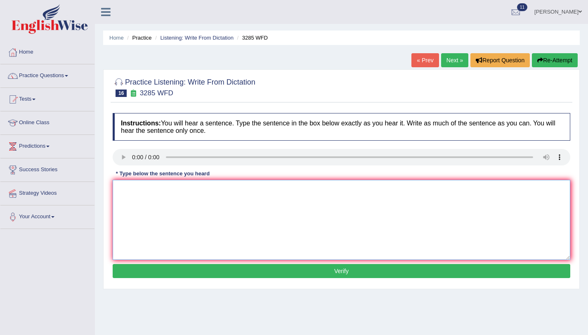
click at [398, 195] on textarea at bounding box center [342, 220] width 458 height 80
click at [447, 218] on textarea at bounding box center [342, 220] width 458 height 80
click at [145, 192] on textarea "Population has shap rise recent [DEMOGRAPHIC_DATA] years." at bounding box center [342, 220] width 458 height 80
type textarea "Populations has shap rise recent tewenty years."
click at [178, 276] on button "Verify" at bounding box center [342, 271] width 458 height 14
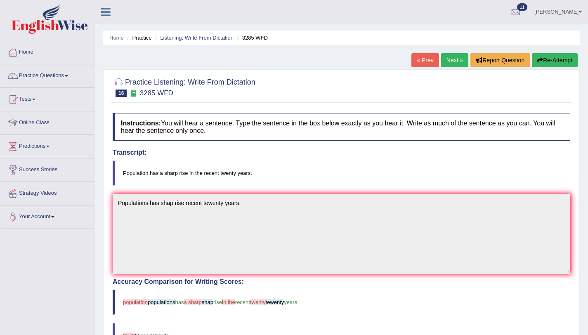
click at [558, 66] on button "Re-Attempt" at bounding box center [555, 60] width 46 height 14
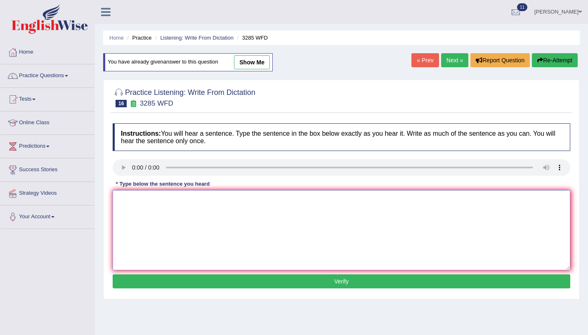
click at [199, 232] on textarea at bounding box center [342, 230] width 458 height 80
type textarea "H"
type textarea "Population has a shap rise in recent tewenty years."
click at [296, 277] on button "Verify" at bounding box center [342, 282] width 458 height 14
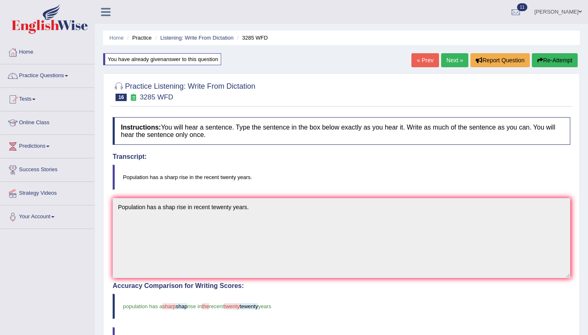
click at [554, 61] on button "Re-Attempt" at bounding box center [555, 60] width 46 height 14
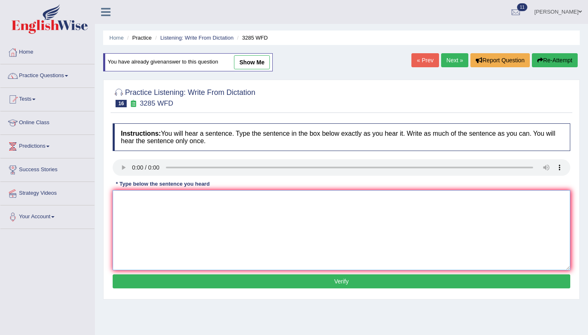
click at [332, 212] on textarea at bounding box center [342, 230] width 458 height 80
type textarea "Population has a sharp rise in the recent tewenty years."
click at [332, 287] on button "Verify" at bounding box center [342, 282] width 458 height 14
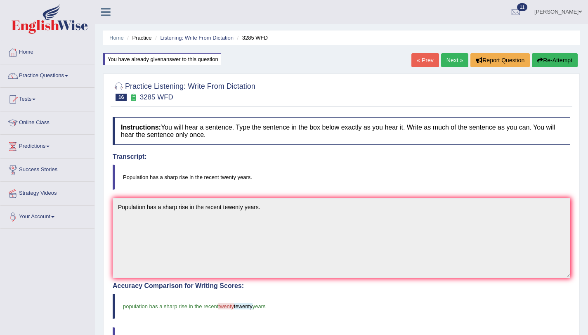
click at [453, 59] on link "Next »" at bounding box center [454, 60] width 27 height 14
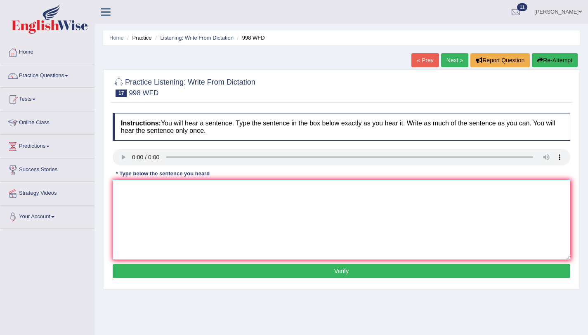
click at [147, 203] on textarea at bounding box center [342, 220] width 458 height 80
type textarea "We will hold the celebrations for the graduate students."
click at [272, 273] on button "Verify" at bounding box center [342, 271] width 458 height 14
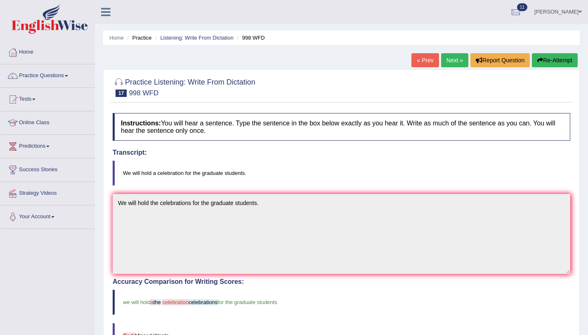
click at [455, 65] on link "Next »" at bounding box center [454, 60] width 27 height 14
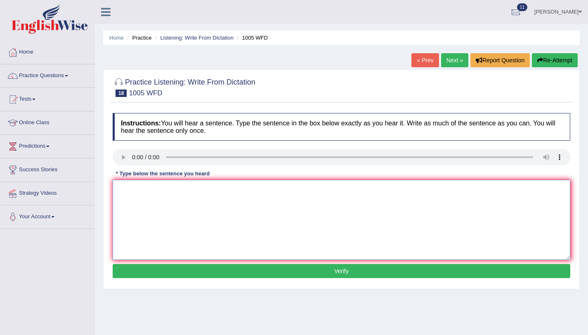
click at [179, 197] on textarea at bounding box center [342, 220] width 458 height 80
type textarea "The collaps house recition throughout the world."
click at [314, 275] on button "Verify" at bounding box center [342, 271] width 458 height 14
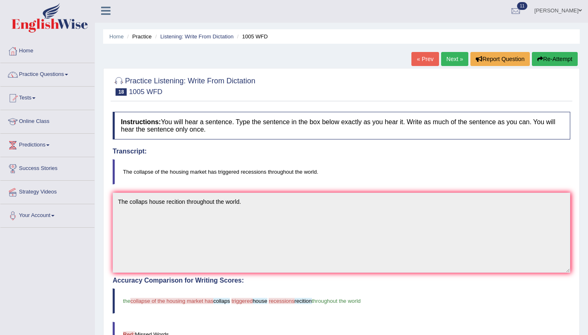
scroll to position [2, 0]
click at [31, 52] on link "Home" at bounding box center [47, 49] width 94 height 21
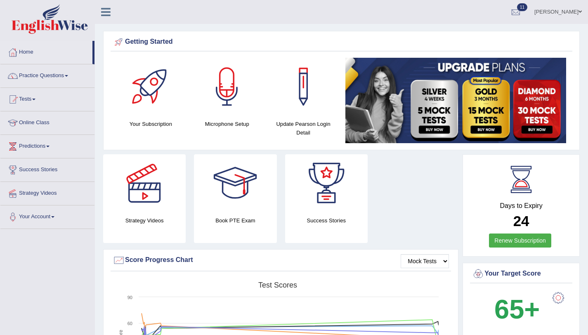
click at [580, 13] on span at bounding box center [580, 11] width 3 height 5
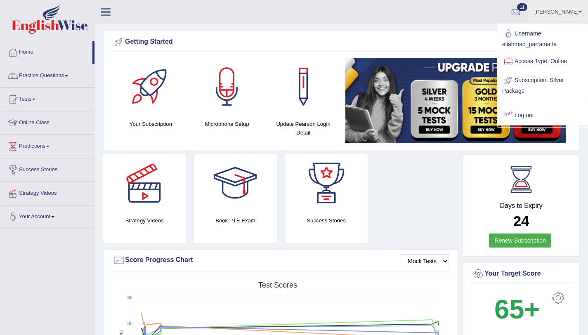
click at [525, 112] on link "Log out" at bounding box center [542, 115] width 89 height 19
